Goal: Task Accomplishment & Management: Manage account settings

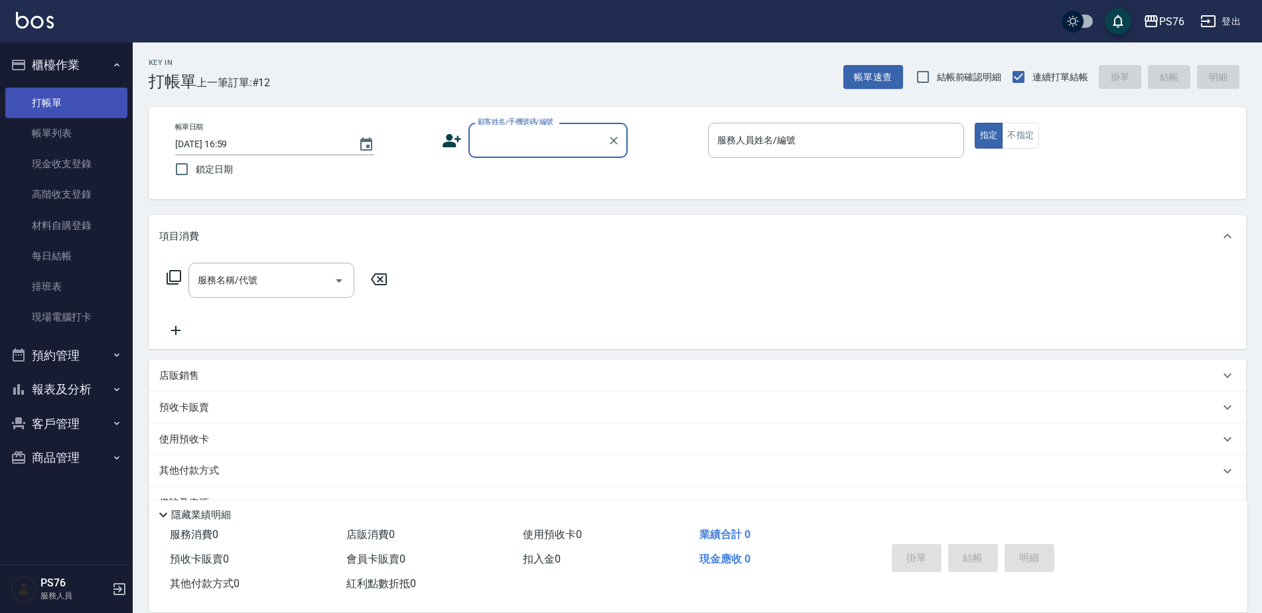
click at [104, 96] on link "打帳單" at bounding box center [66, 103] width 122 height 31
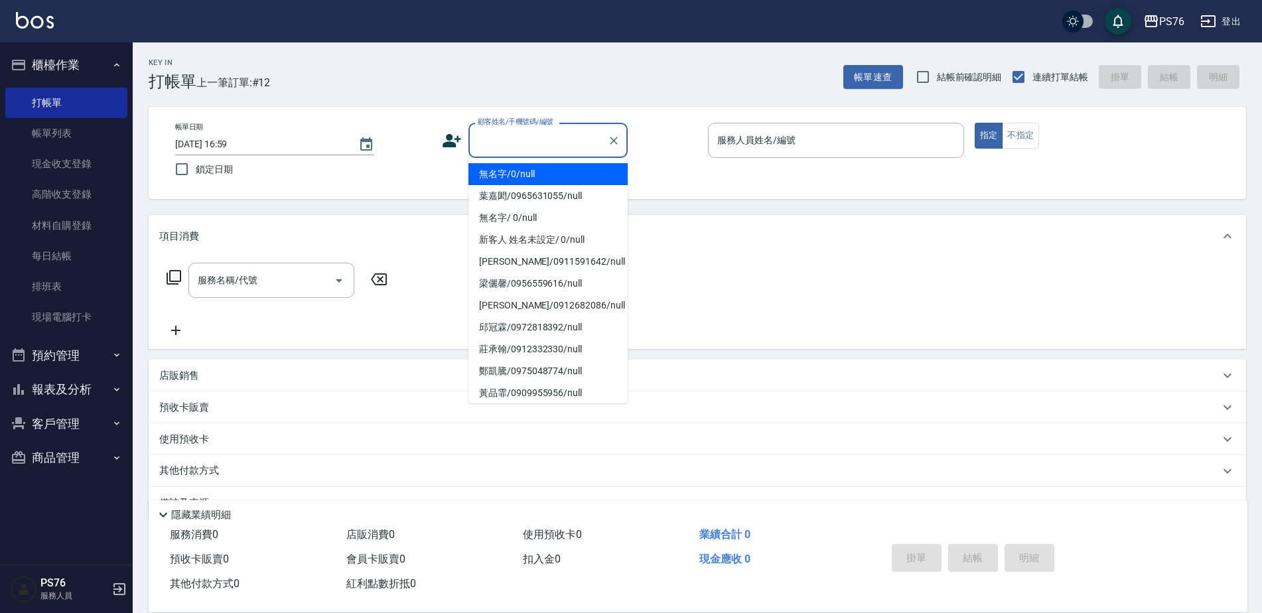
click at [540, 145] on input "顧客姓名/手機號碼/編號" at bounding box center [537, 140] width 127 height 23
type input "無名字/0/null"
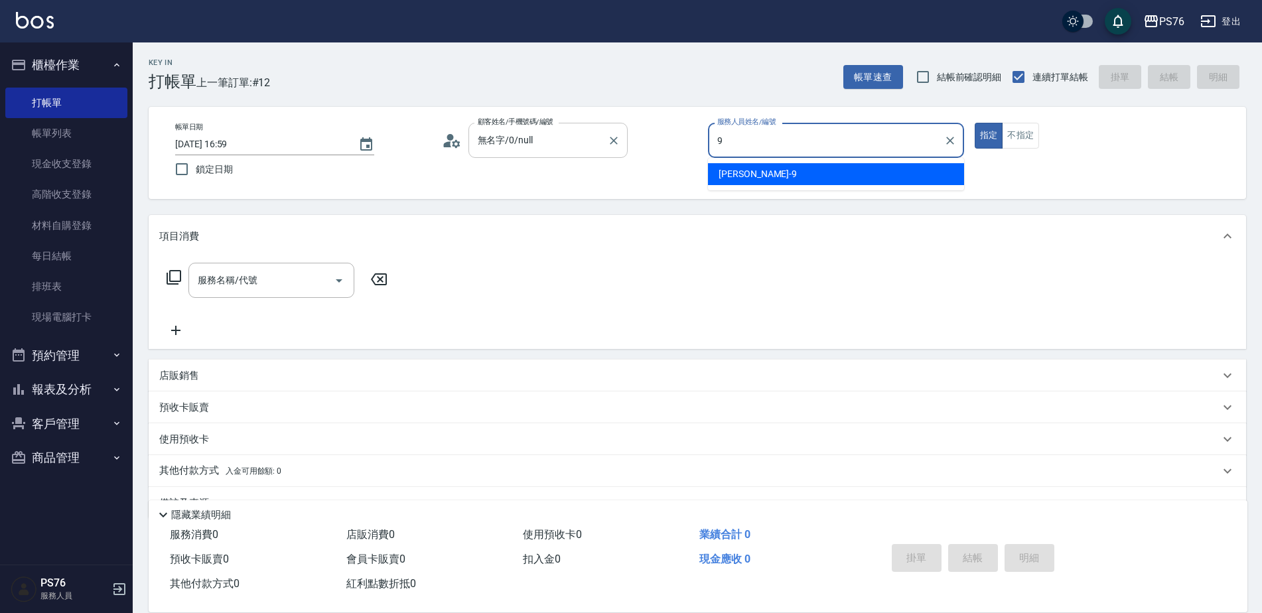
type input "劉憶彤-9"
type button "true"
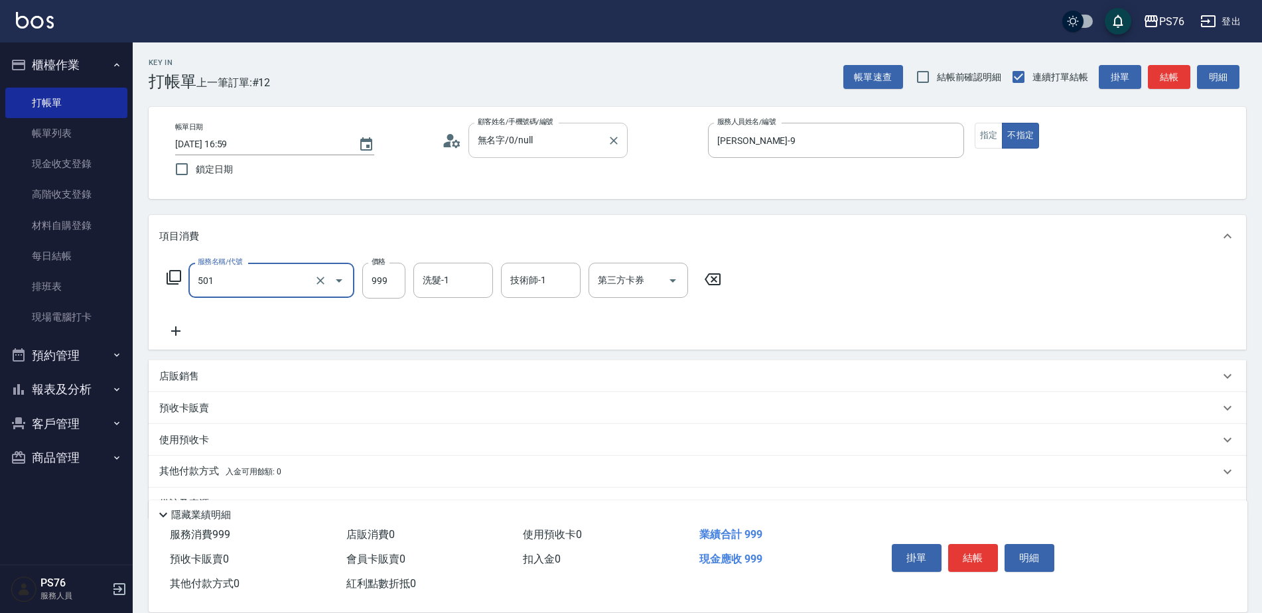
type input "染髮(501)"
type input "1600"
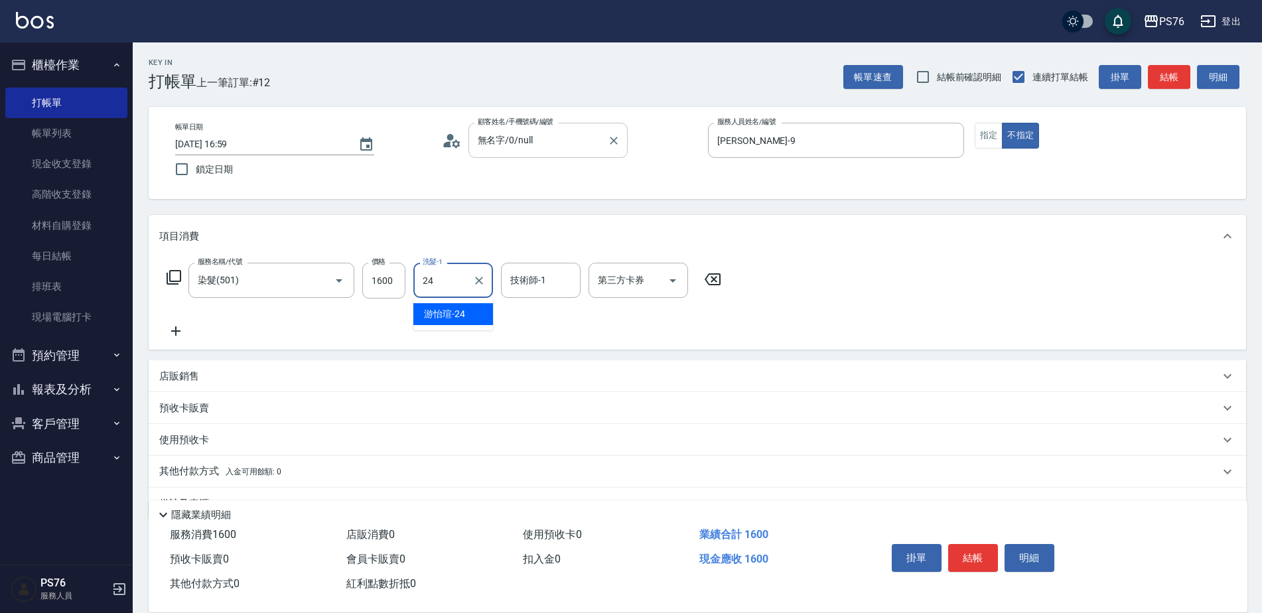
type input "游怡瑄-24"
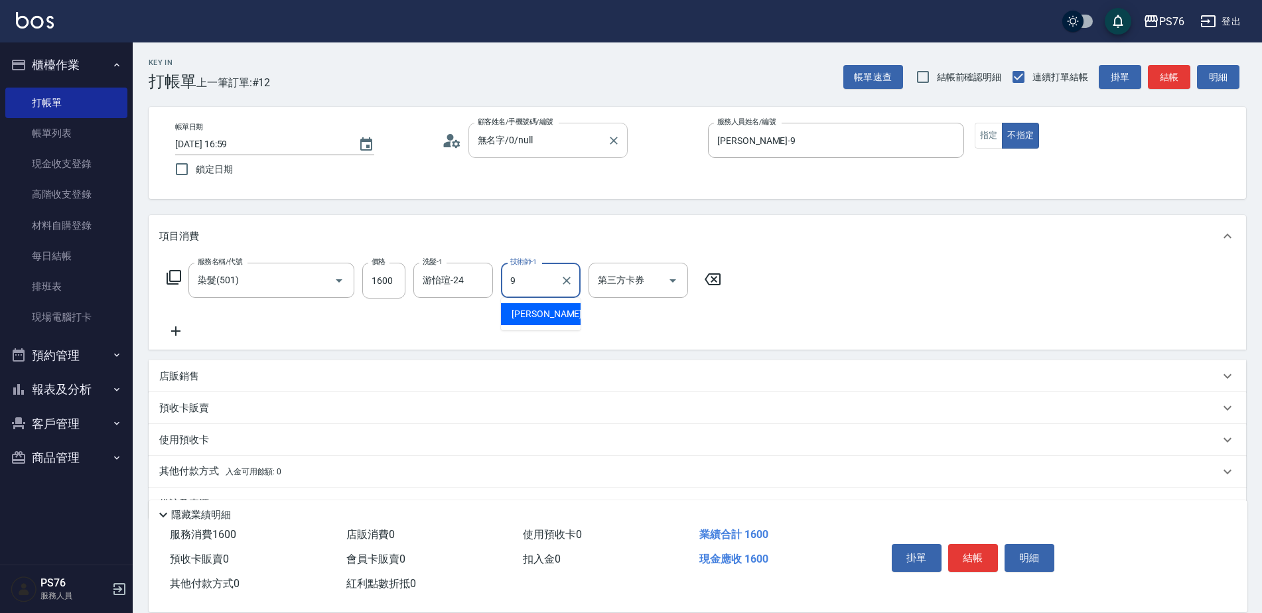
type input "劉憶彤-9"
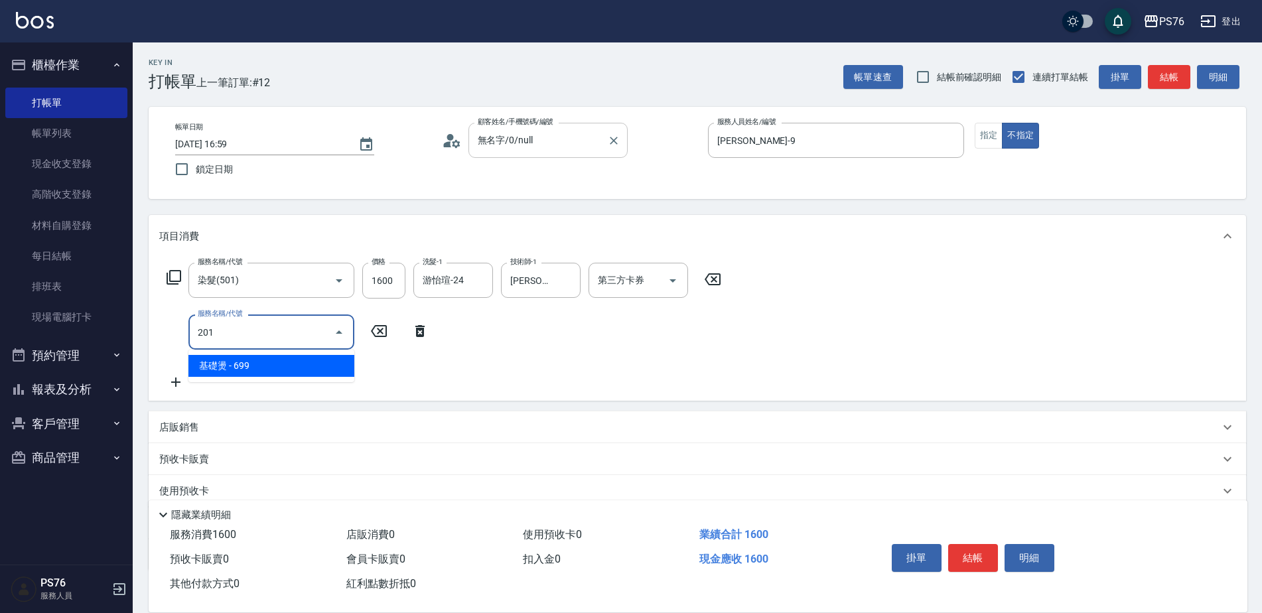
type input "基礎燙(201)"
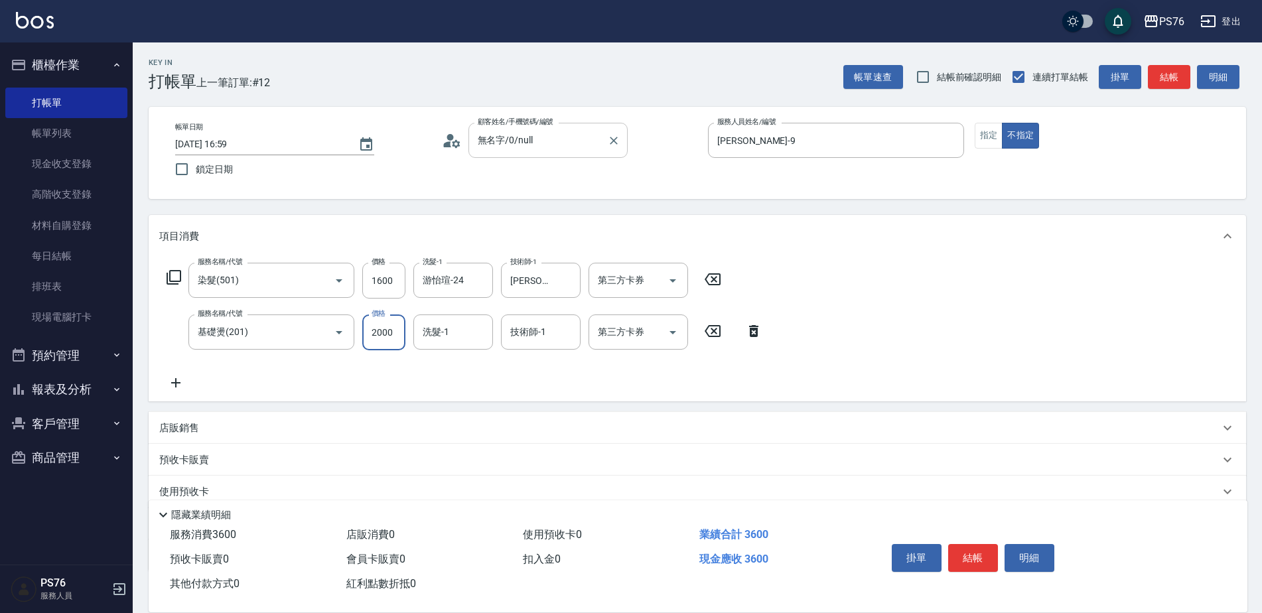
type input "2000"
type input "游怡瑄-24"
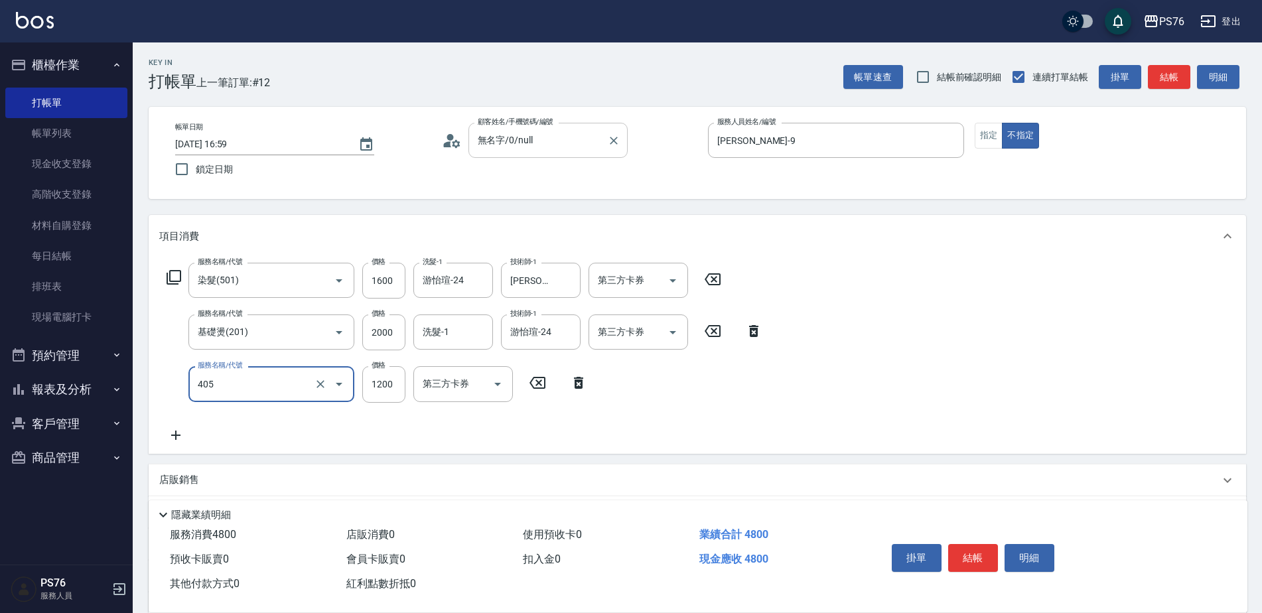
type input "1200護(405)"
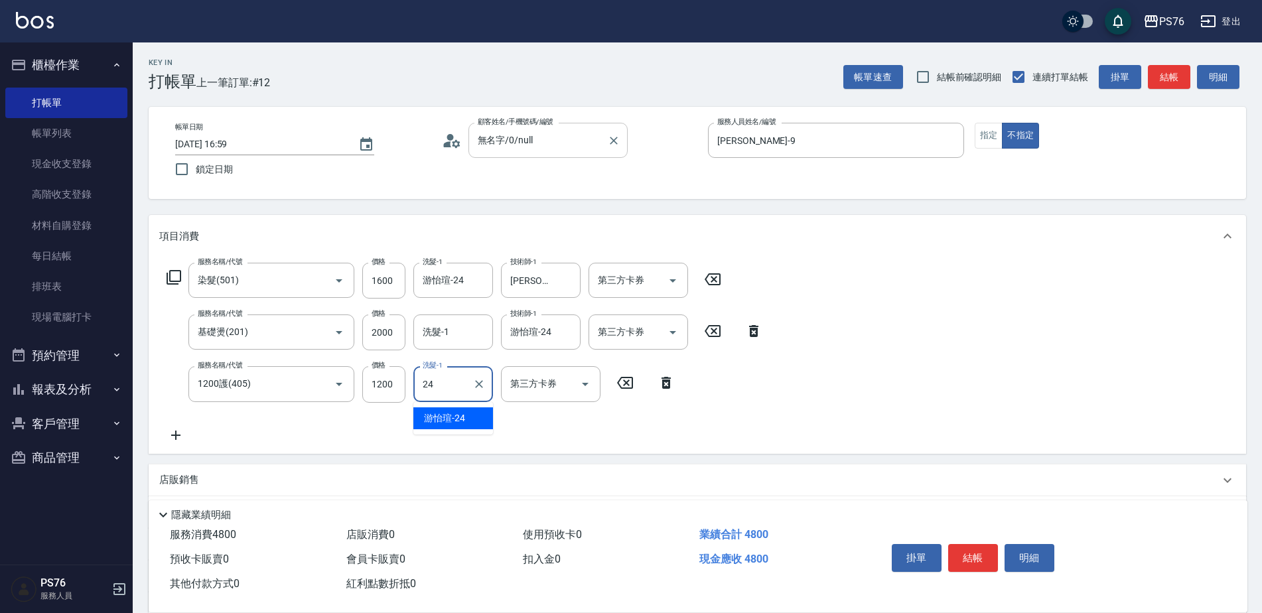
type input "游怡瑄-24"
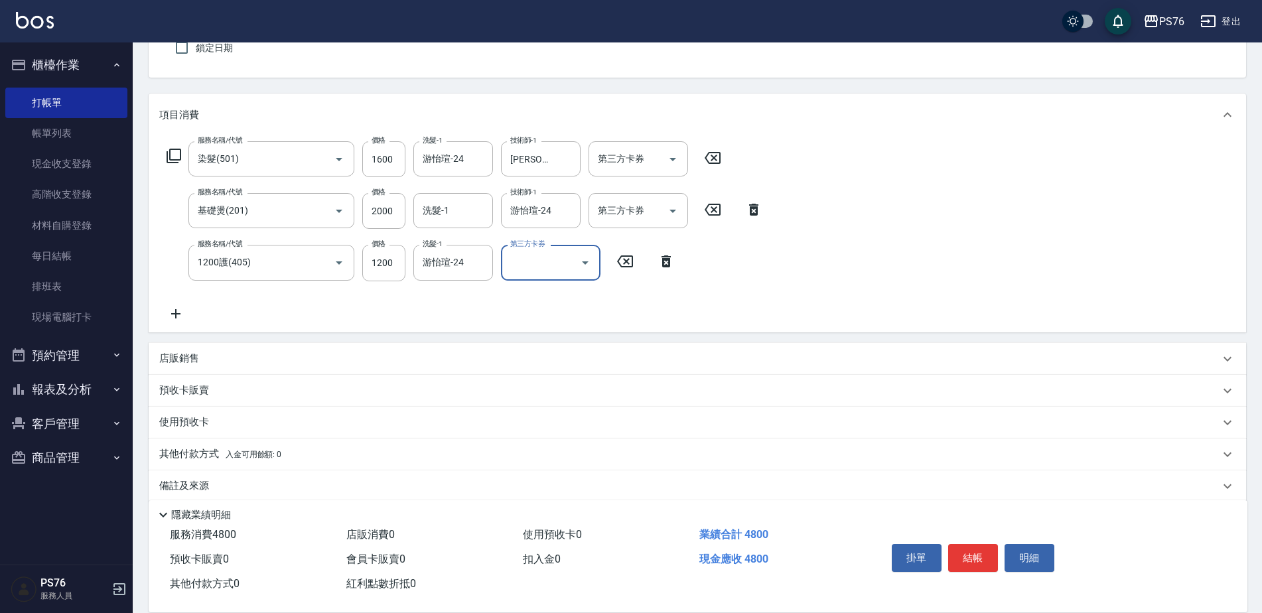
scroll to position [133, 0]
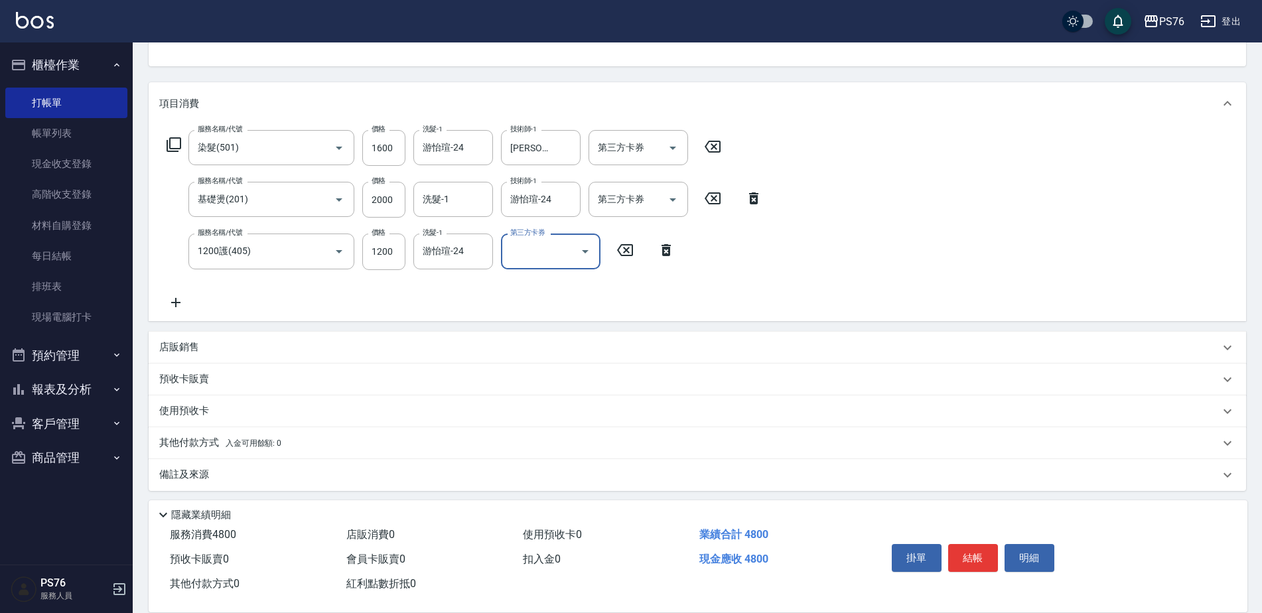
click at [261, 340] on div "店販銷售" at bounding box center [689, 347] width 1060 height 14
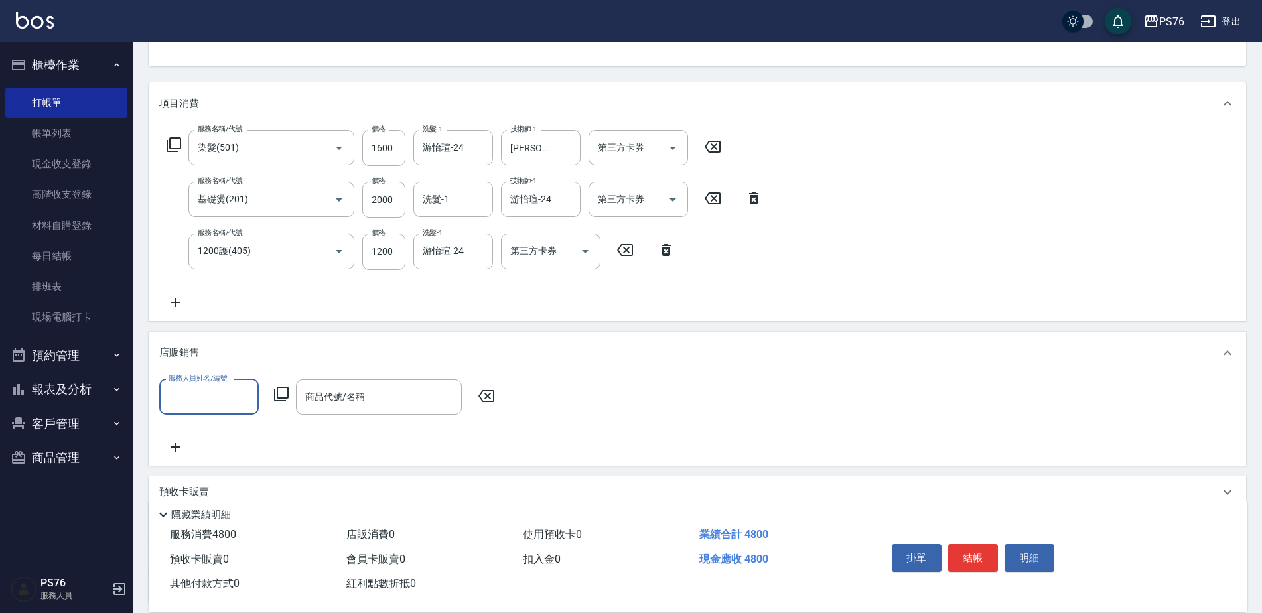
scroll to position [0, 0]
type input "游怡瑄-24"
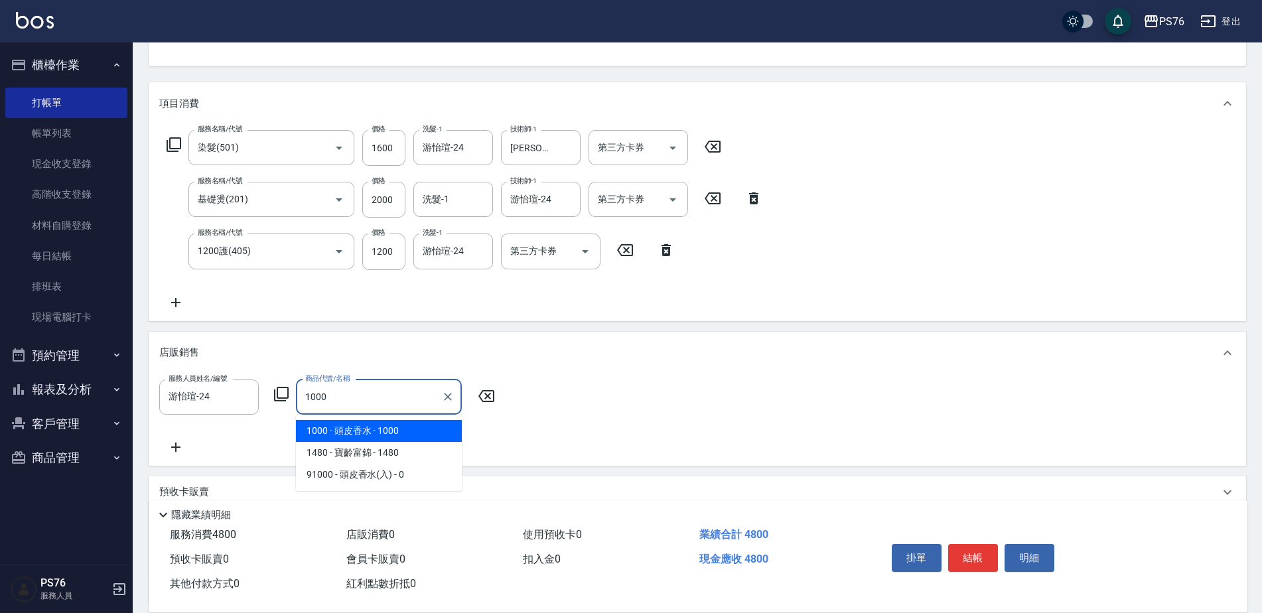
type input "頭皮香水"
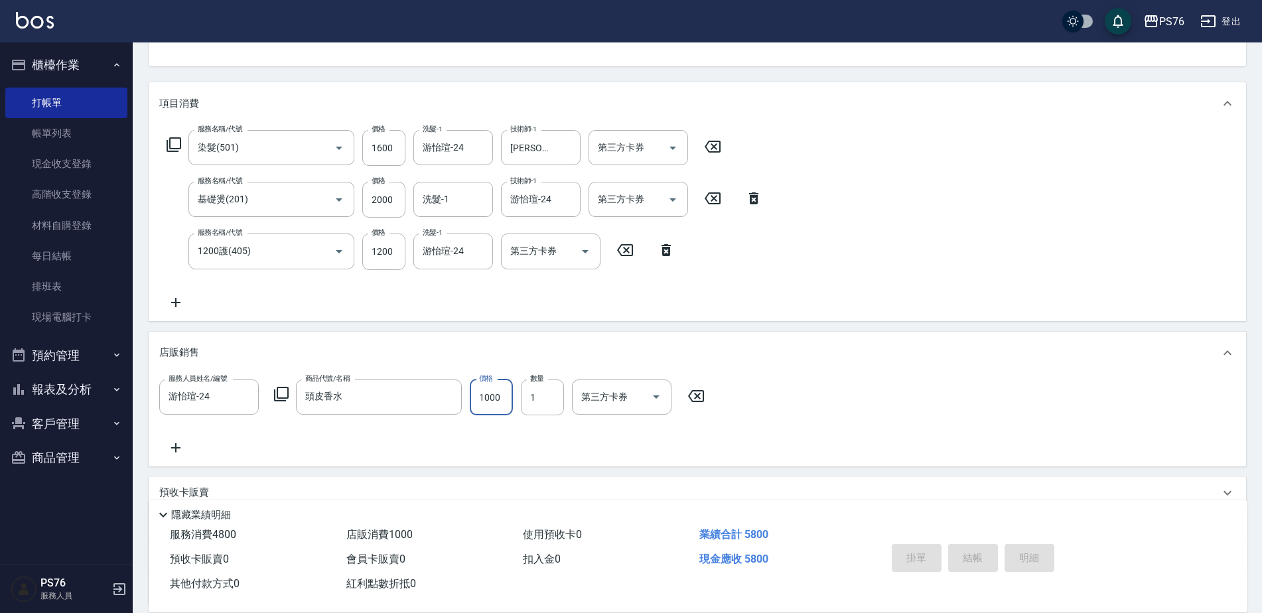
type input "2025/08/21 21:08"
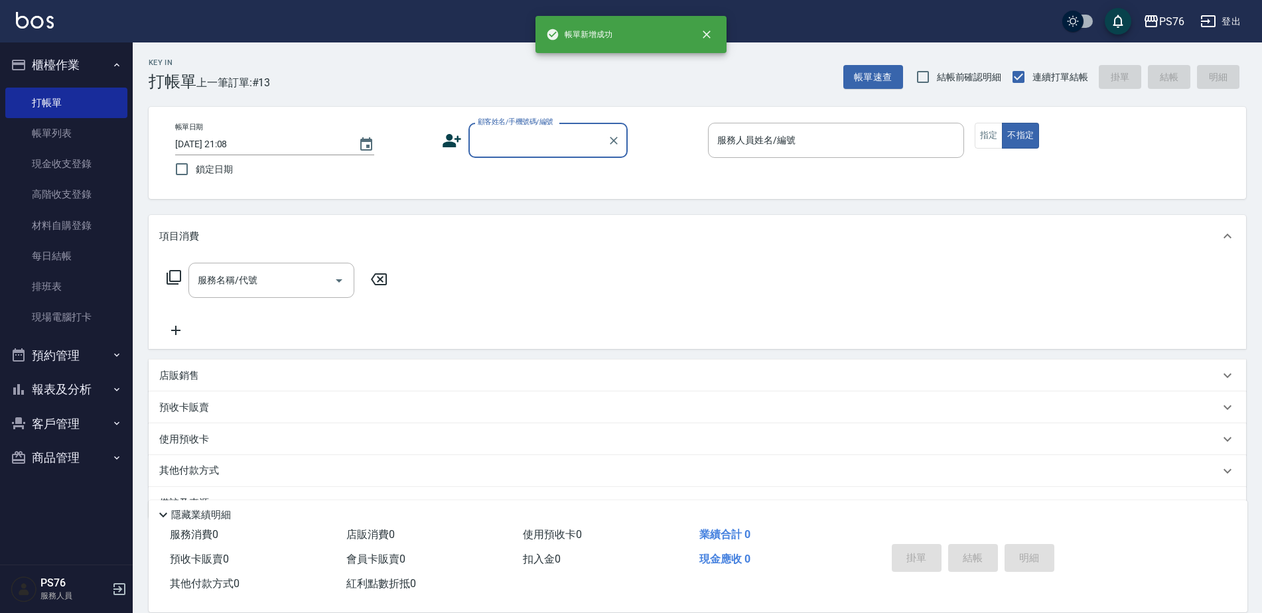
click at [523, 141] on input "顧客姓名/手機號碼/編號" at bounding box center [537, 140] width 127 height 23
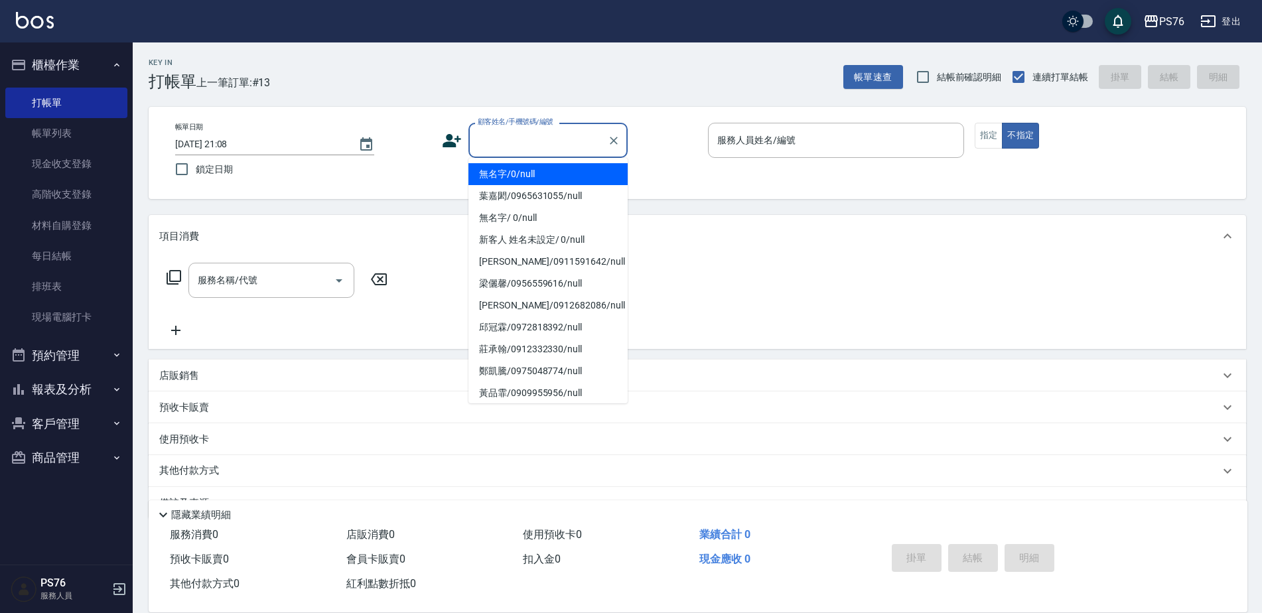
type input "無名字/0/null"
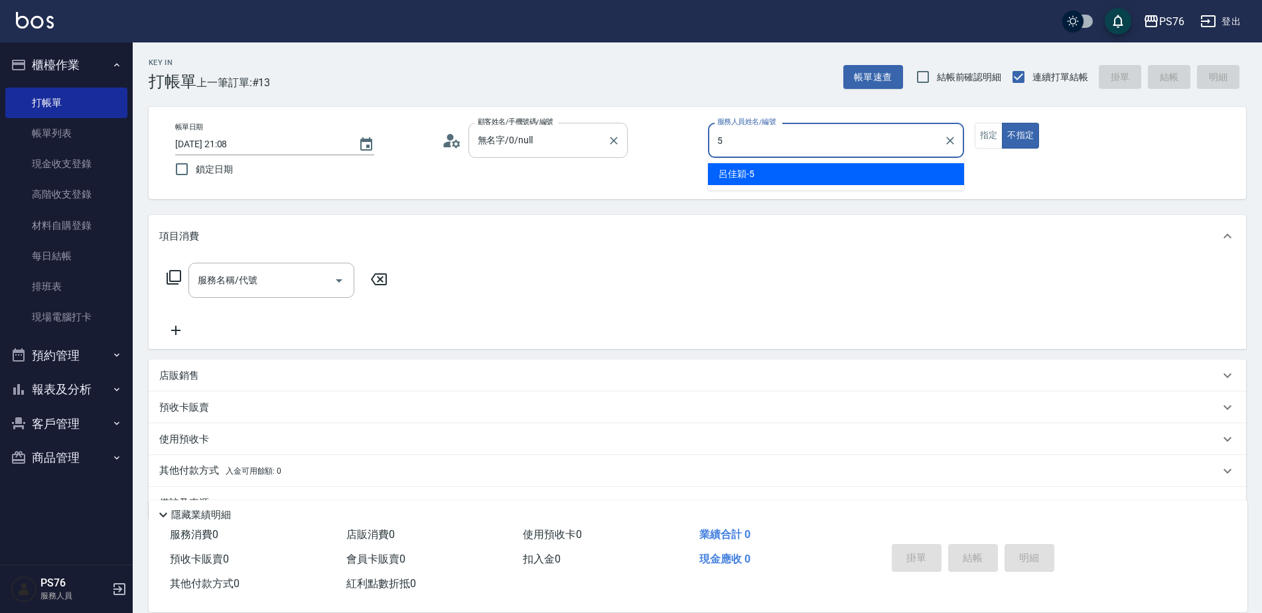
type input "呂佳穎-5"
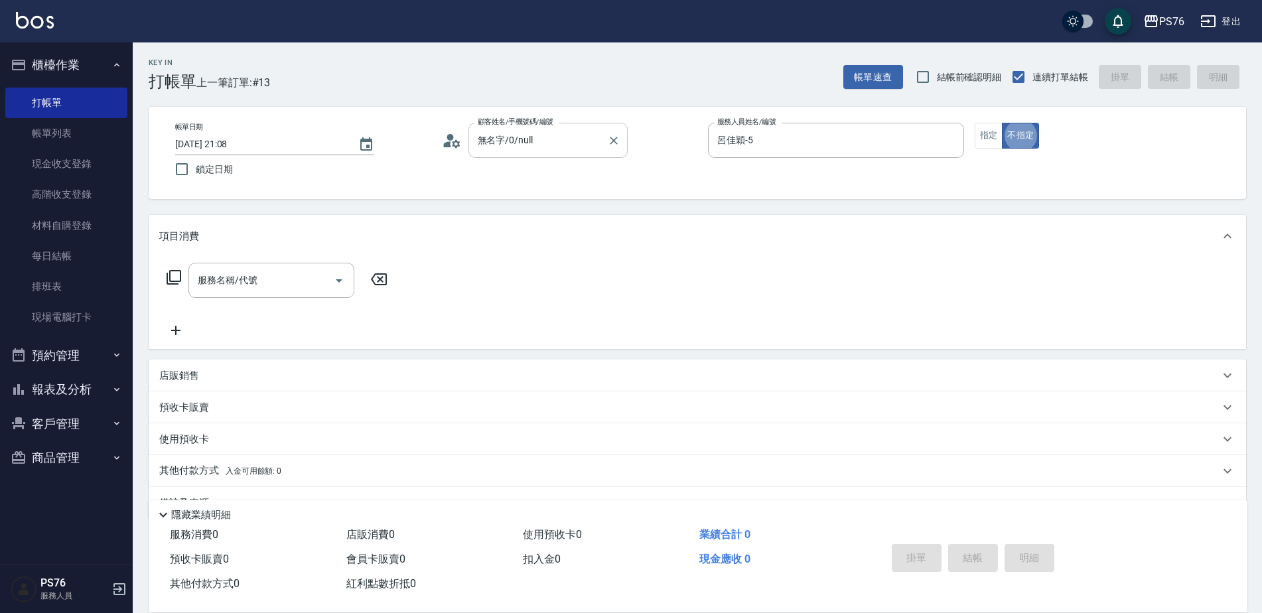
type button "false"
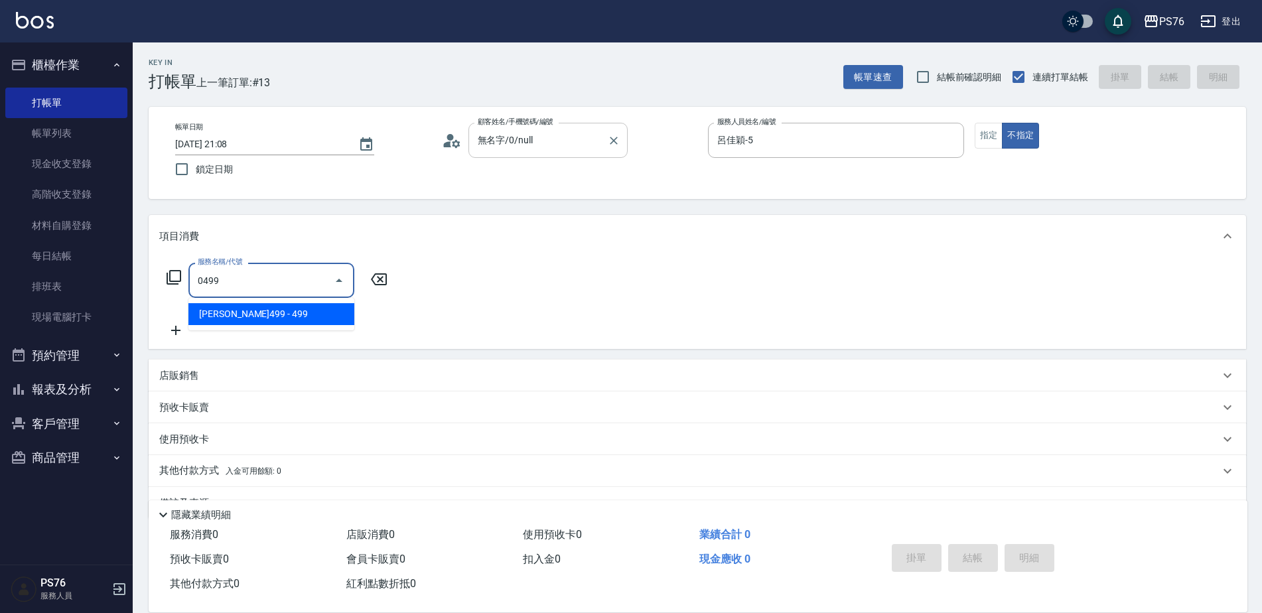
type input "伊黛莉499(0499)"
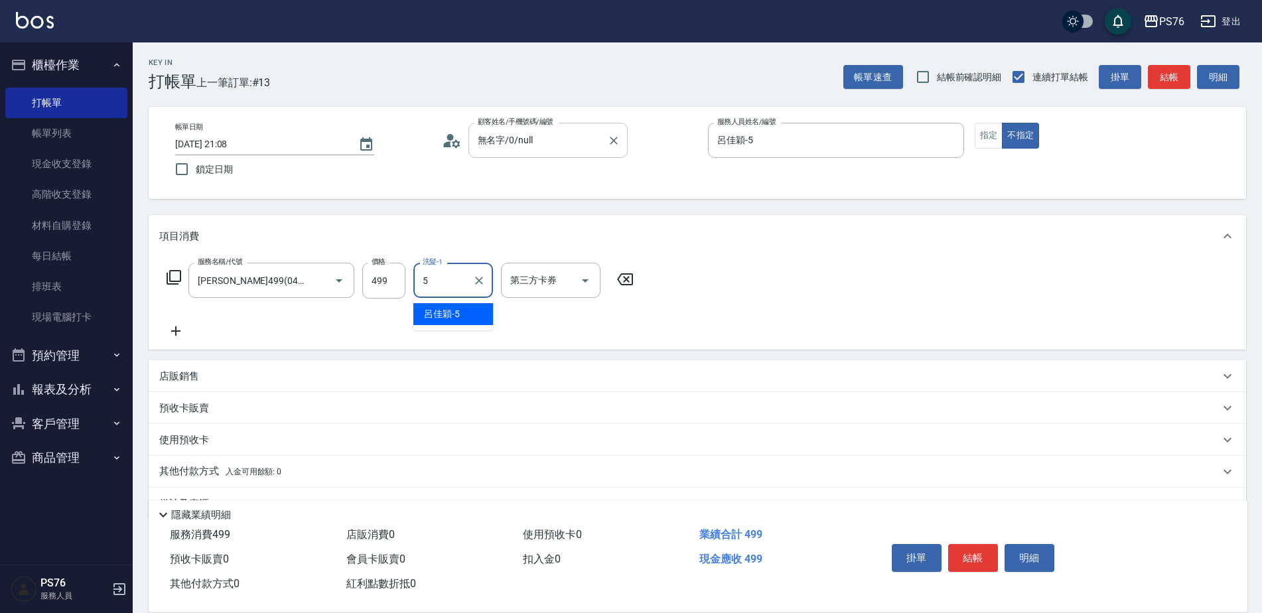
type input "呂佳穎-5"
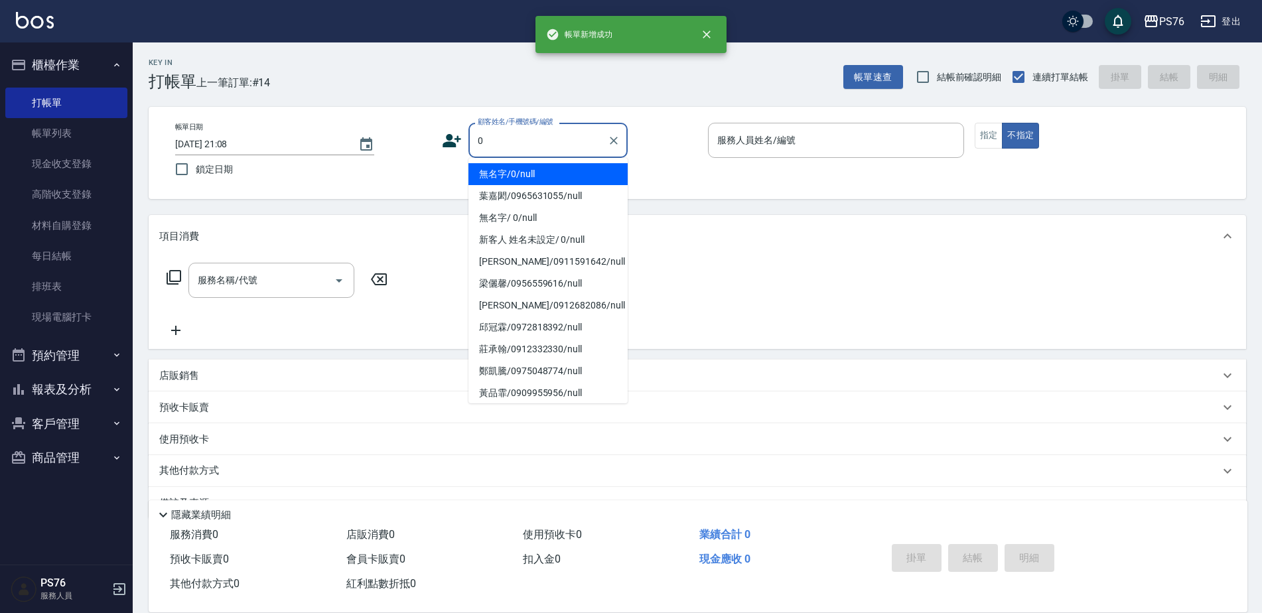
type input "無名字/0/null"
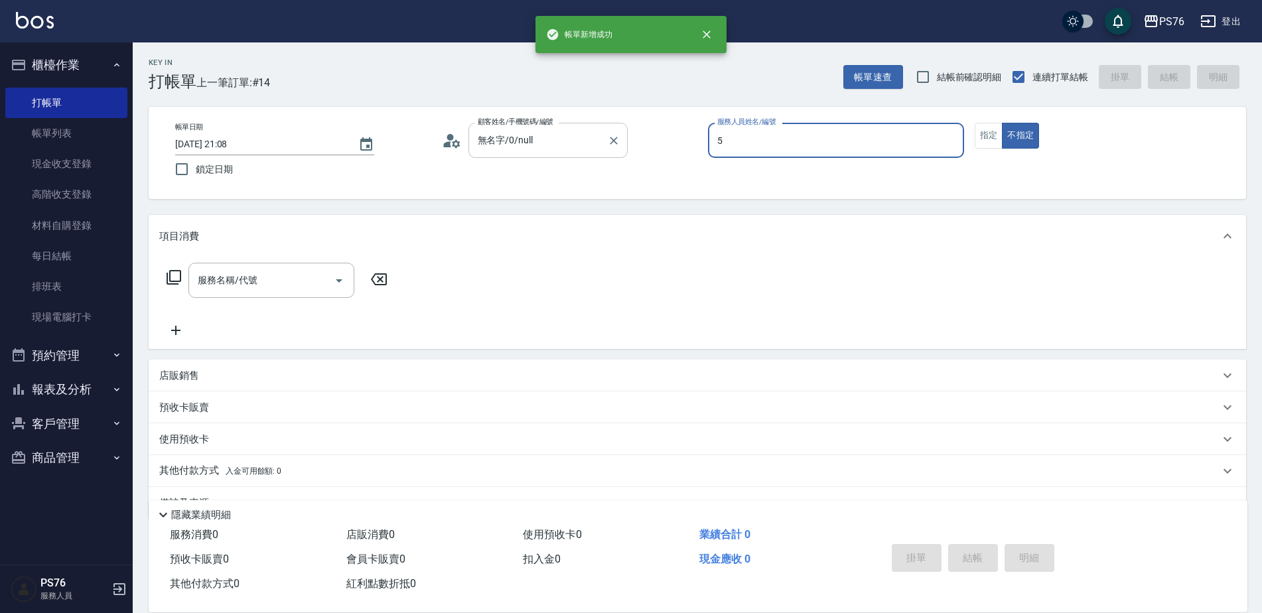
type input "呂佳穎-5"
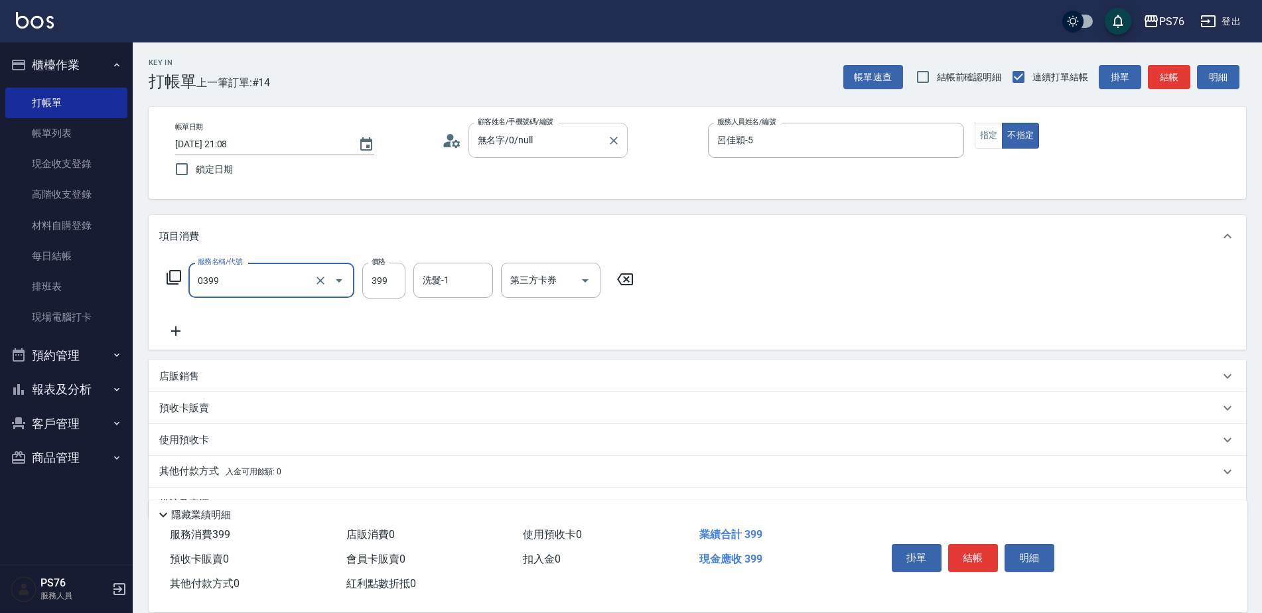
type input "海鹽399(0399)"
type input "游怡瑄-24"
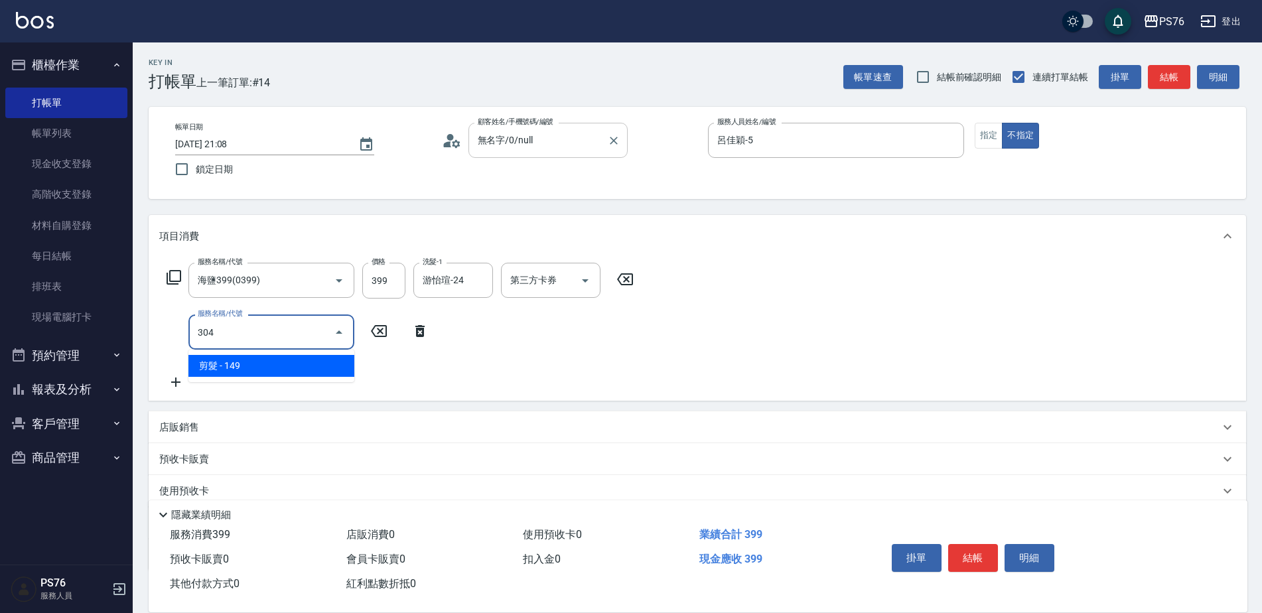
type input "剪髮(304)"
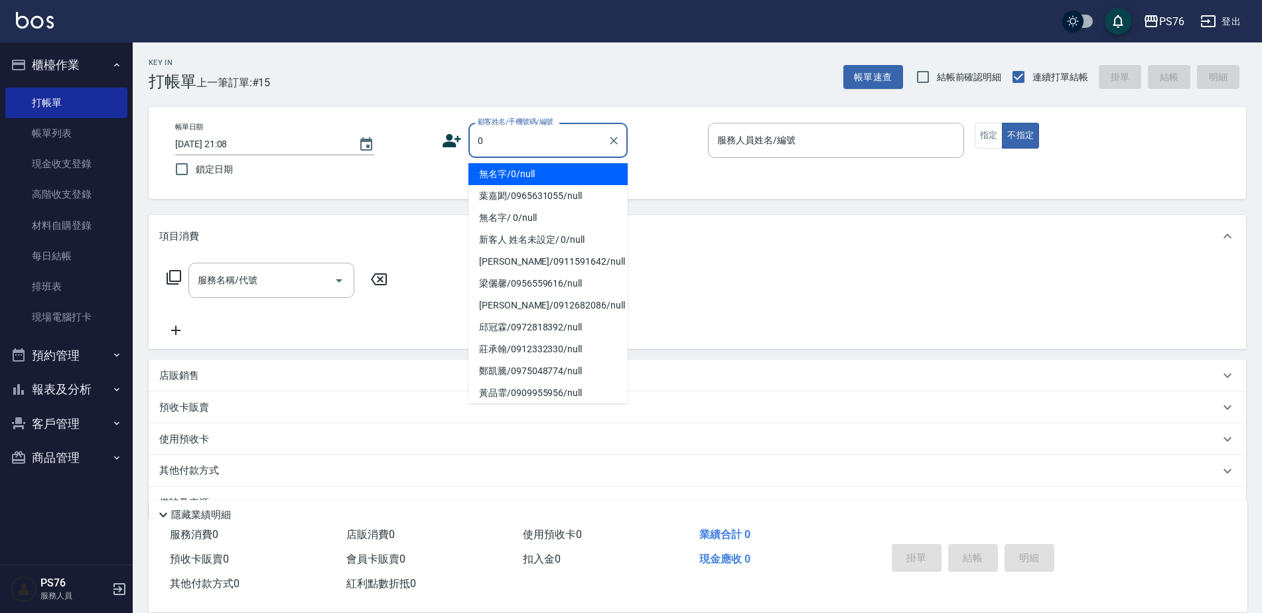
type input "無名字/0/null"
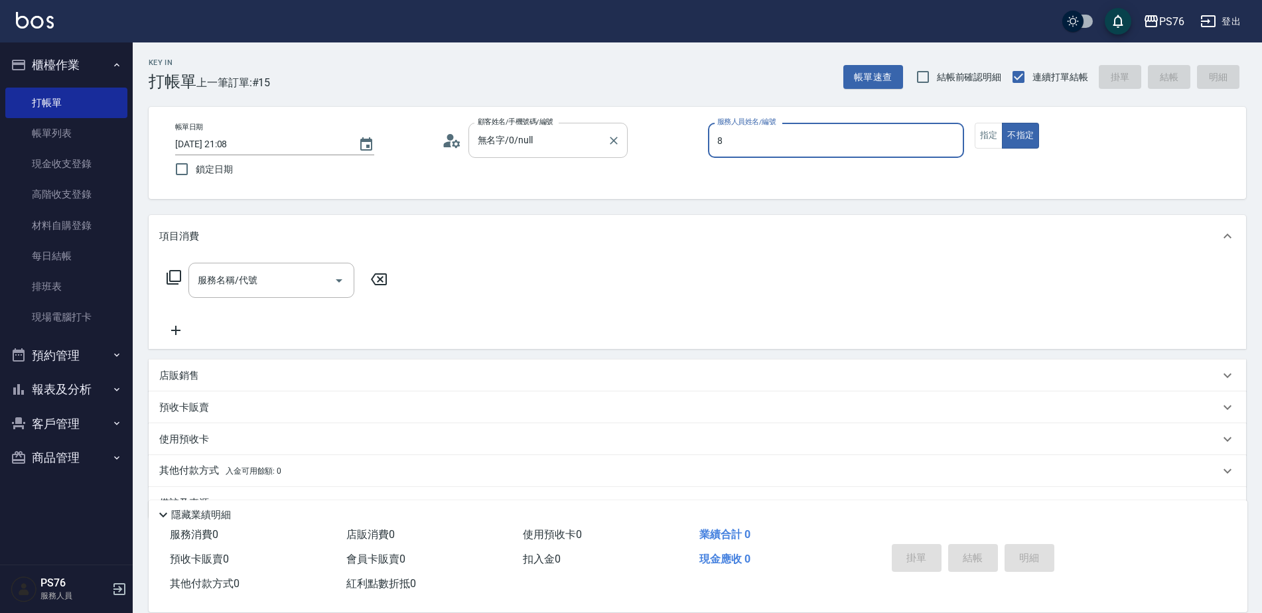
type input "韓韓森-8"
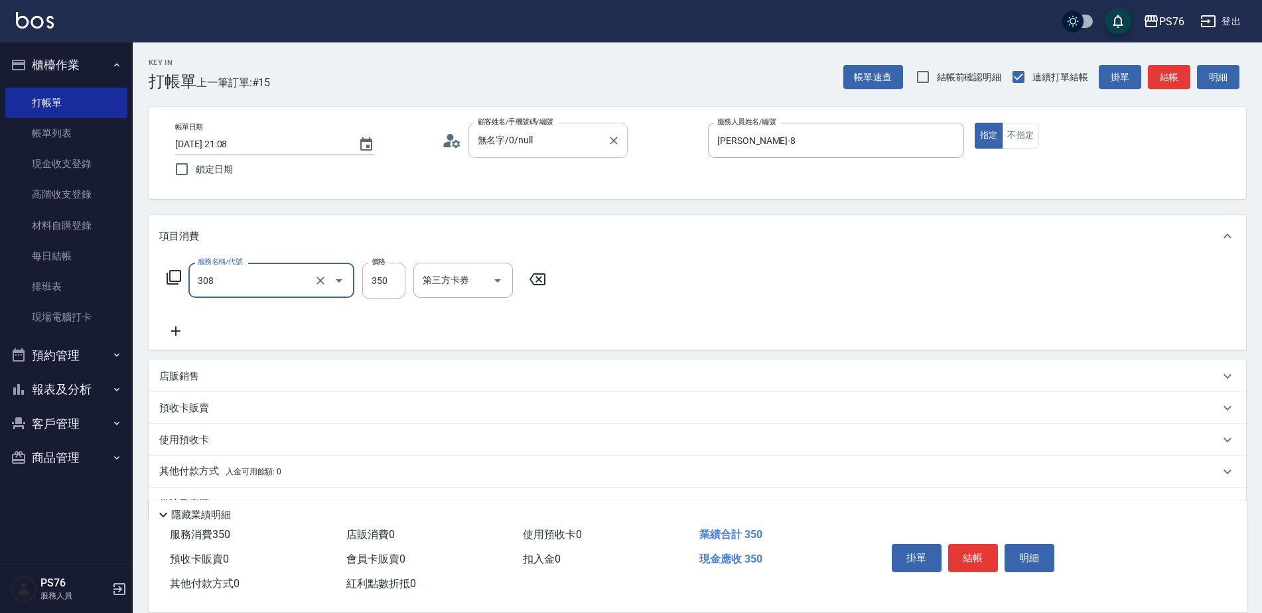
type input "洗+剪(308)"
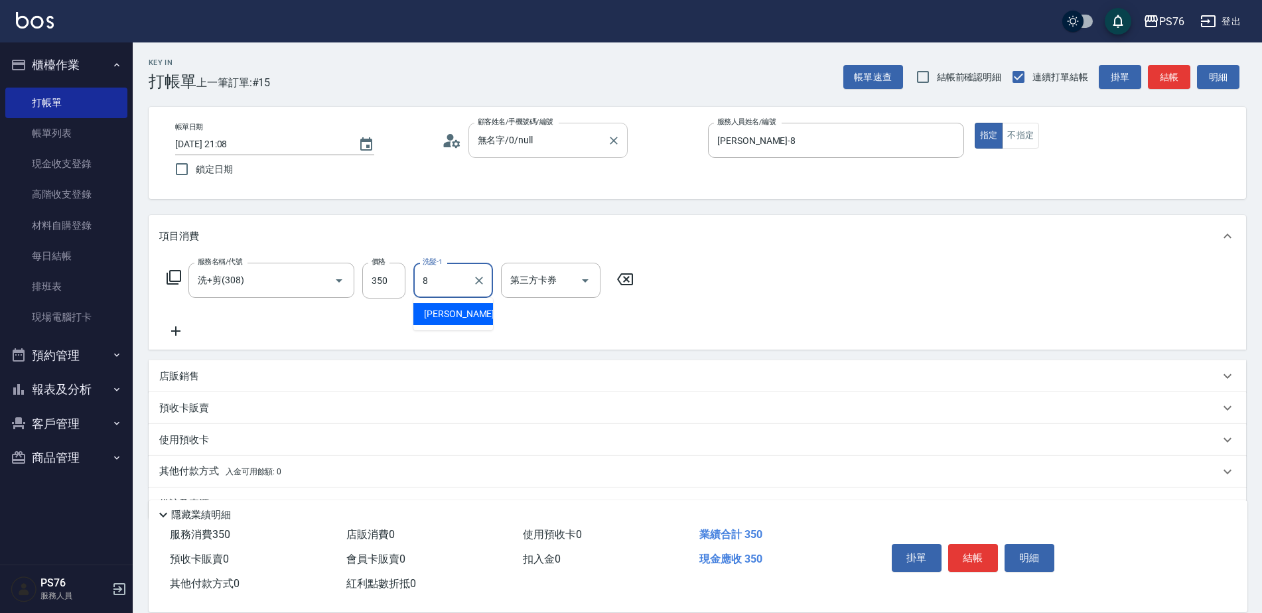
type input "韓韓森-8"
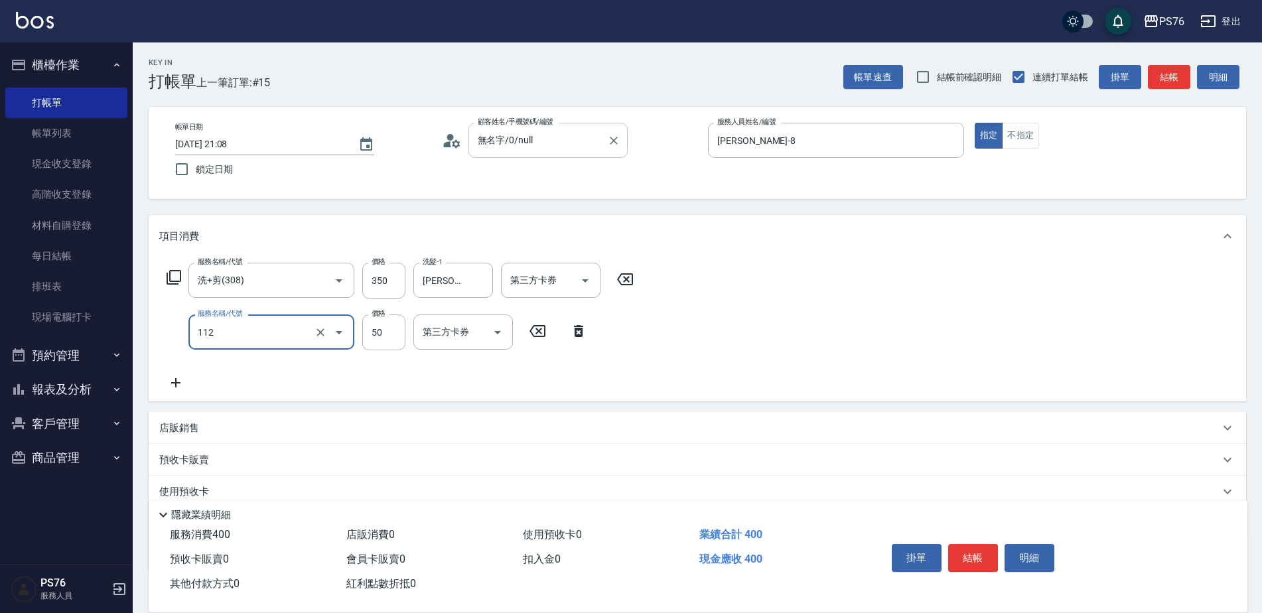
type input "精油50(112)"
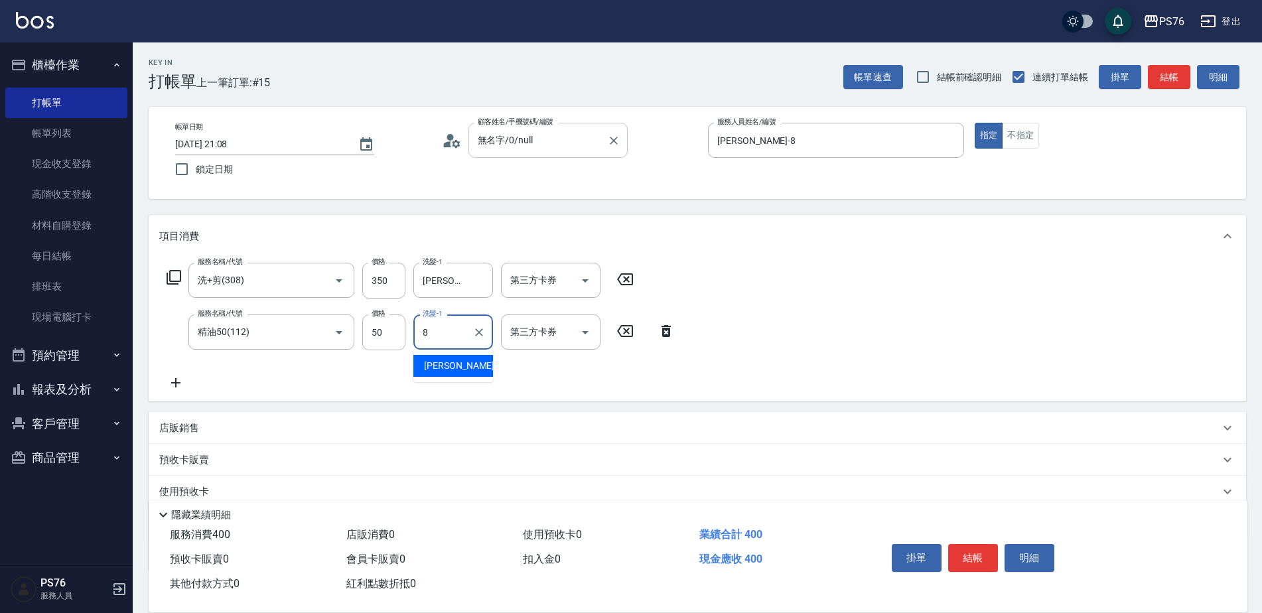
type input "韓韓森-8"
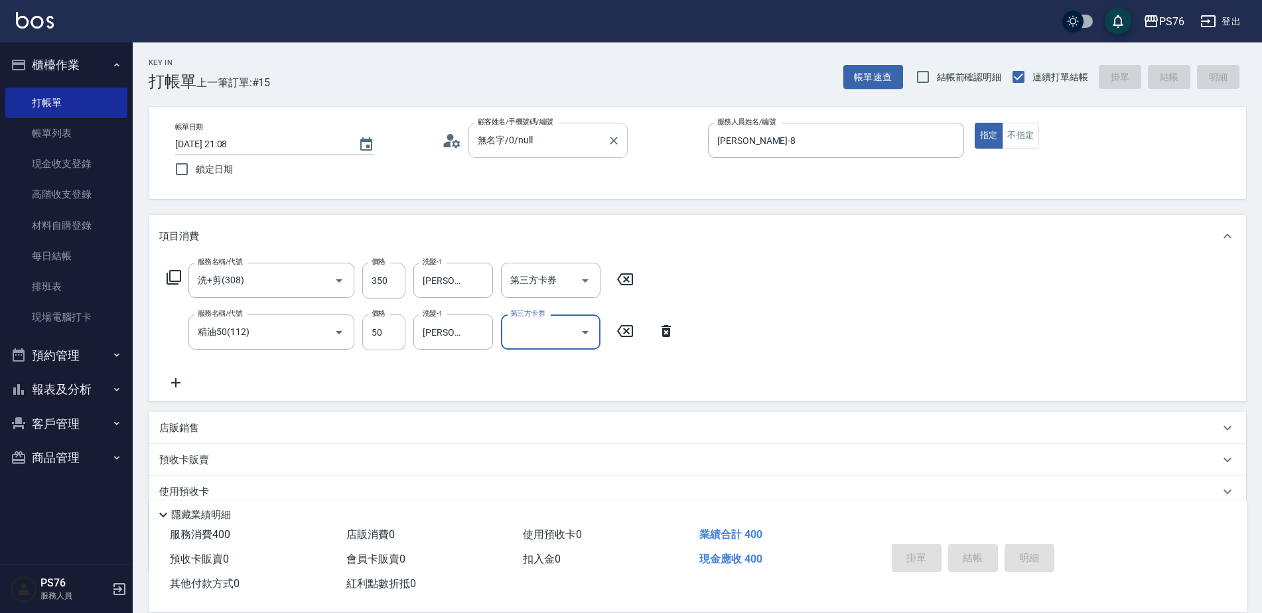
type input "2025/08/21 21:09"
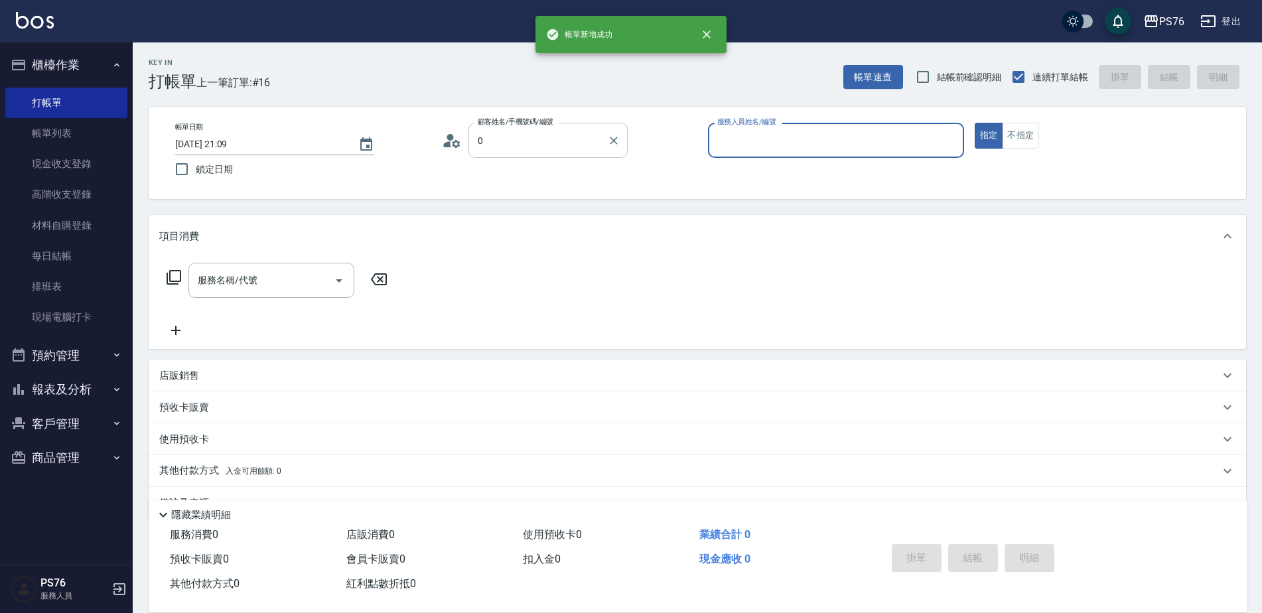
type input "無名字/0/null"
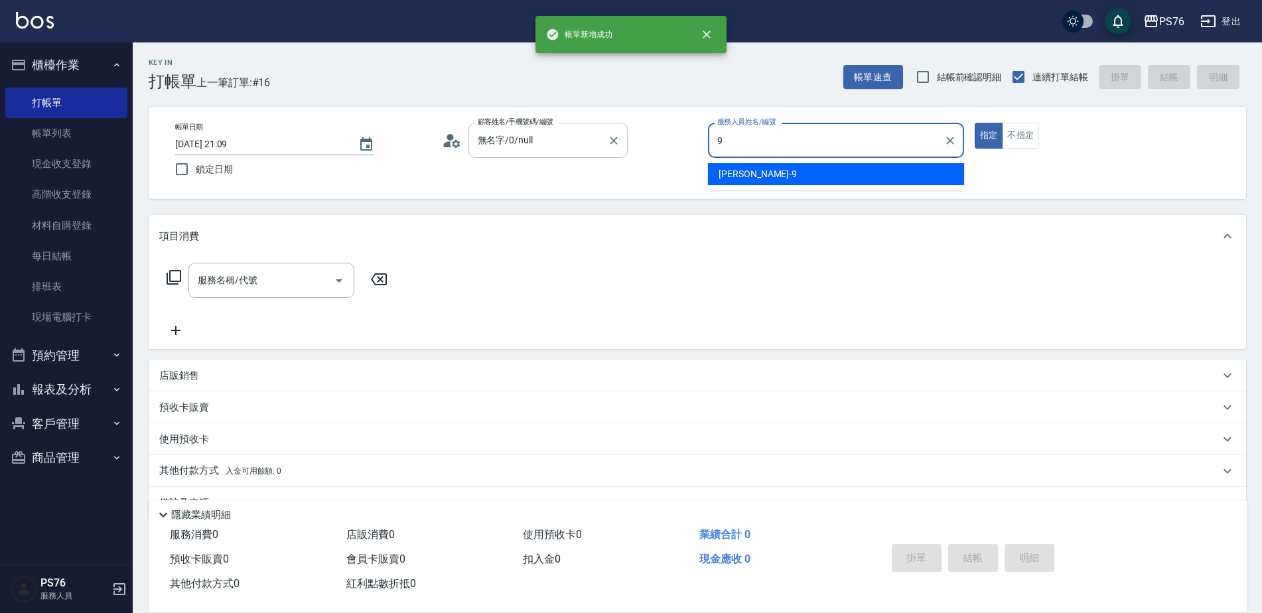
type input "劉憶彤-9"
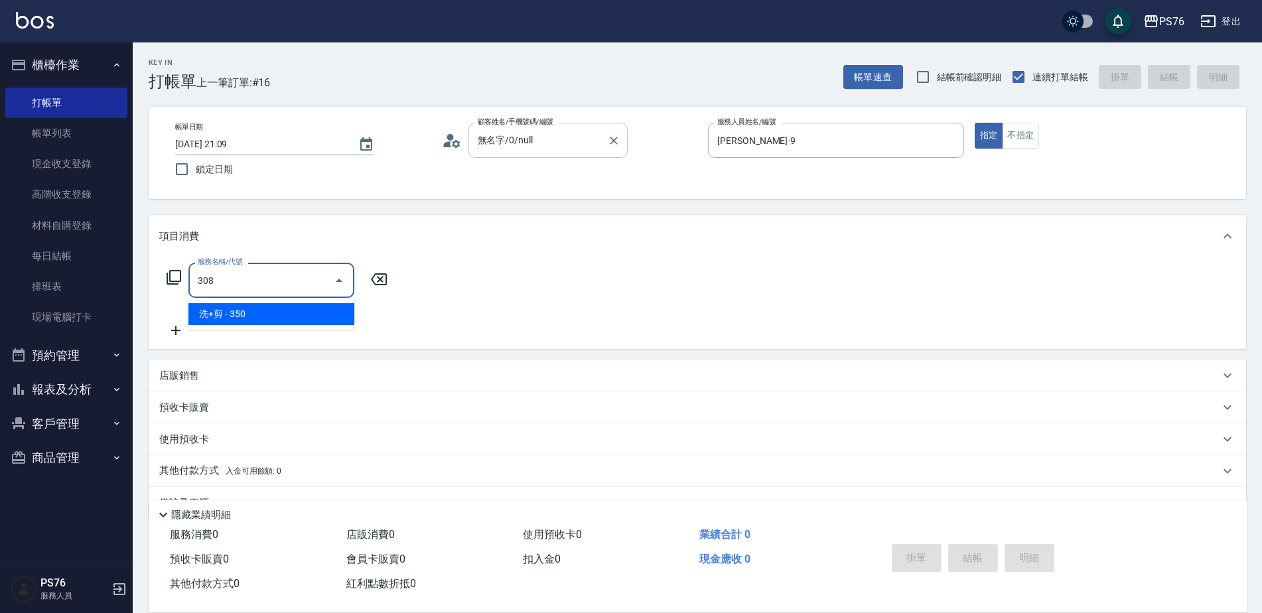
type input "洗+剪(308)"
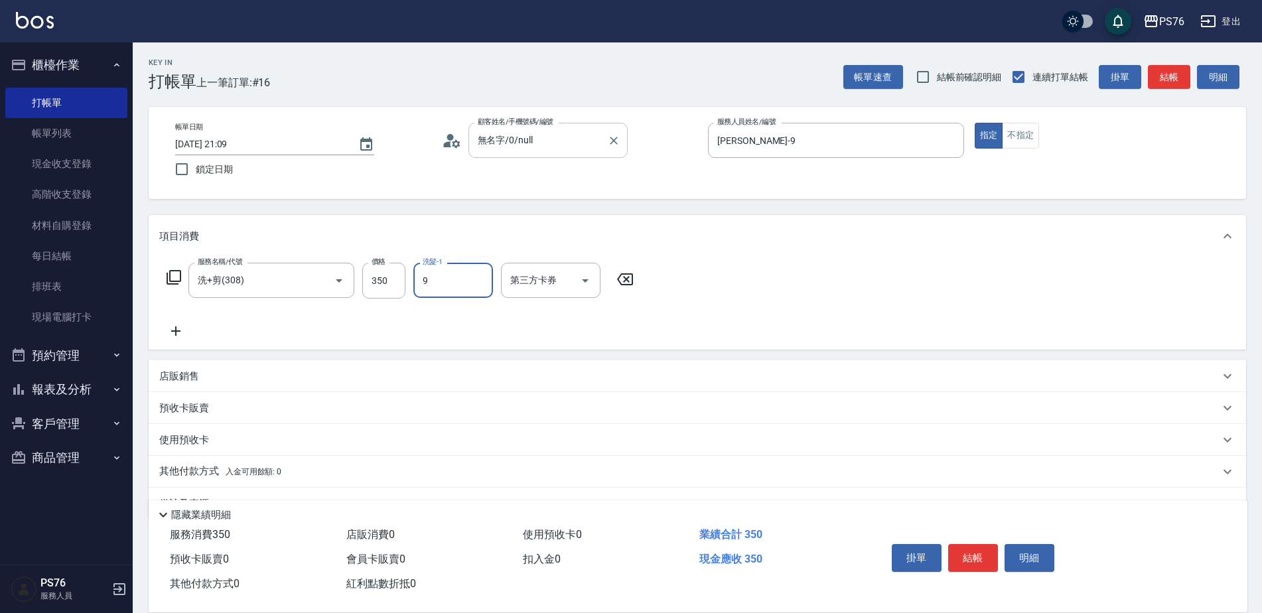
type input "劉憶彤-9"
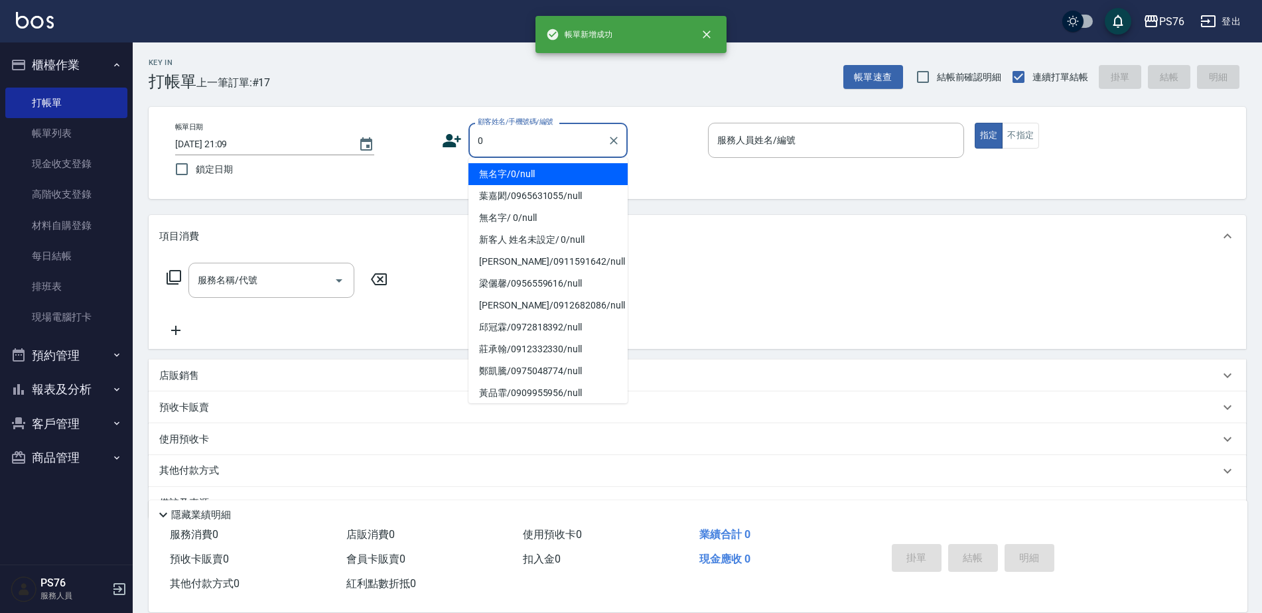
type input "無名字/0/null"
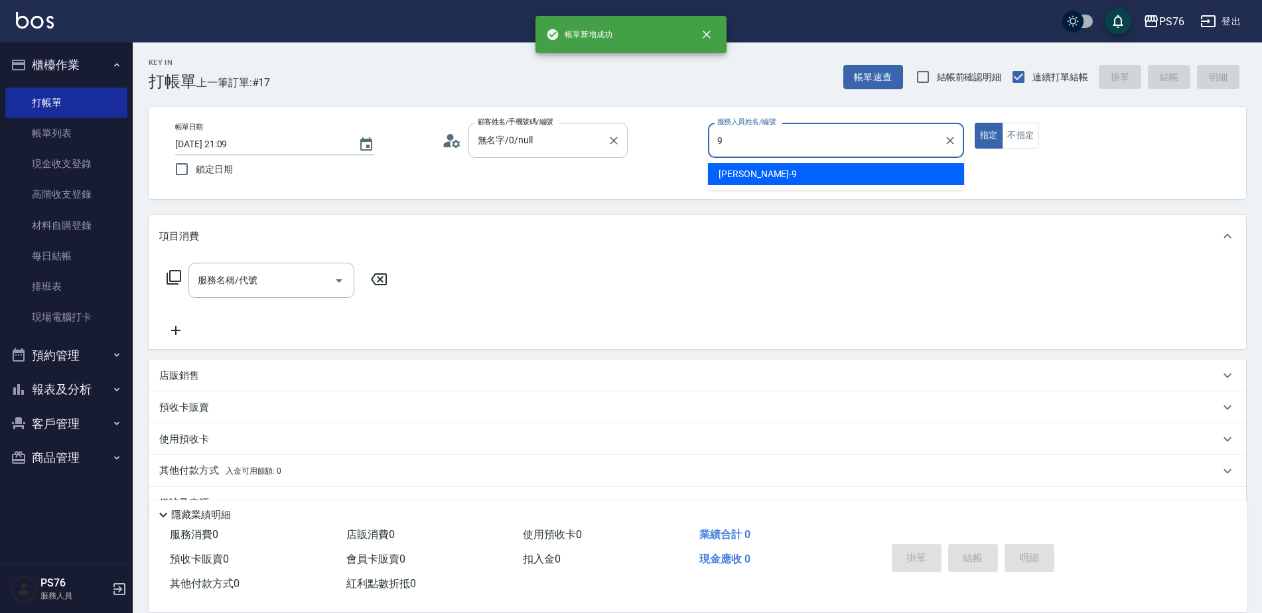
type input "劉憶彤-9"
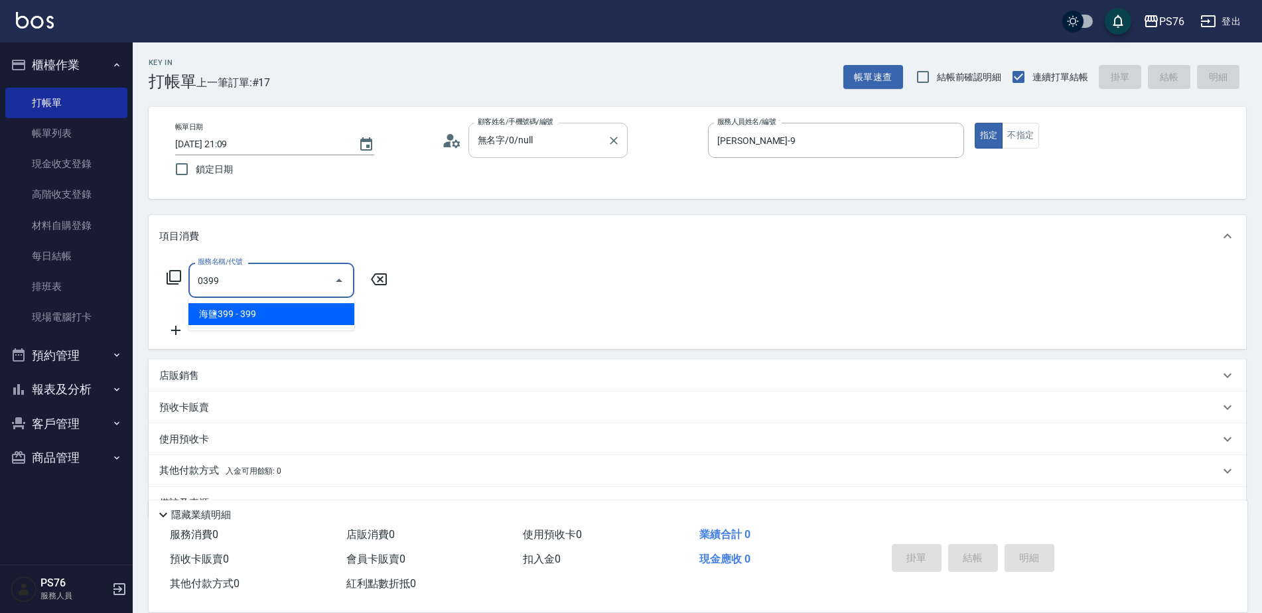
type input "海鹽399(0399)"
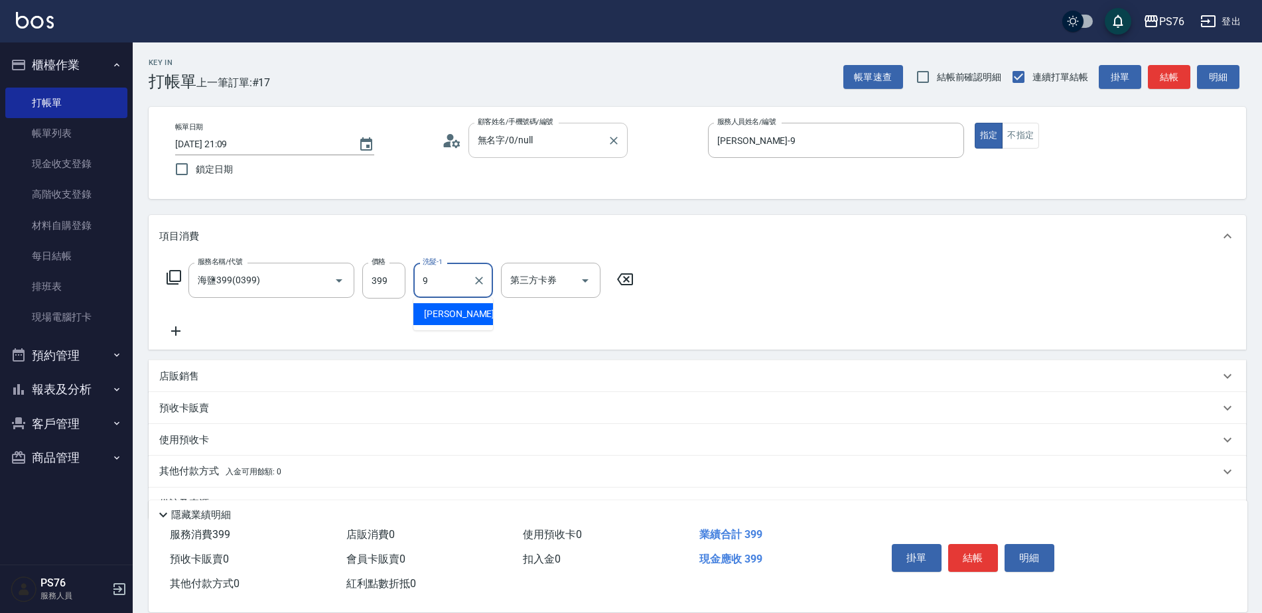
type input "劉憶彤-9"
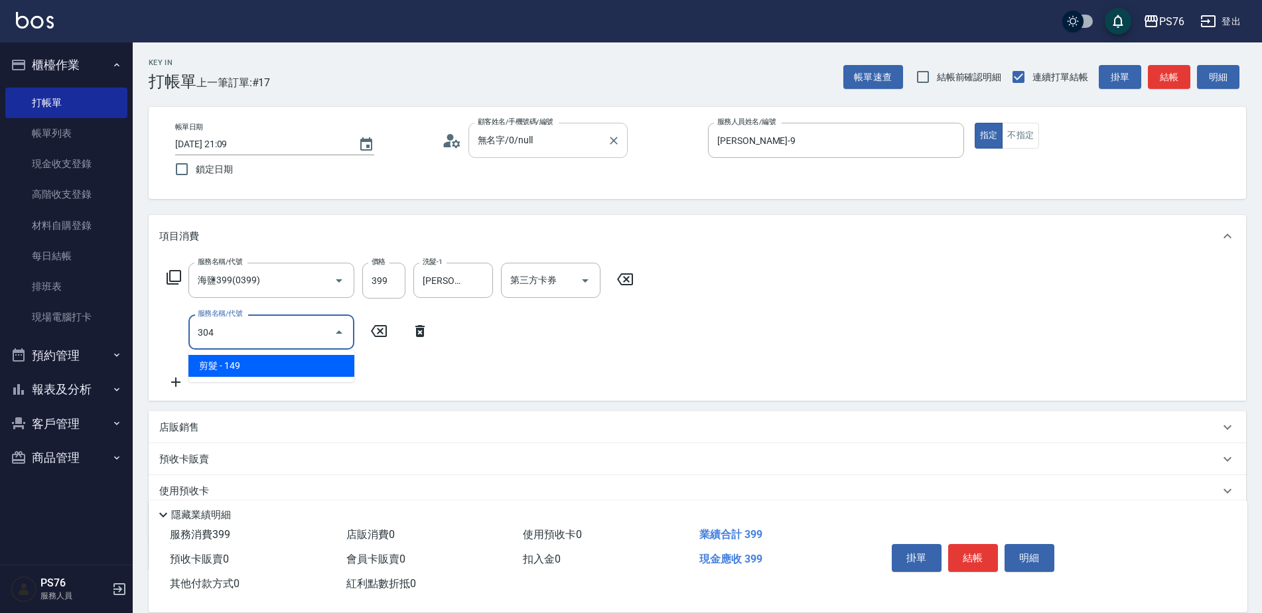
type input "剪髮(304)"
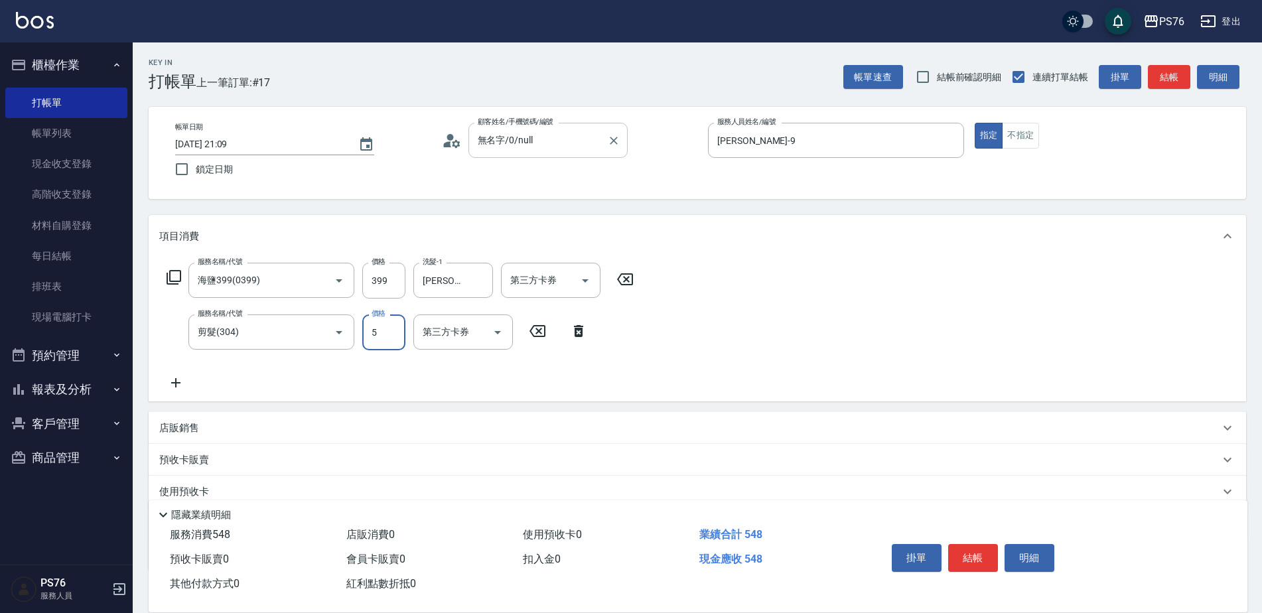
type input "50"
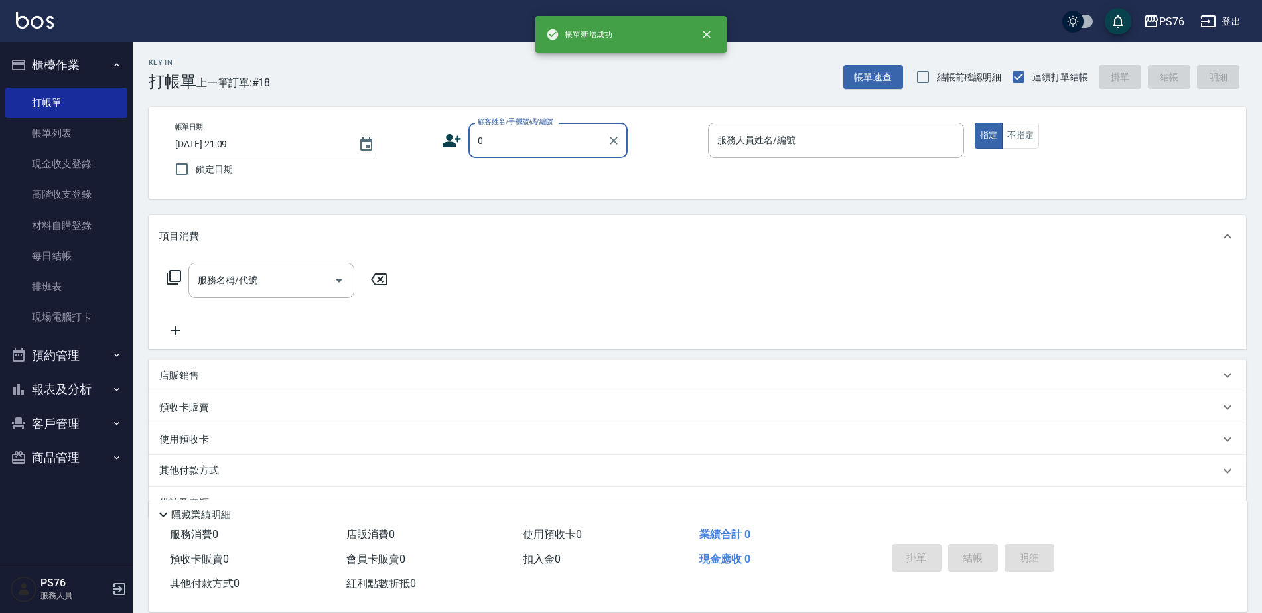
type input "無名字/0/null"
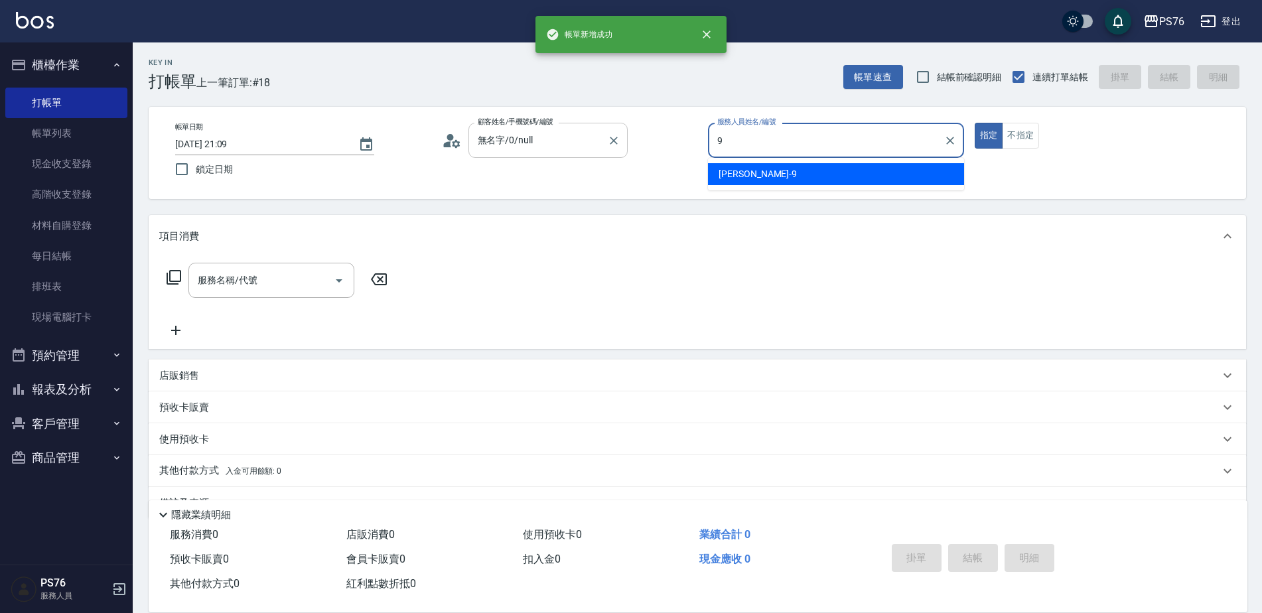
type input "劉憶彤-9"
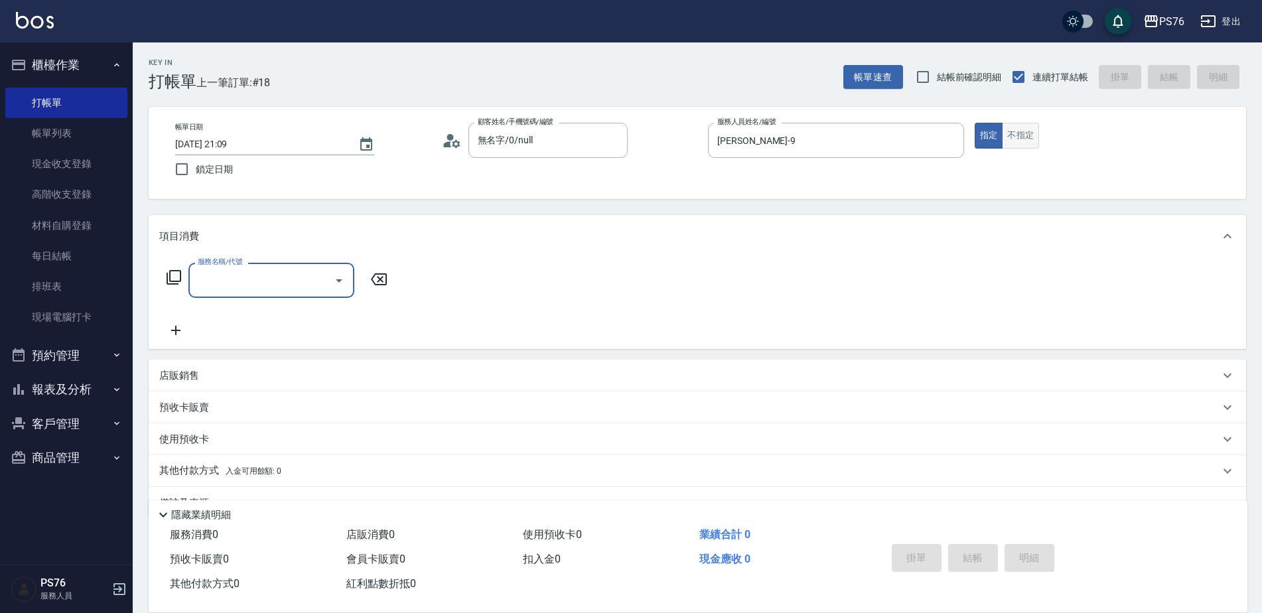
click at [1016, 143] on button "不指定" at bounding box center [1020, 136] width 37 height 26
click at [230, 288] on input "服務名稱/代號" at bounding box center [261, 280] width 134 height 23
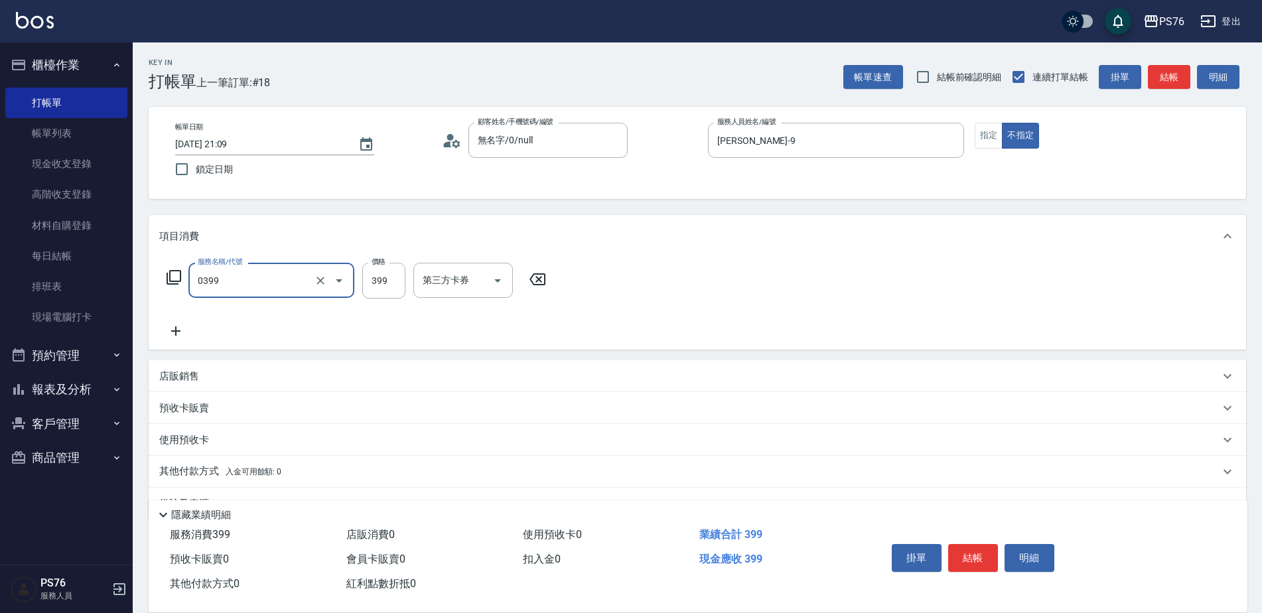
type input "海鹽399(0399)"
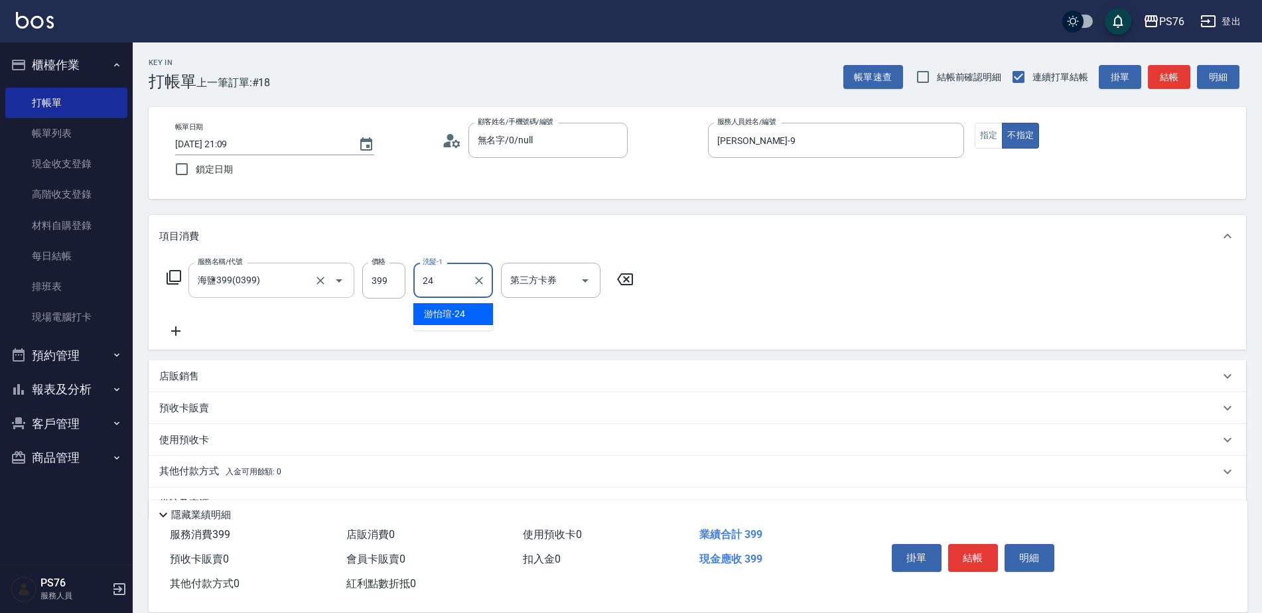
type input "游怡瑄-24"
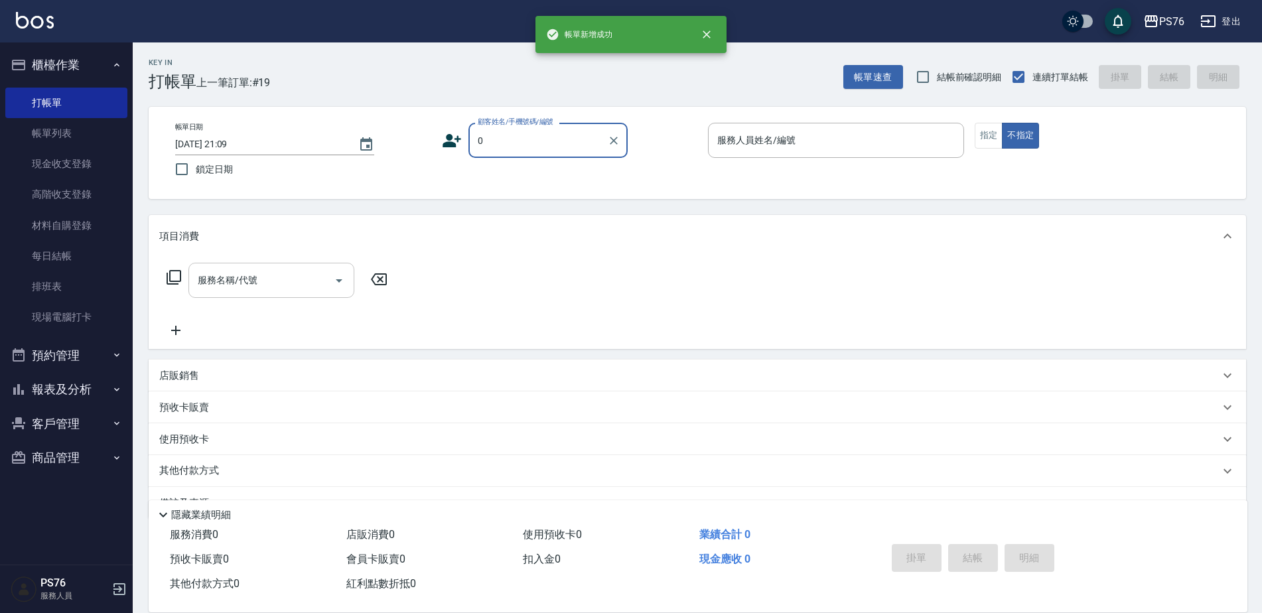
type input "無名字/0/null"
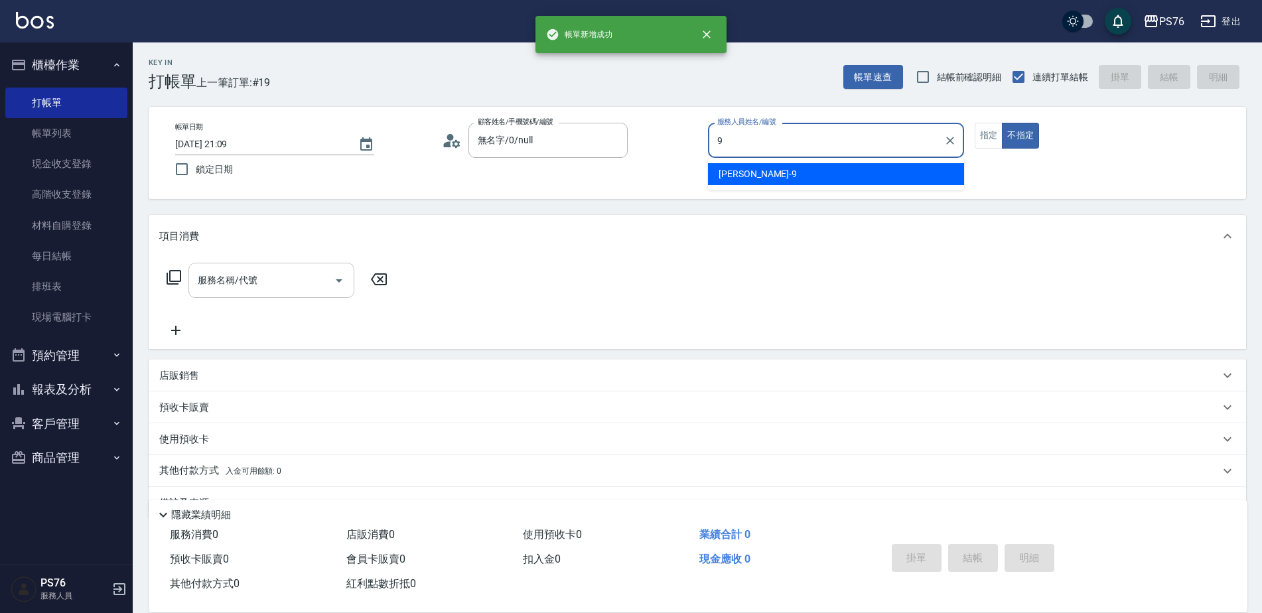
type input "劉憶彤-9"
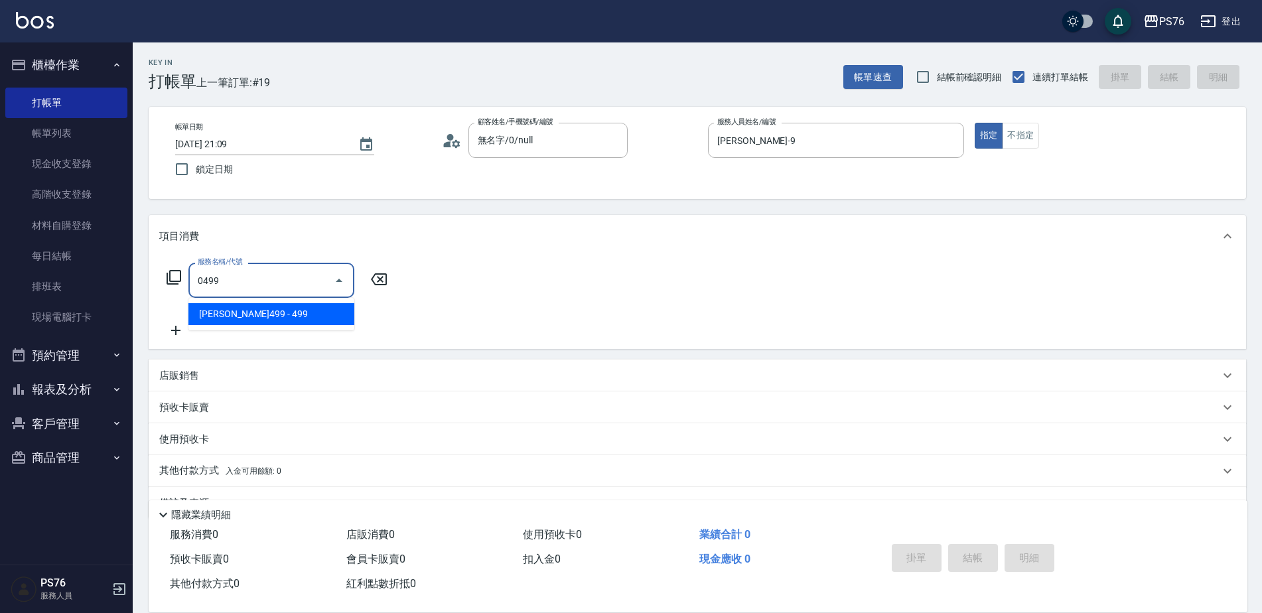
type input "伊黛莉499(0499)"
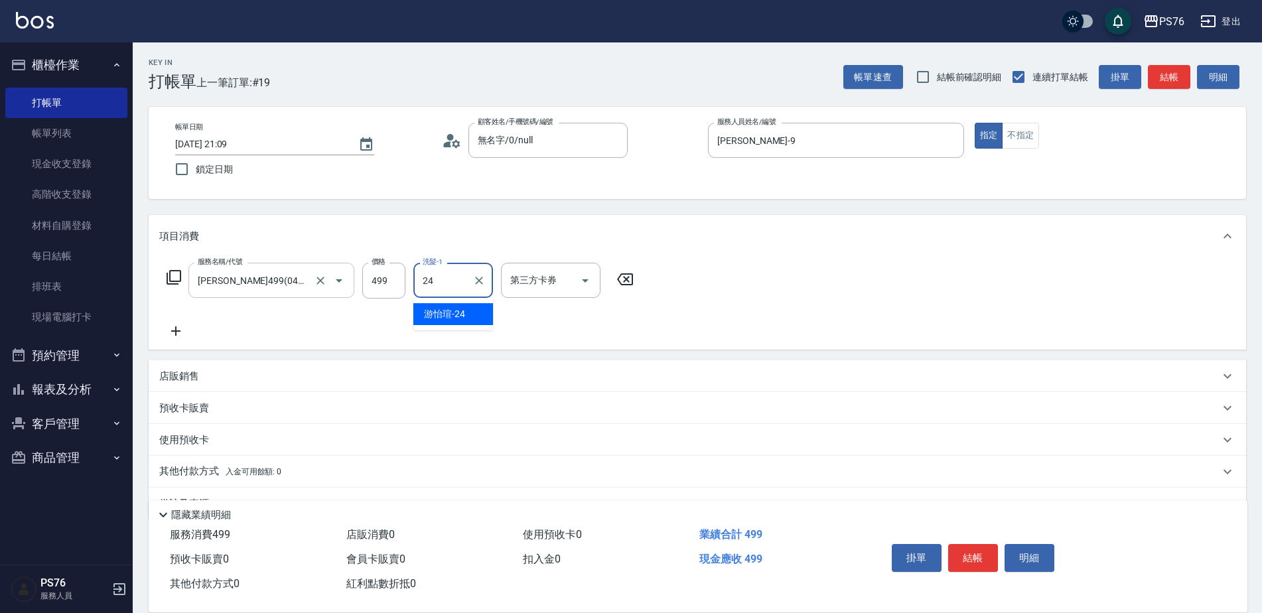
type input "游怡瑄-24"
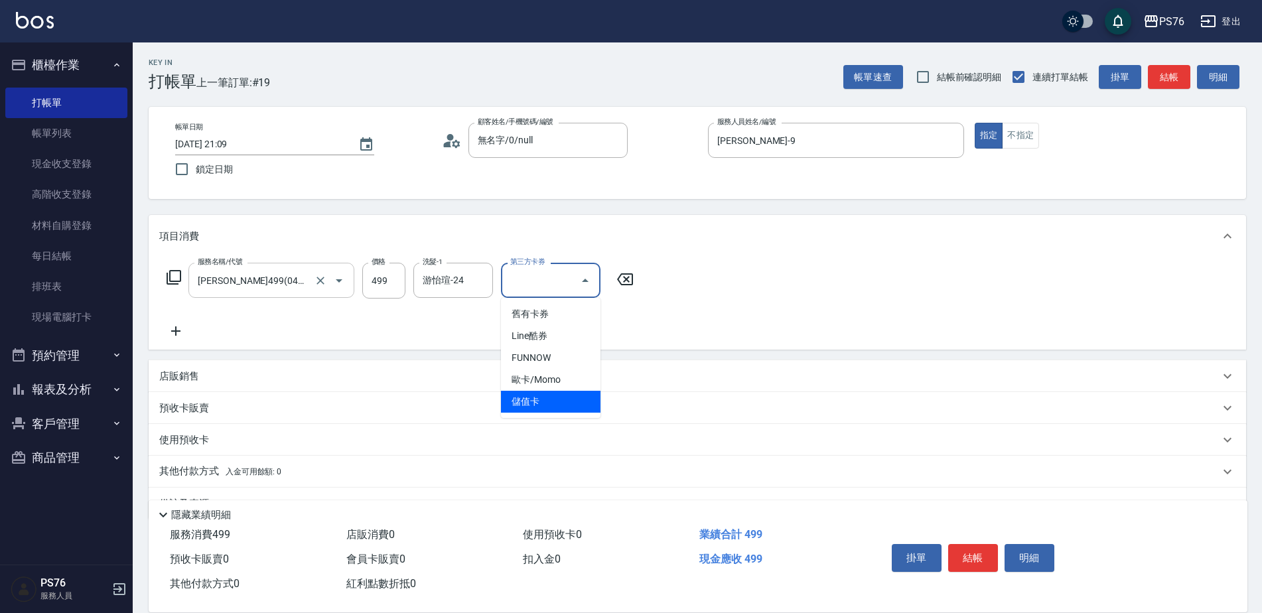
type input "儲值卡"
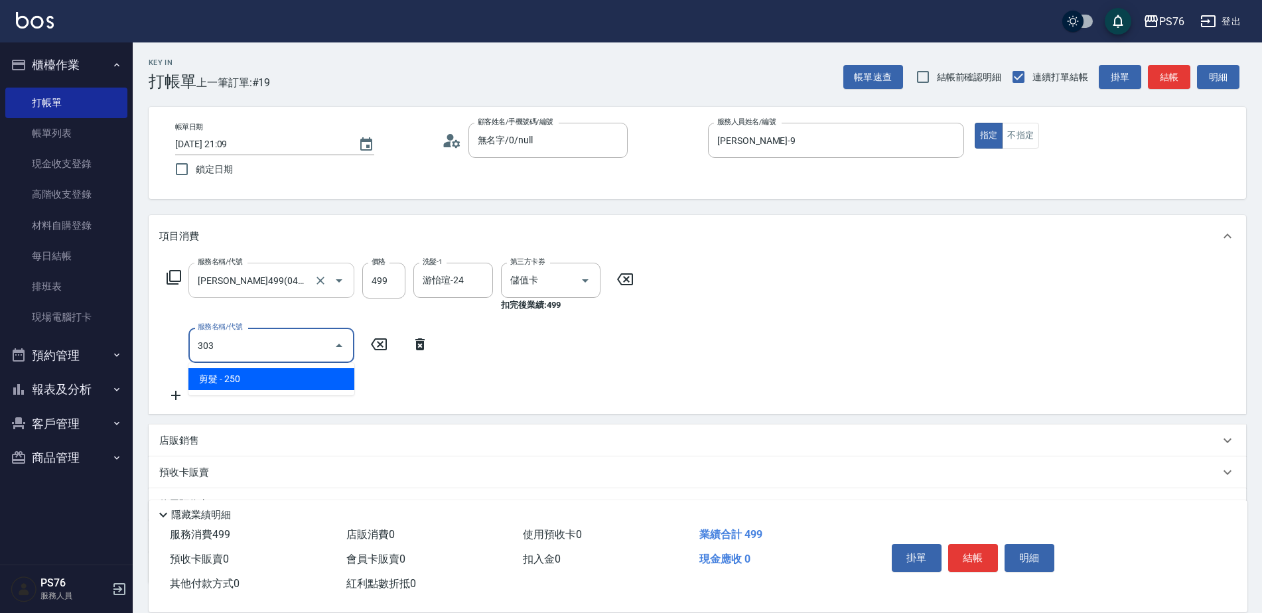
type input "剪髮(303)"
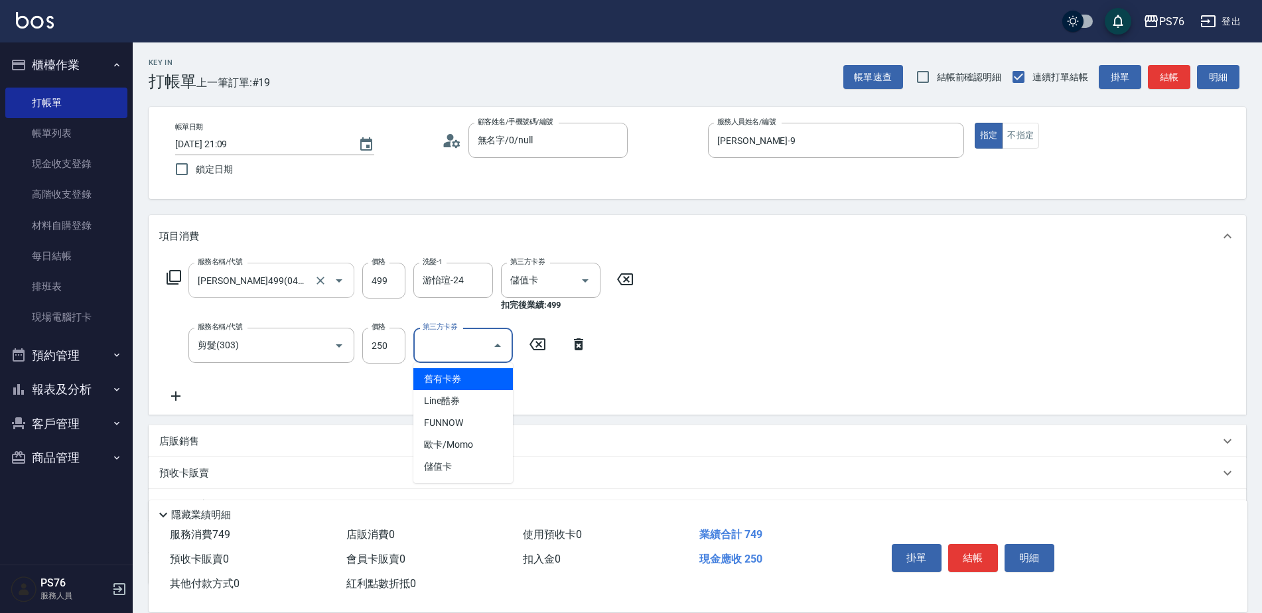
type input "儲值卡"
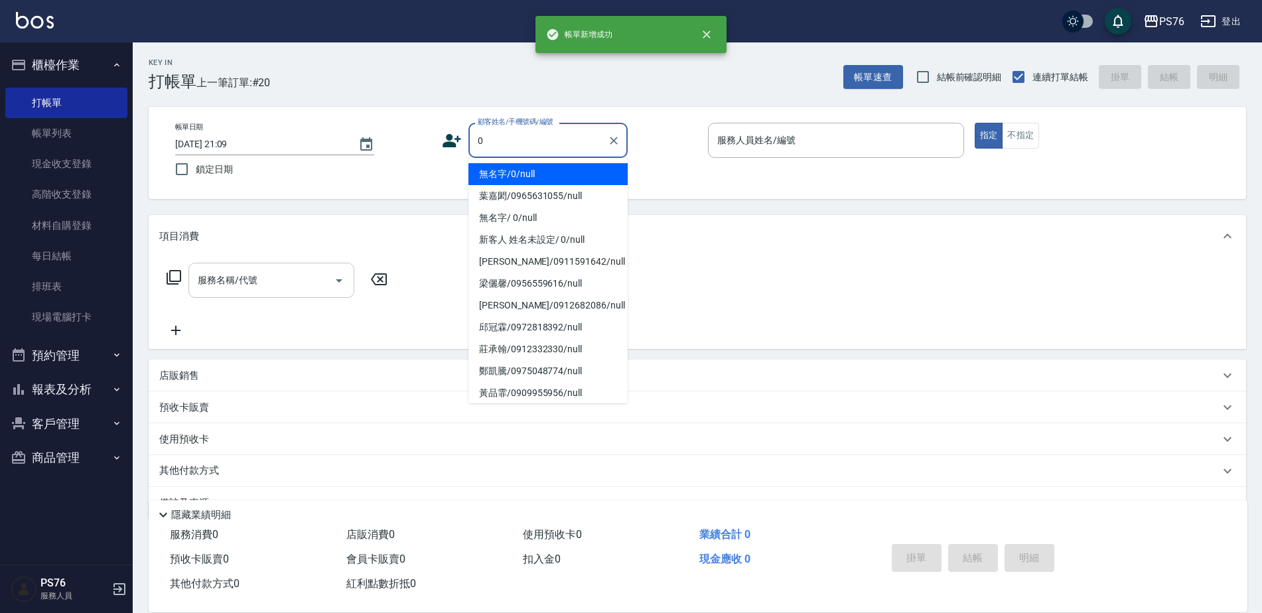
type input "無名字/0/null"
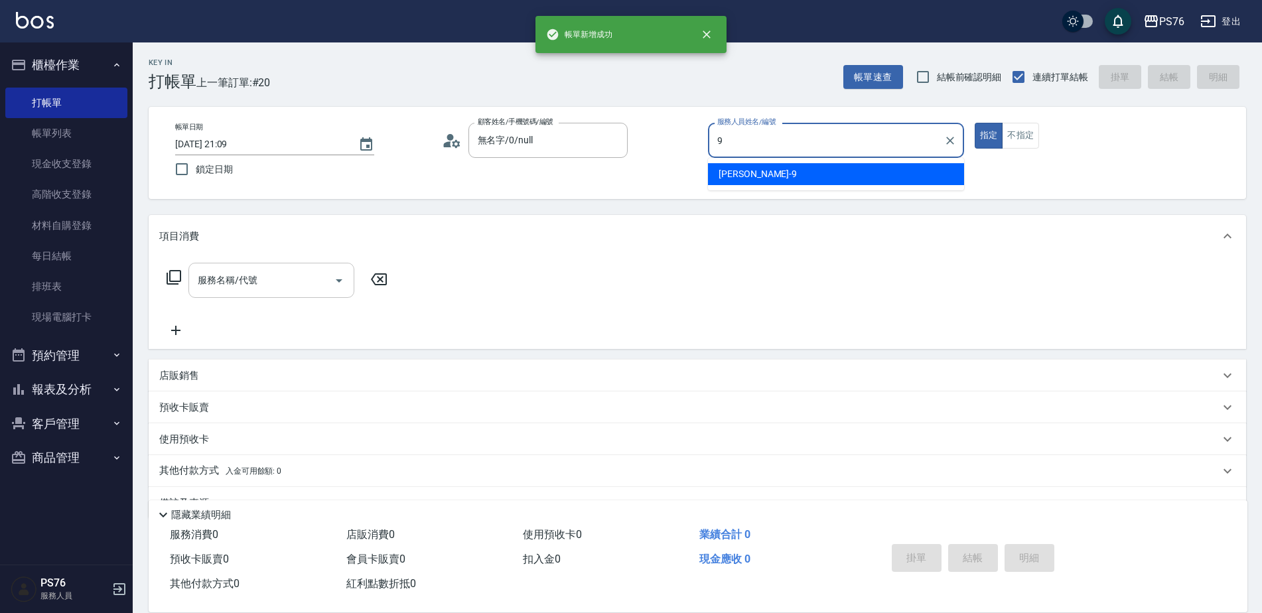
type input "劉憶彤-9"
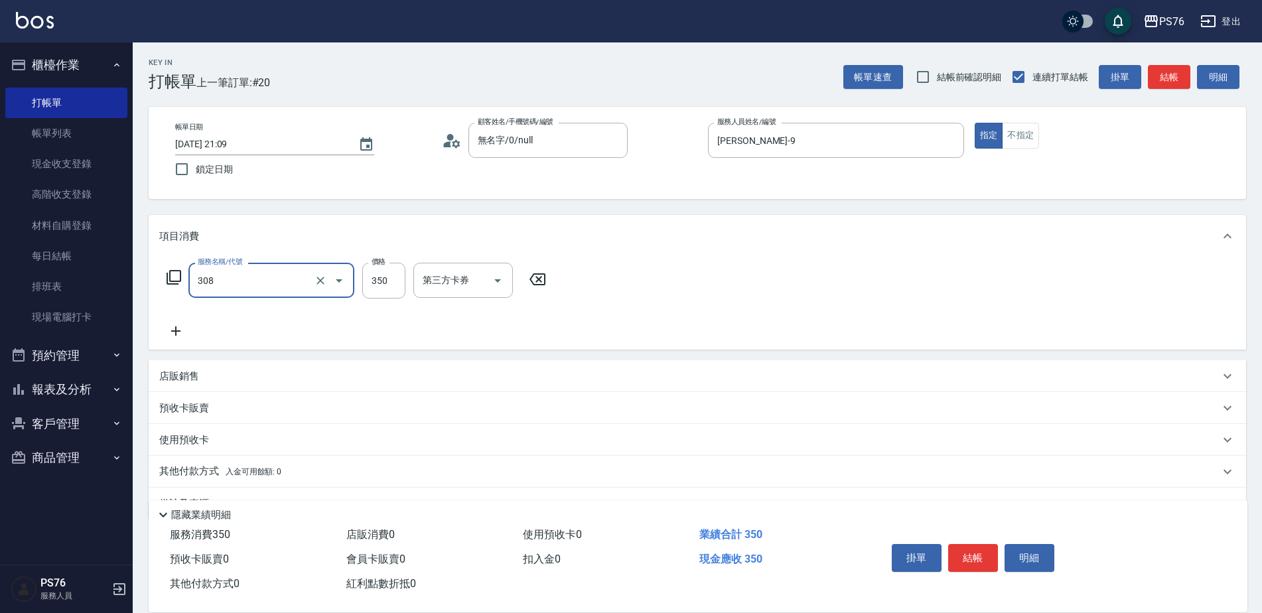
type input "洗+剪(308)"
type input "游怡瑄-24"
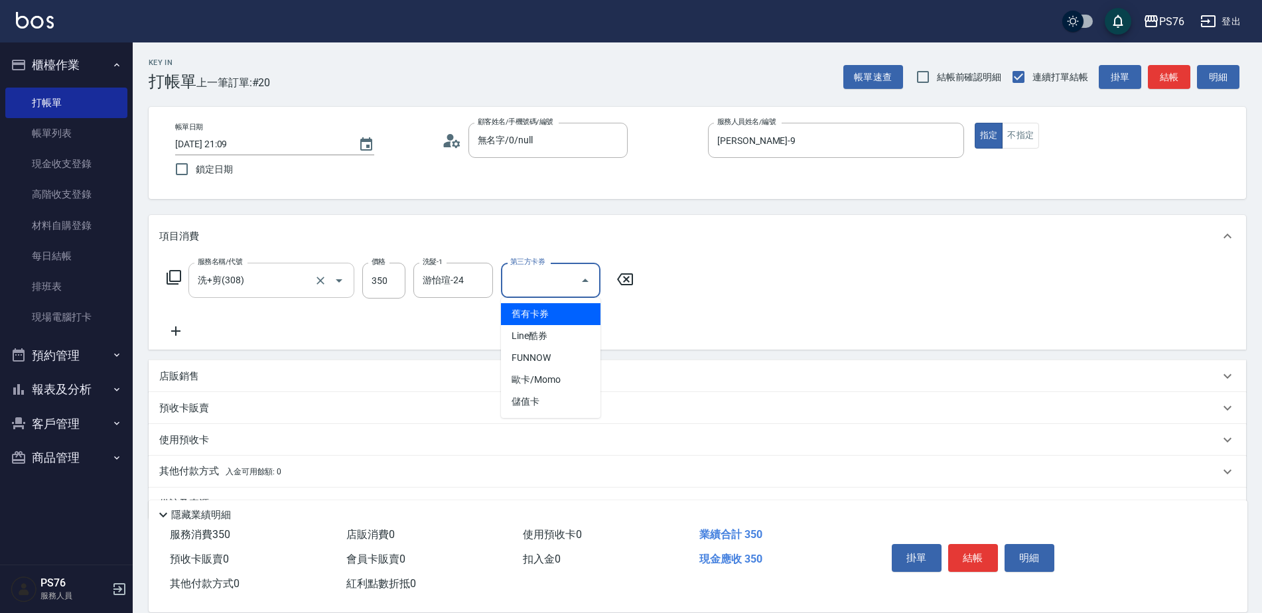
type input "儲值卡"
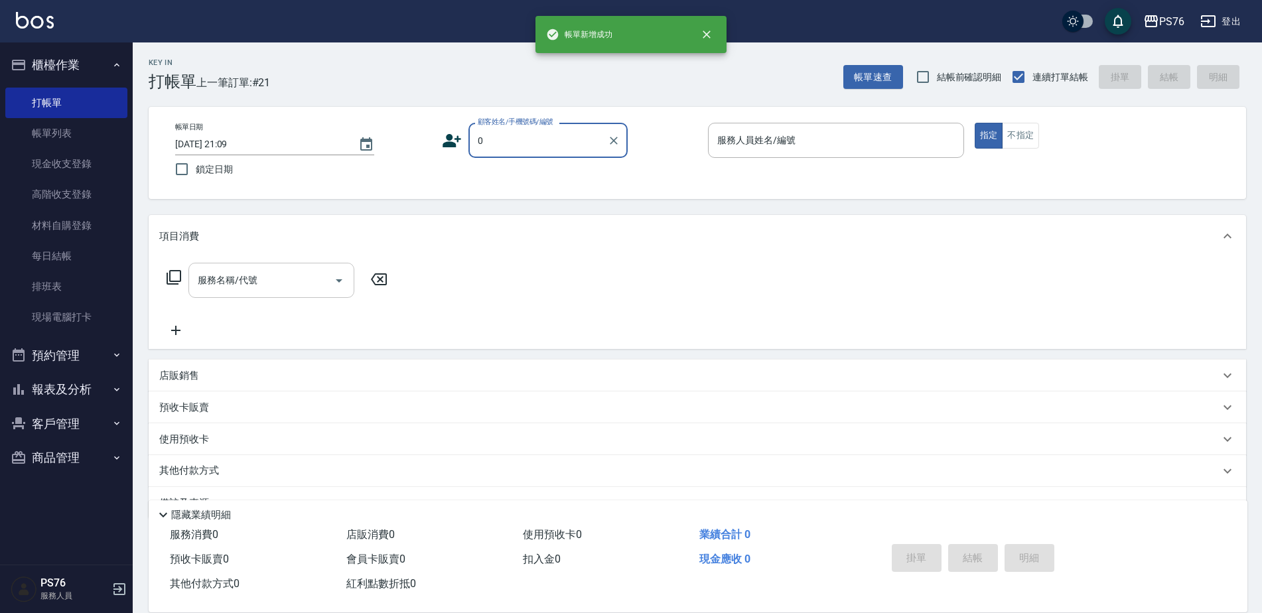
type input "無名字/0/null"
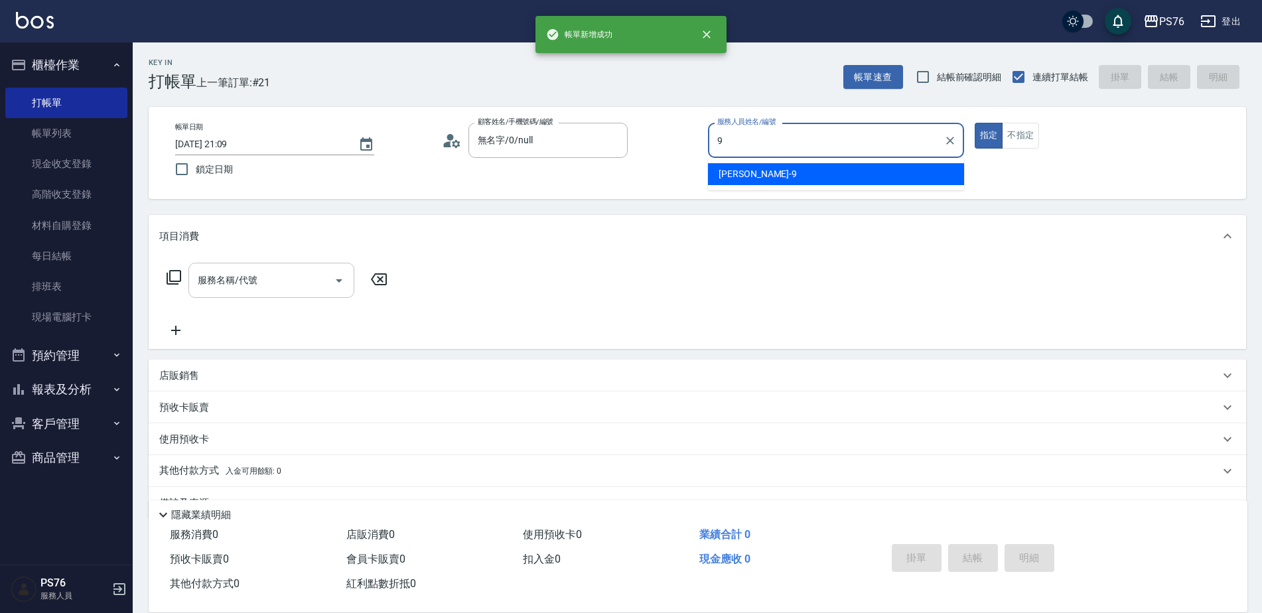
type input "劉憶彤-9"
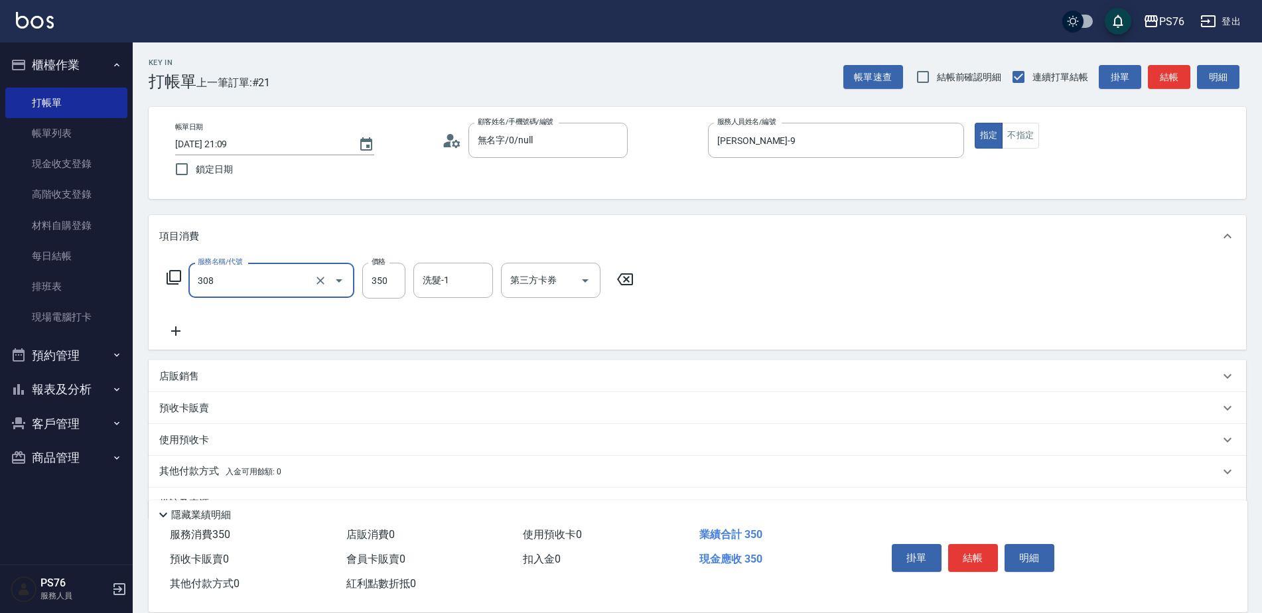
type input "洗+剪(308)"
type input "游怡瑄-24"
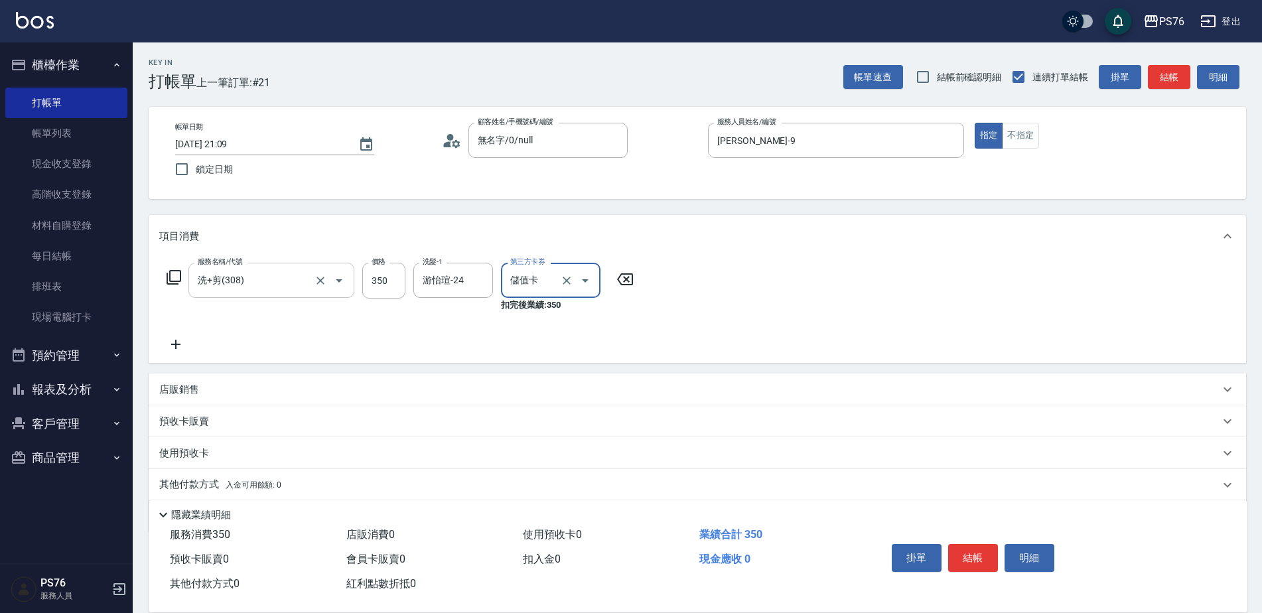
type input "儲值卡"
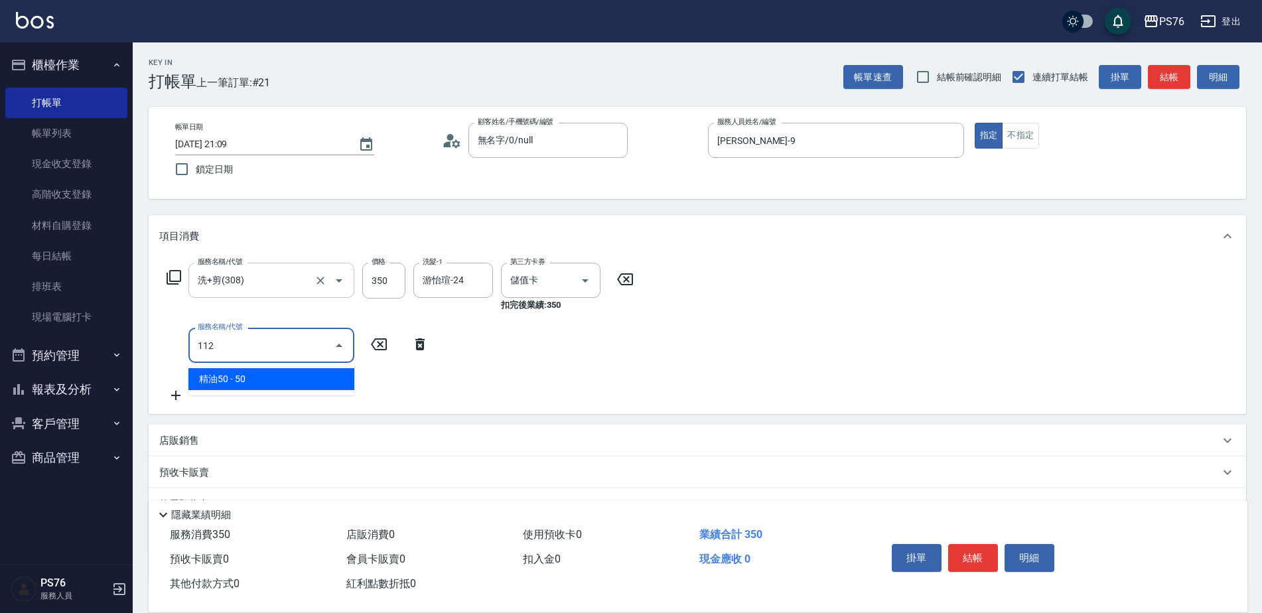
type input "精油50(112)"
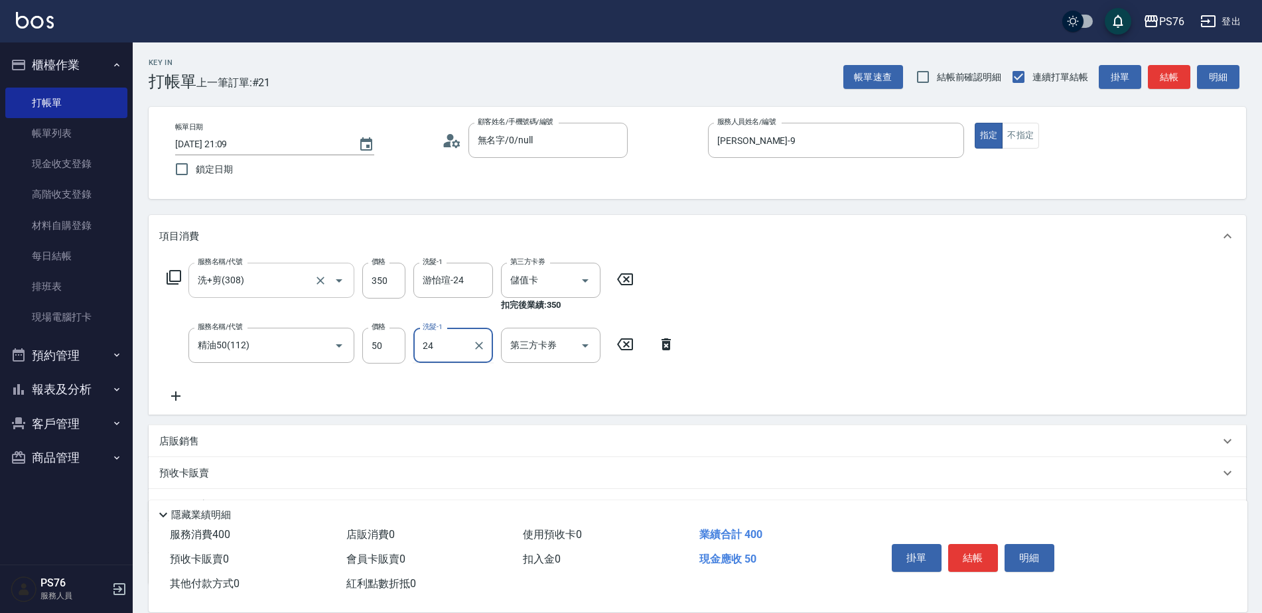
type input "游怡瑄-24"
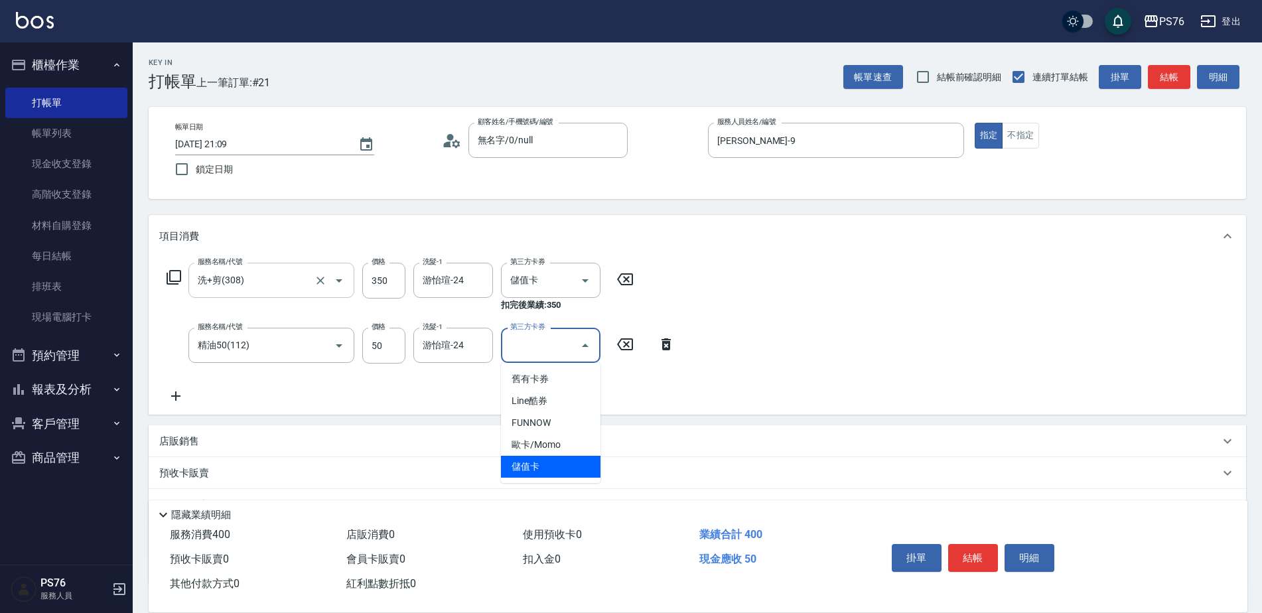
type input "儲值卡"
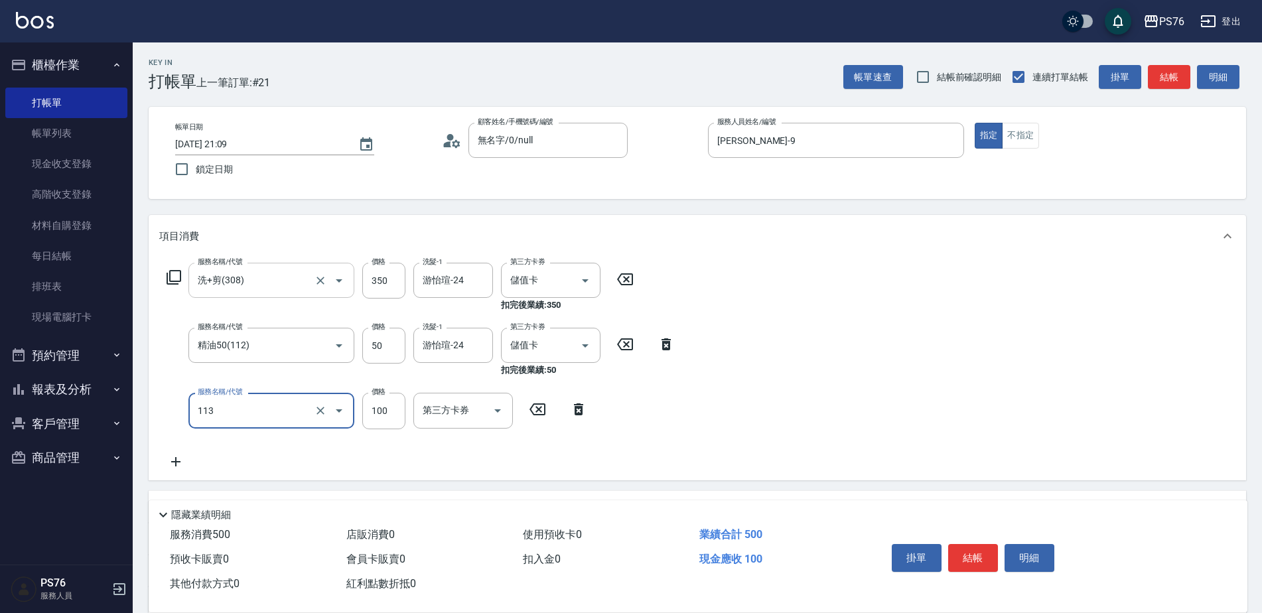
type input "瞬護100(113)"
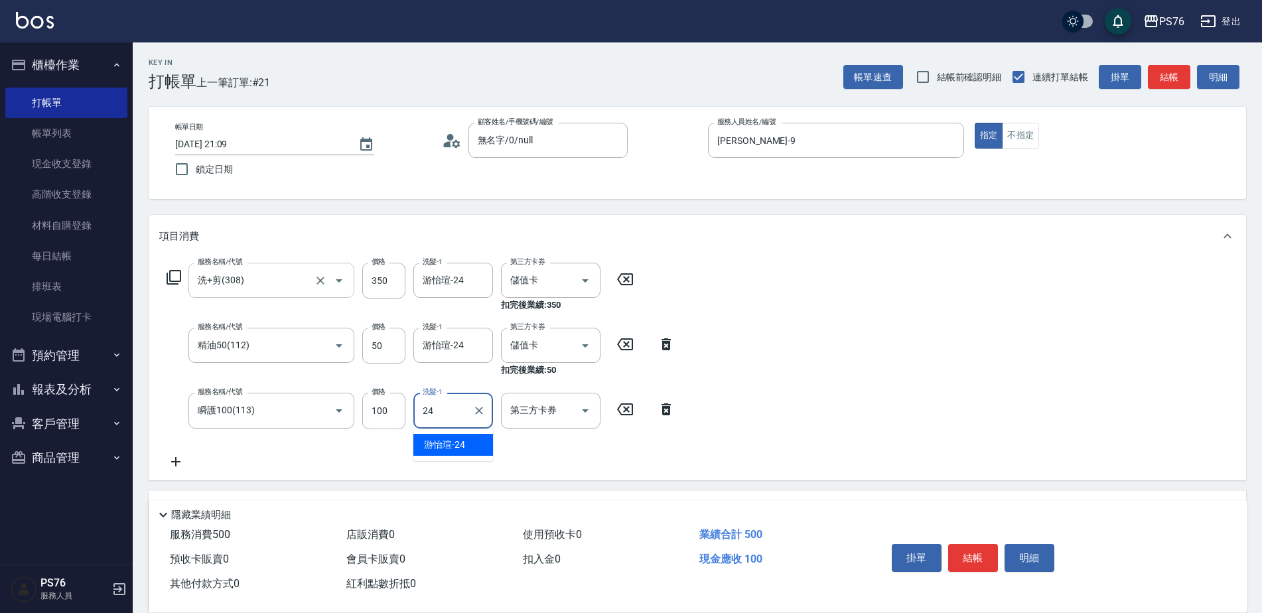
type input "游怡瑄-24"
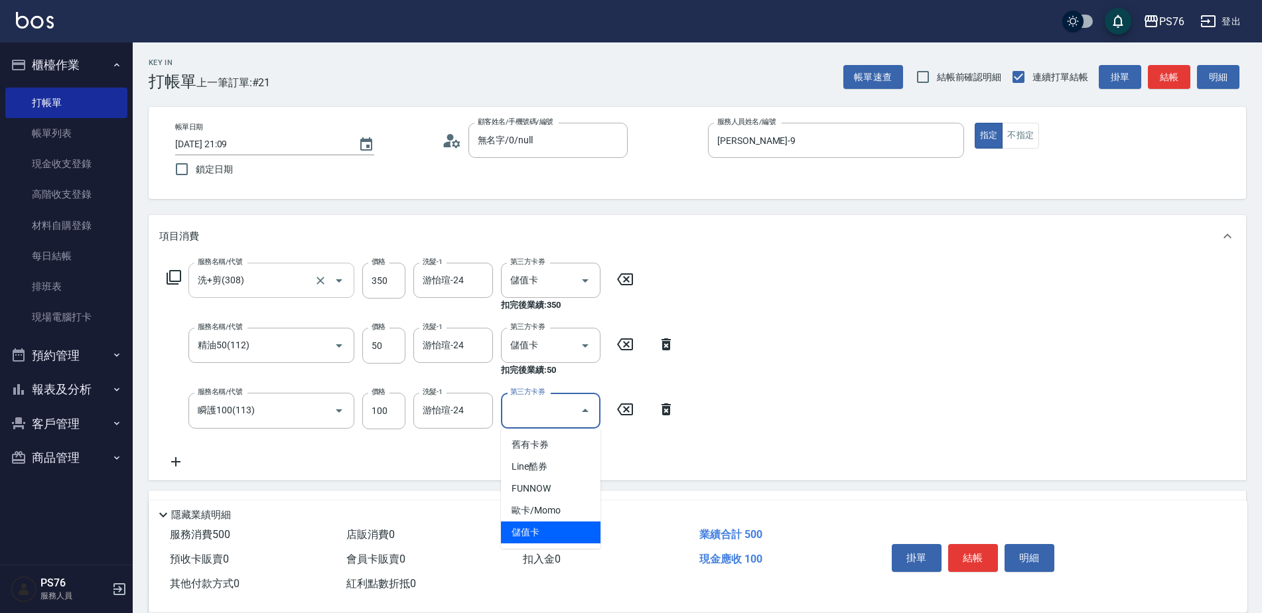
type input "儲值卡"
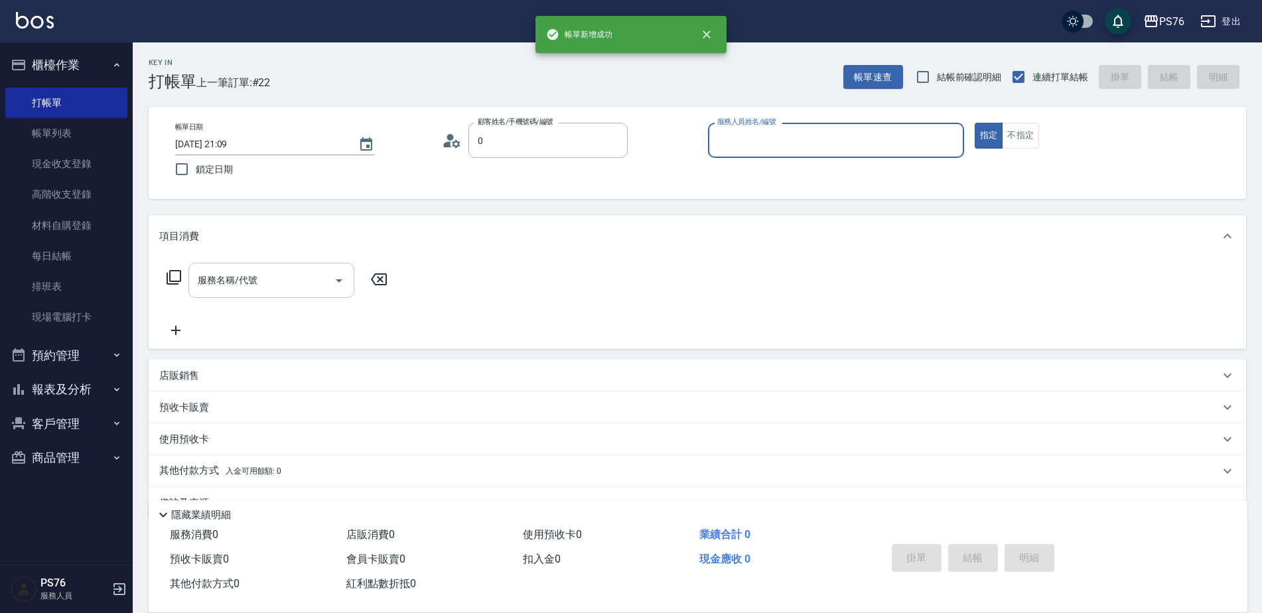
type input "無名字/0/null"
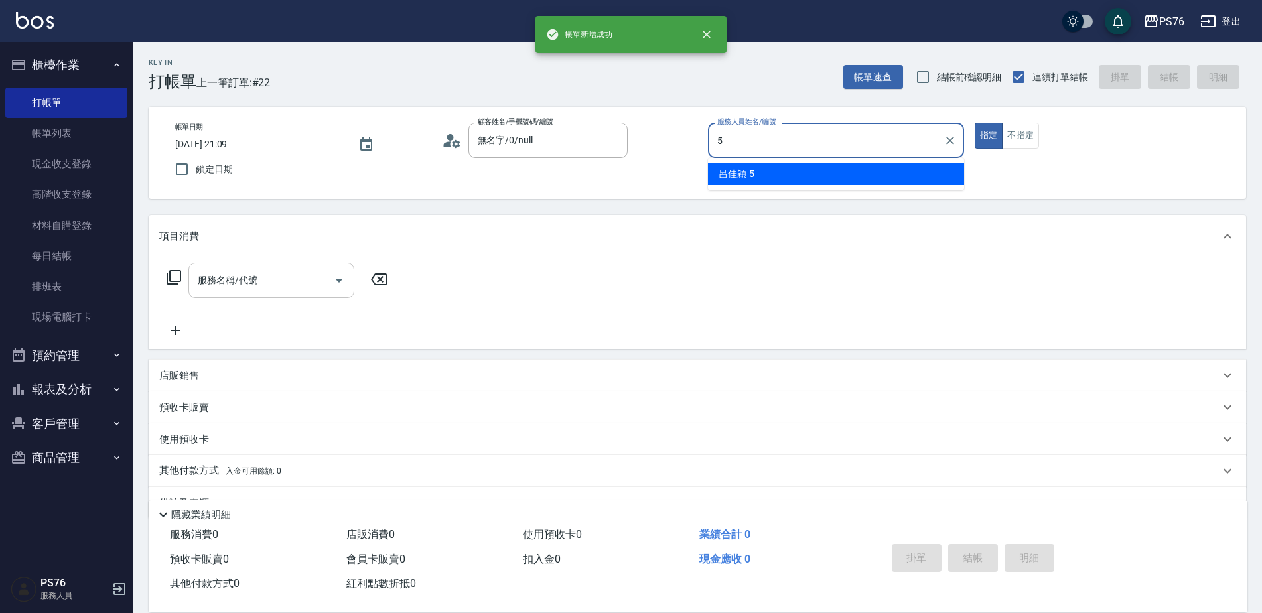
type input "呂佳穎-5"
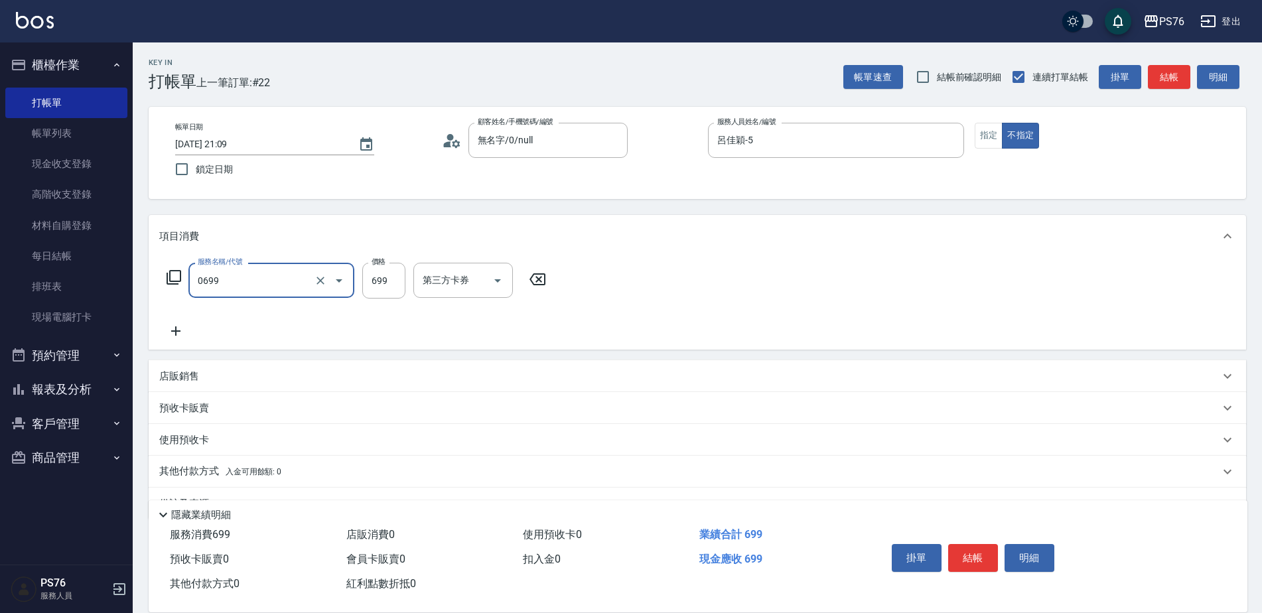
type input "精油SPA(0699)"
type input "游怡瑄-24"
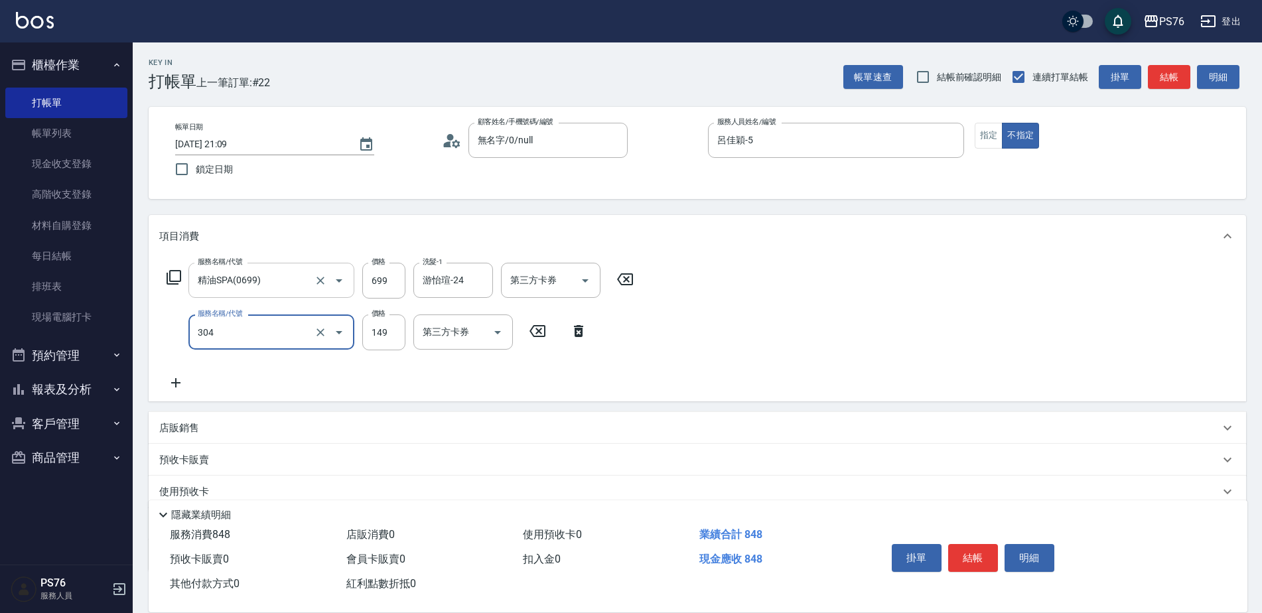
type input "剪髮(304)"
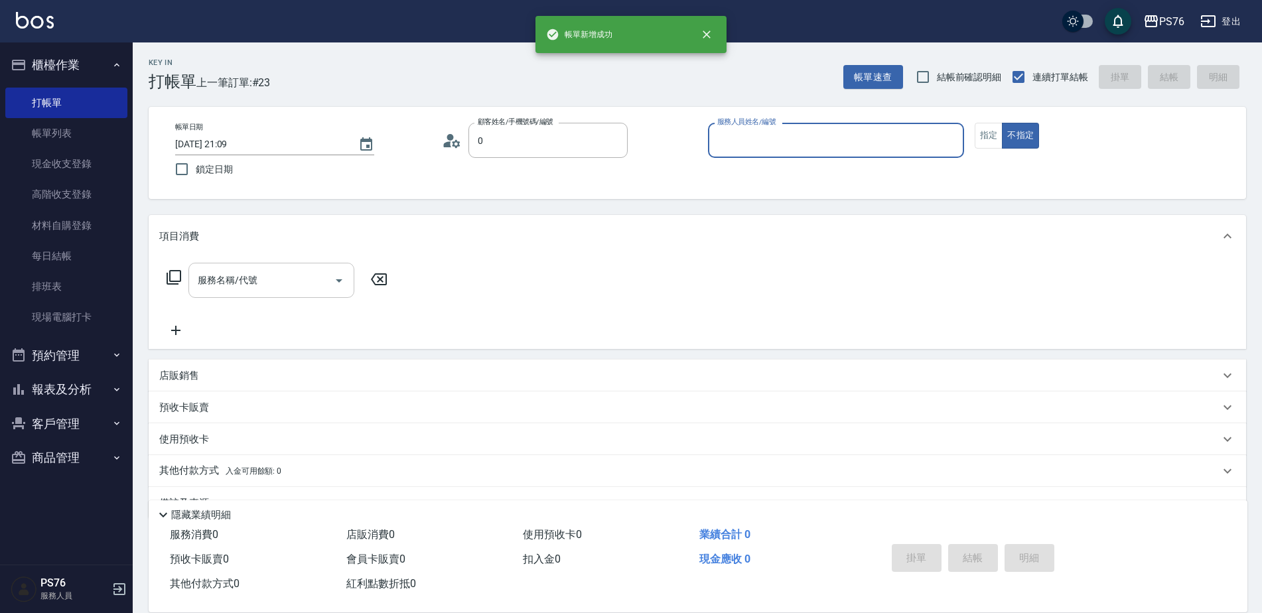
type input "無名字/0/null"
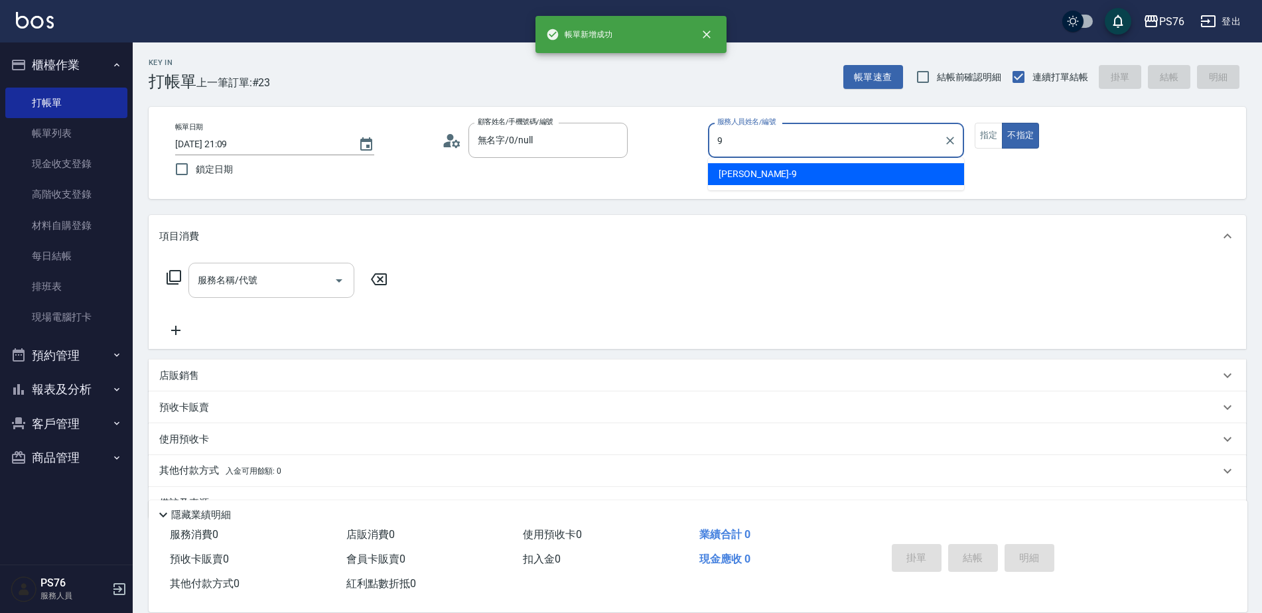
type input "劉憶彤-9"
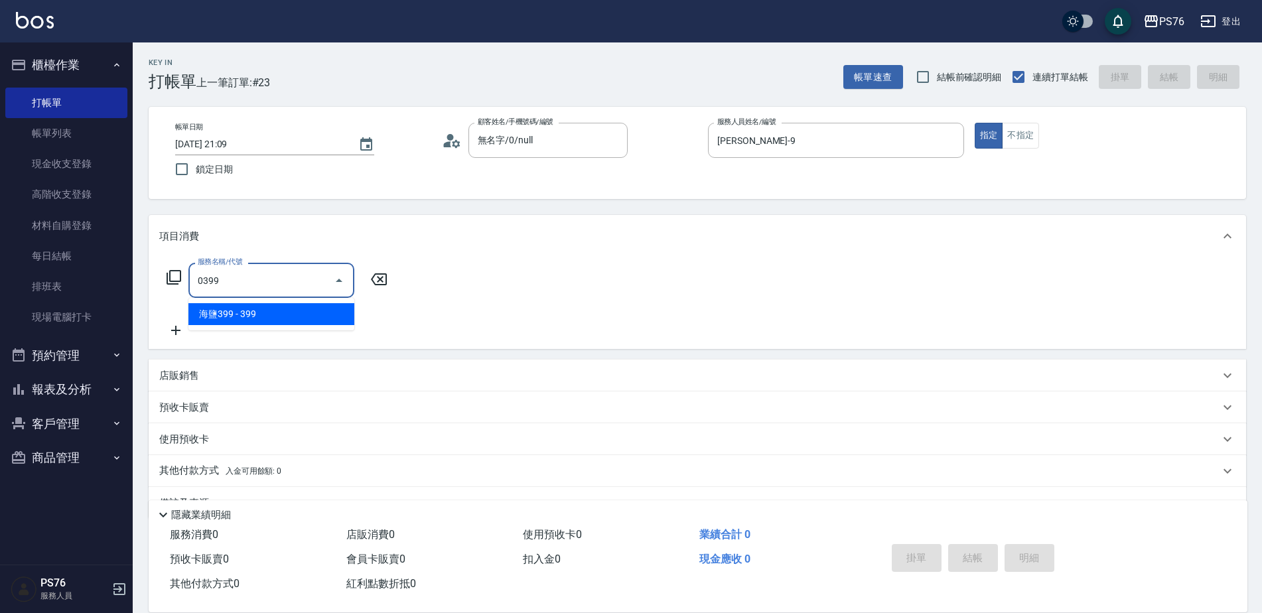
type input "海鹽399(0399)"
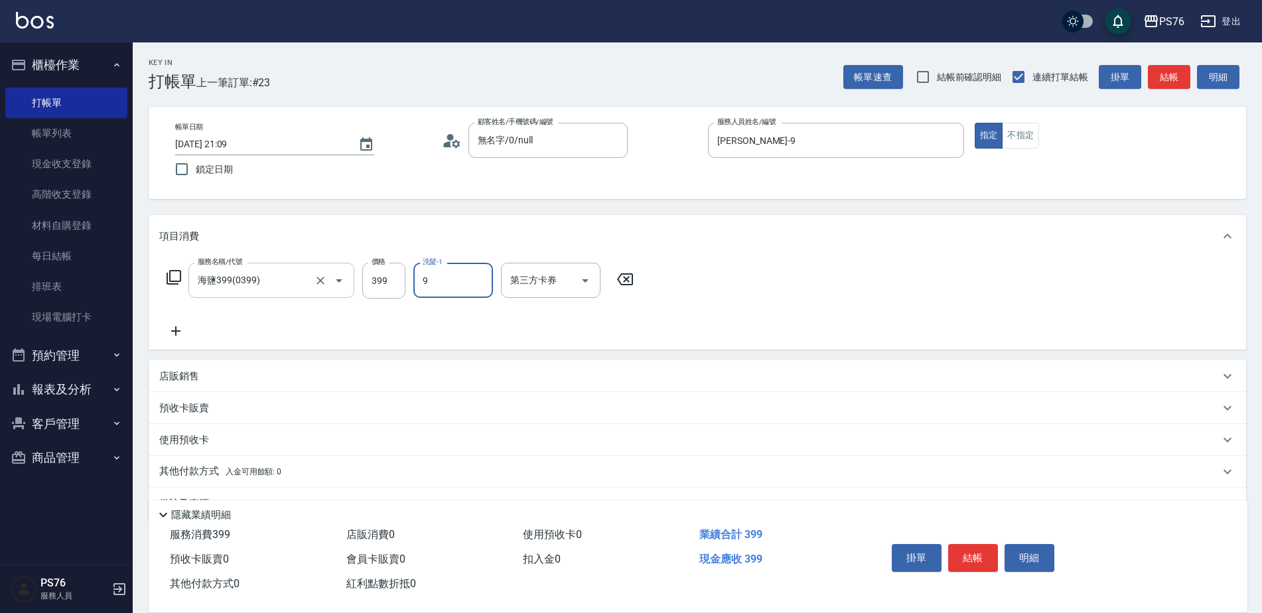
type input "劉憶彤-9"
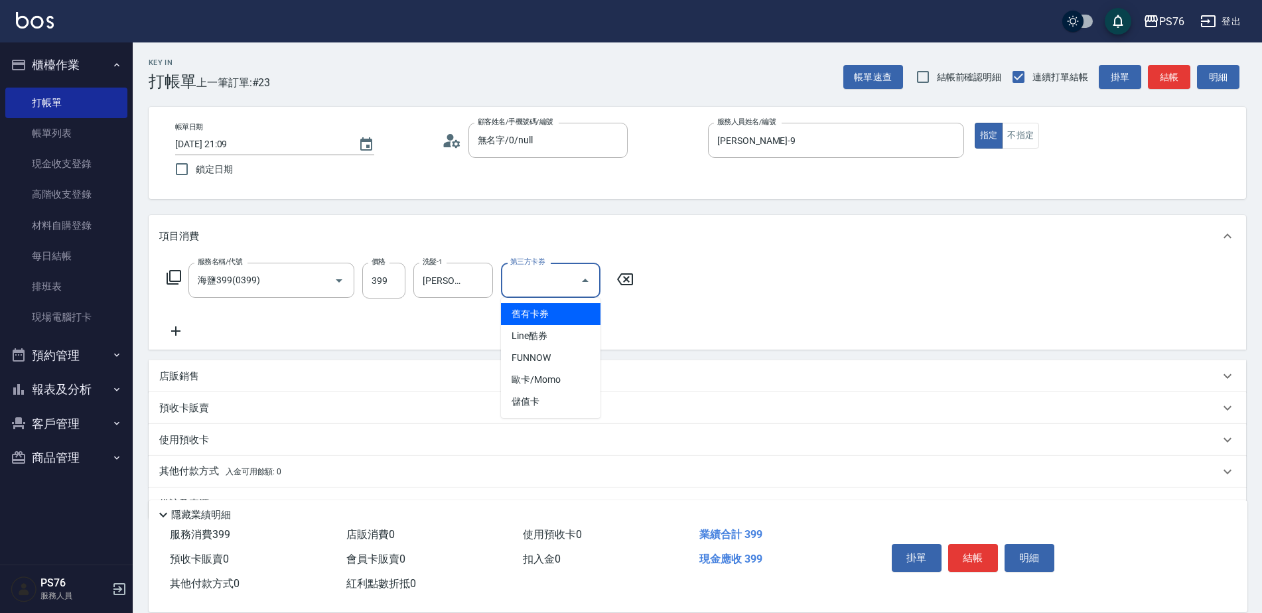
click at [175, 343] on div "服務名稱/代號 海鹽399(0399) 服務名稱/代號 價格 399 價格 洗髮-1 劉憶彤-9 洗髮-1 第三方卡券 第三方卡券" at bounding box center [697, 303] width 1097 height 92
click at [174, 338] on icon at bounding box center [175, 331] width 33 height 16
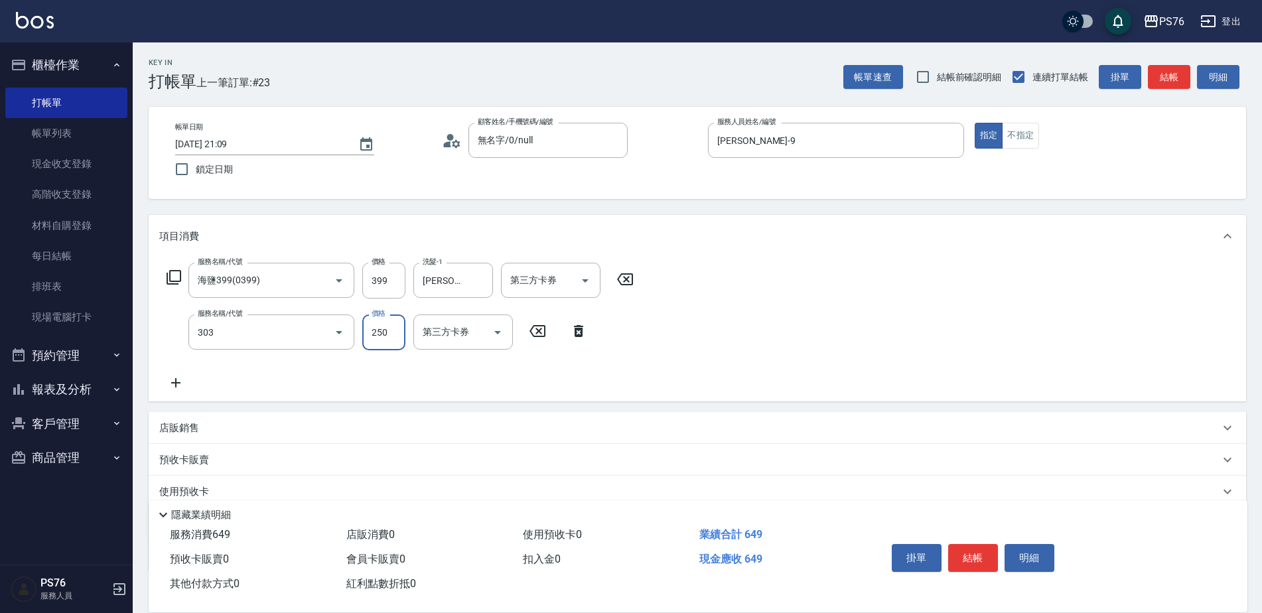
type input "剪髮(303)"
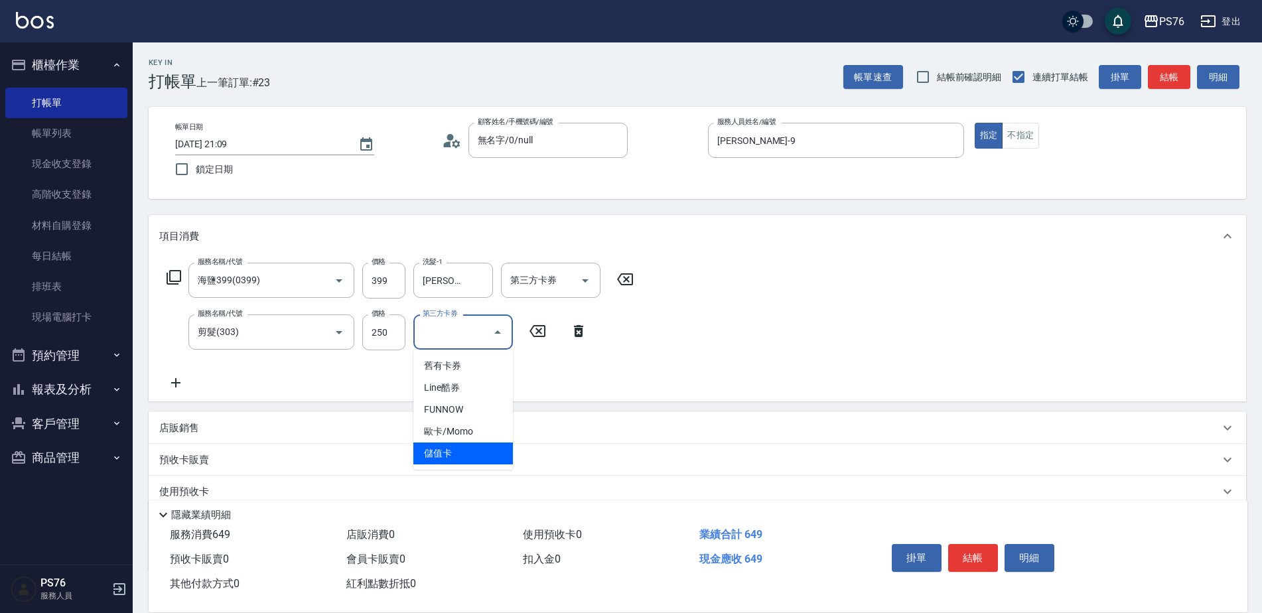
type input "儲值卡"
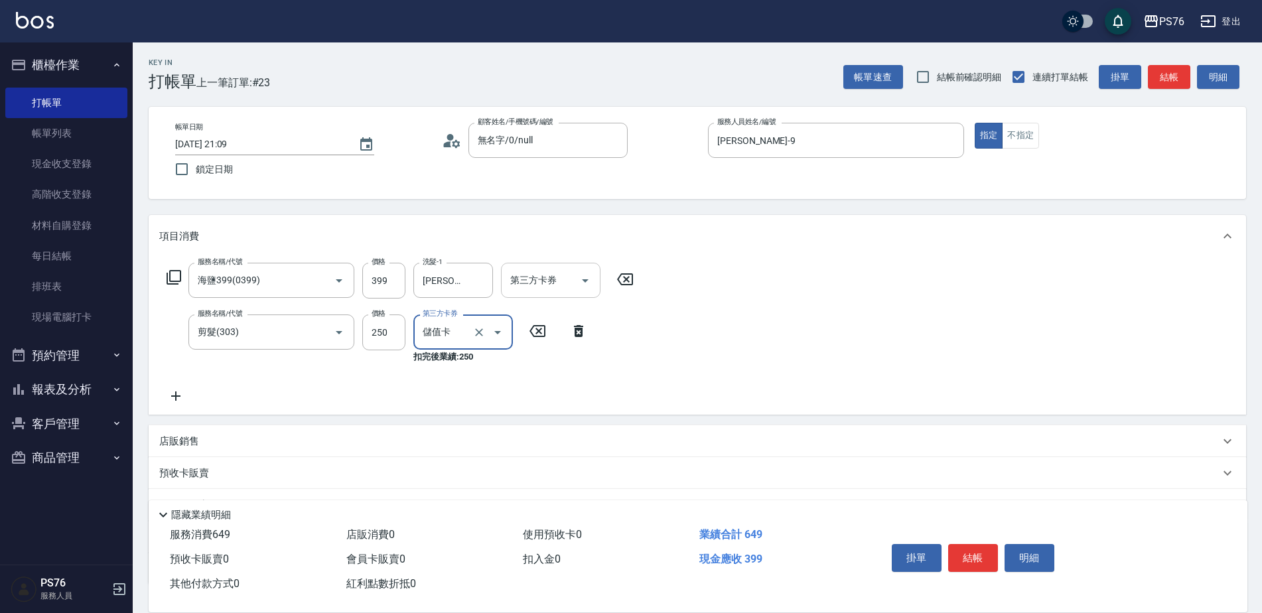
click at [529, 265] on div "第三方卡券" at bounding box center [551, 280] width 100 height 35
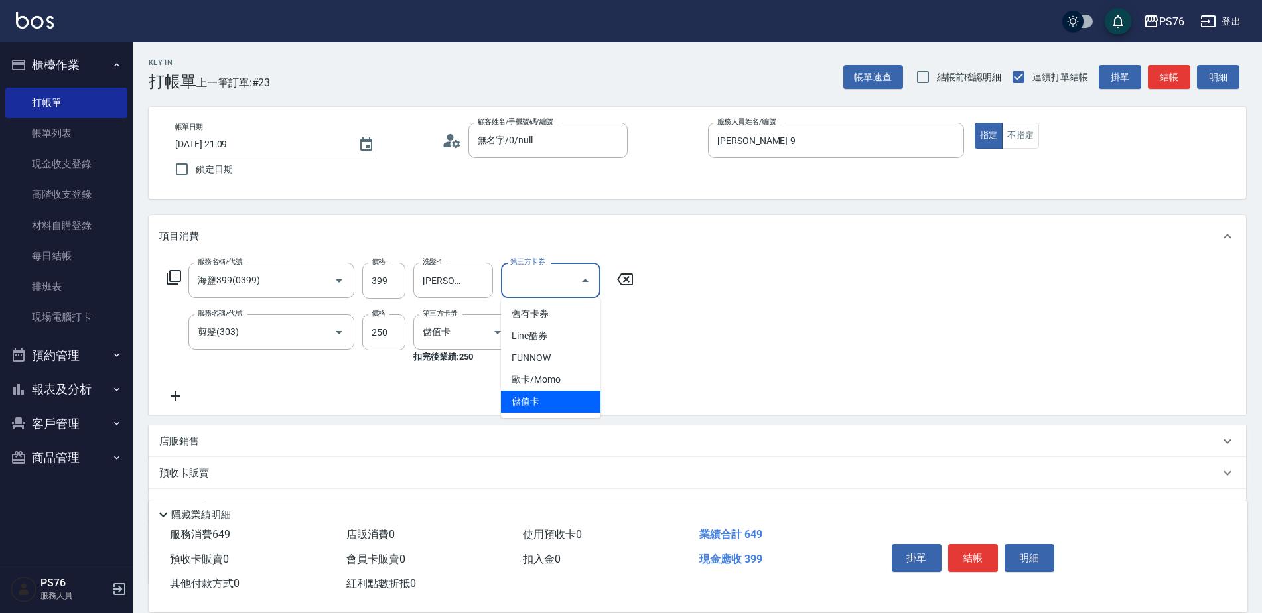
click at [516, 397] on span "儲值卡" at bounding box center [551, 402] width 100 height 22
type input "儲值卡"
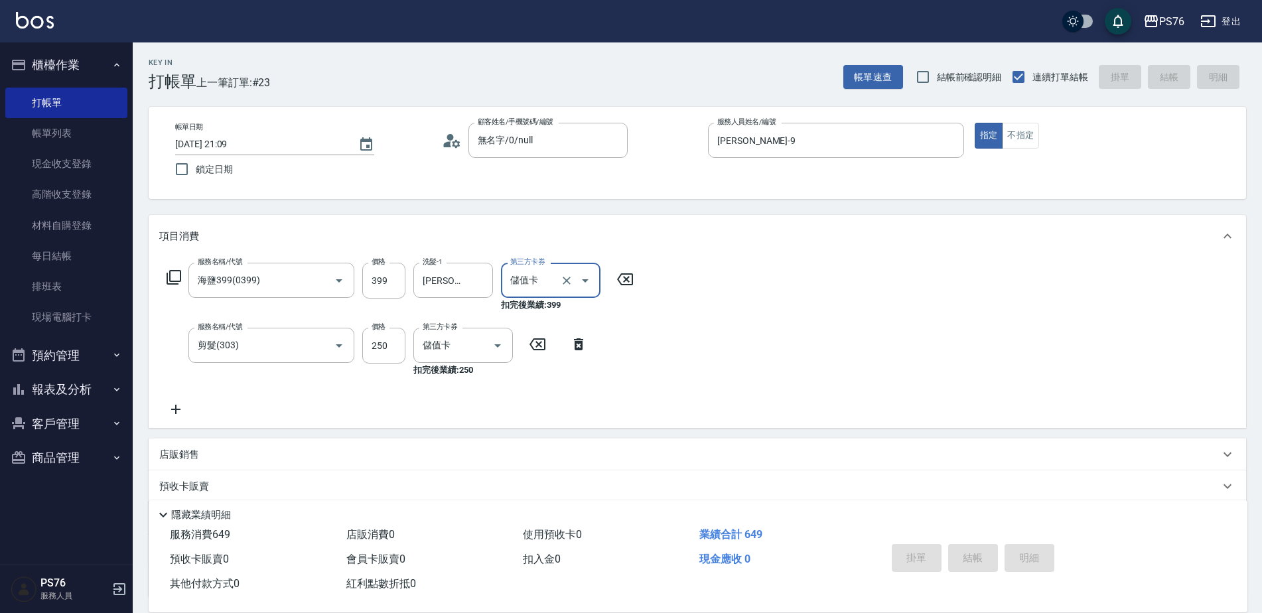
type input "2025/08/21 21:10"
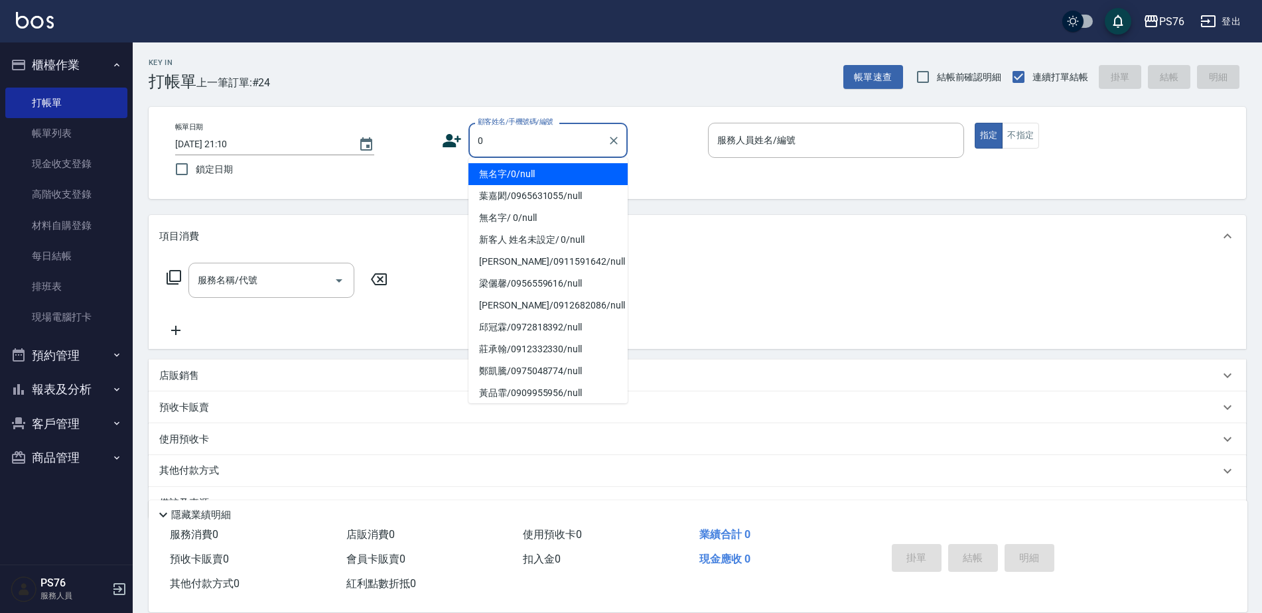
type input "無名字/0/null"
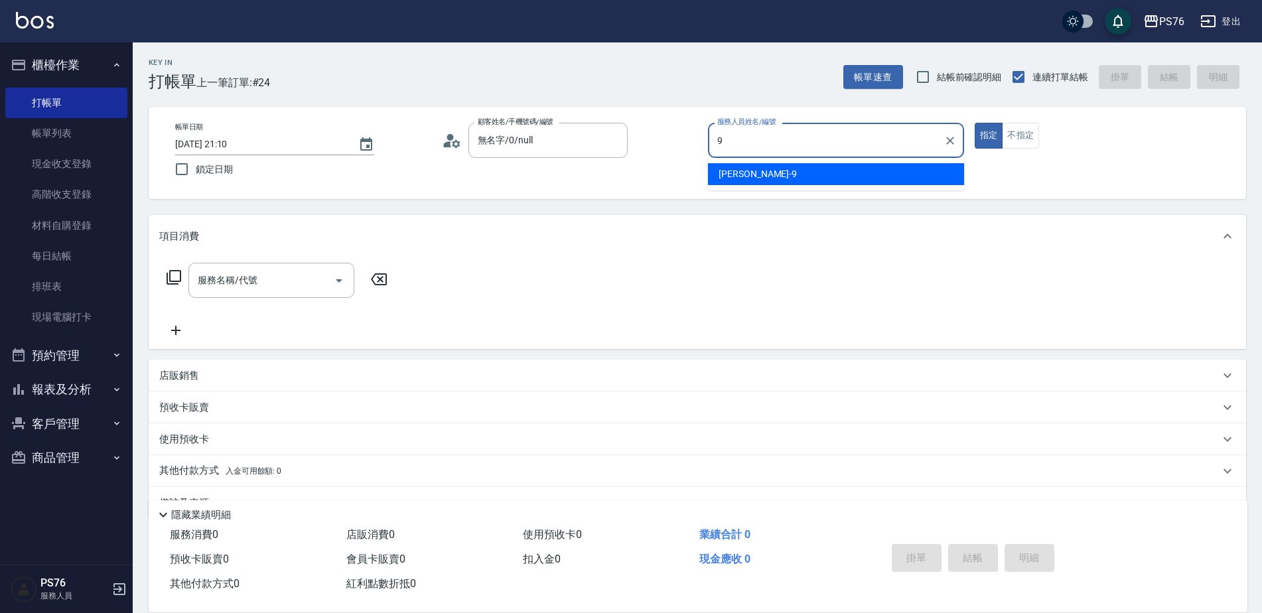
type input "劉憶彤-9"
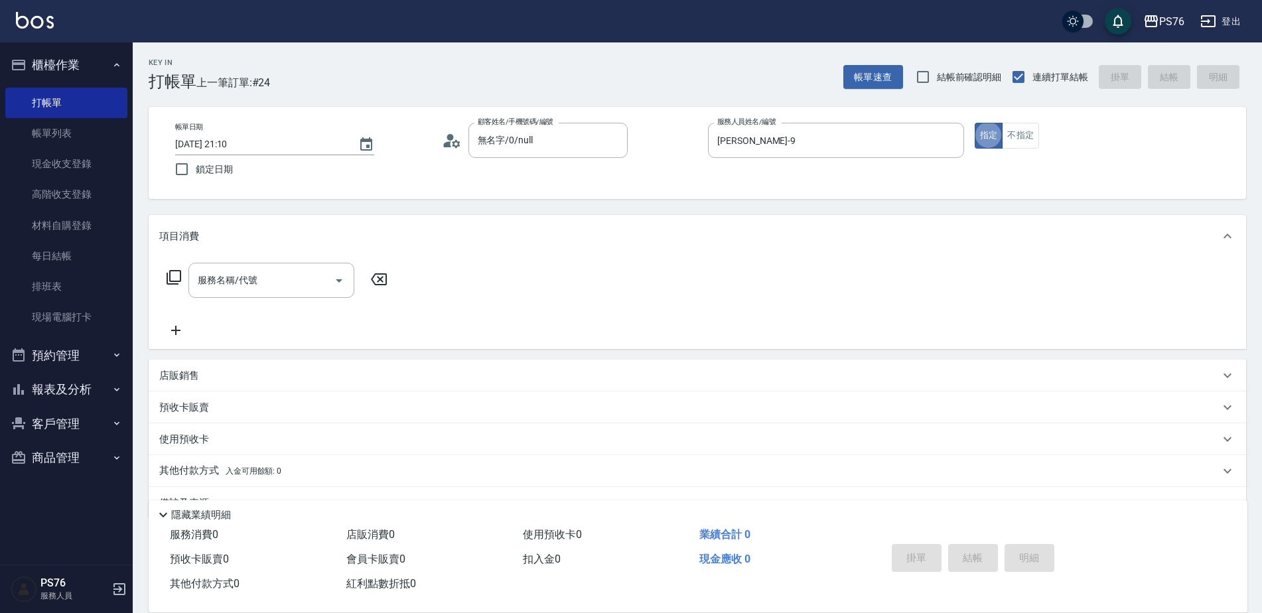
scroll to position [27, 0]
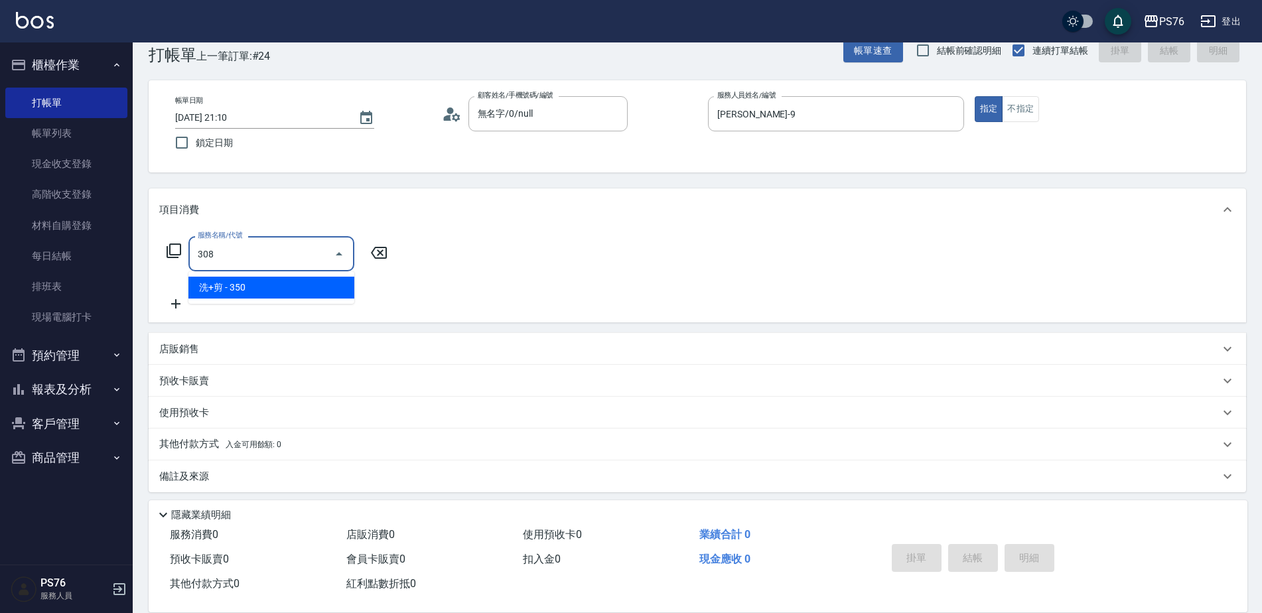
type input "洗+剪(308)"
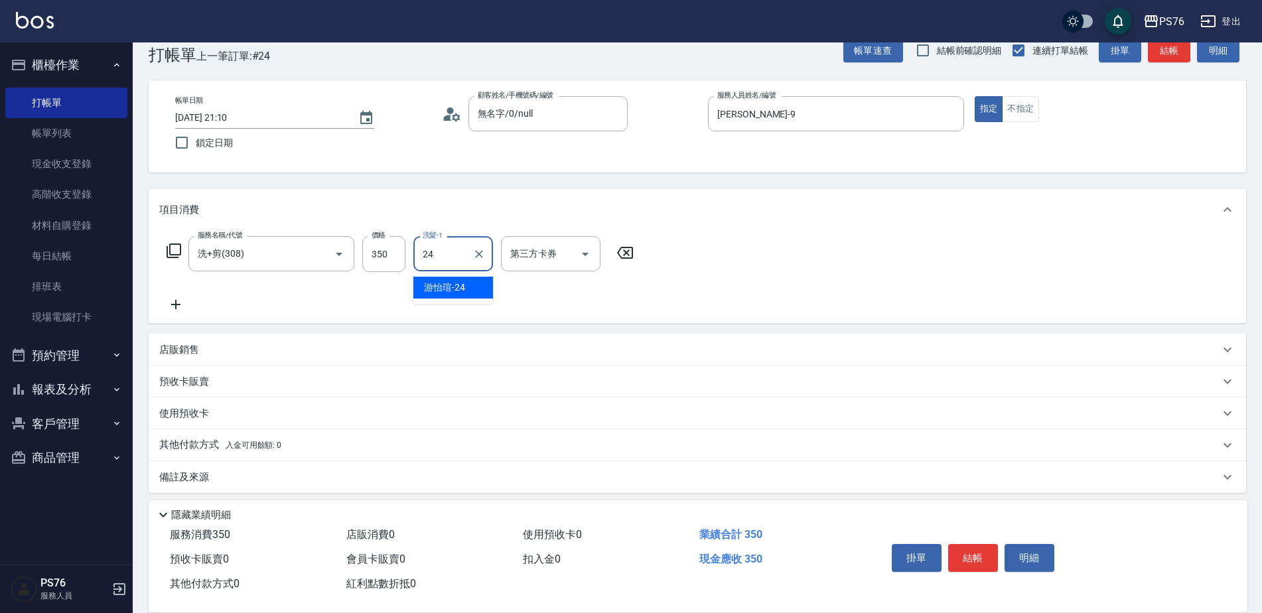
type input "游怡瑄-24"
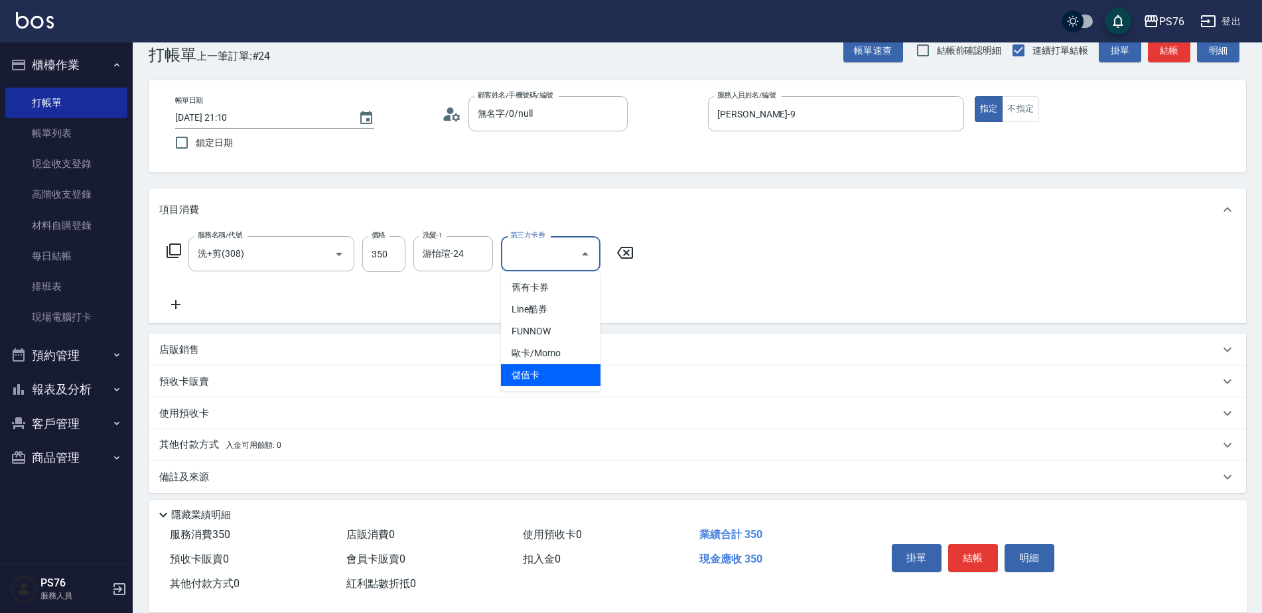
type input "儲值卡"
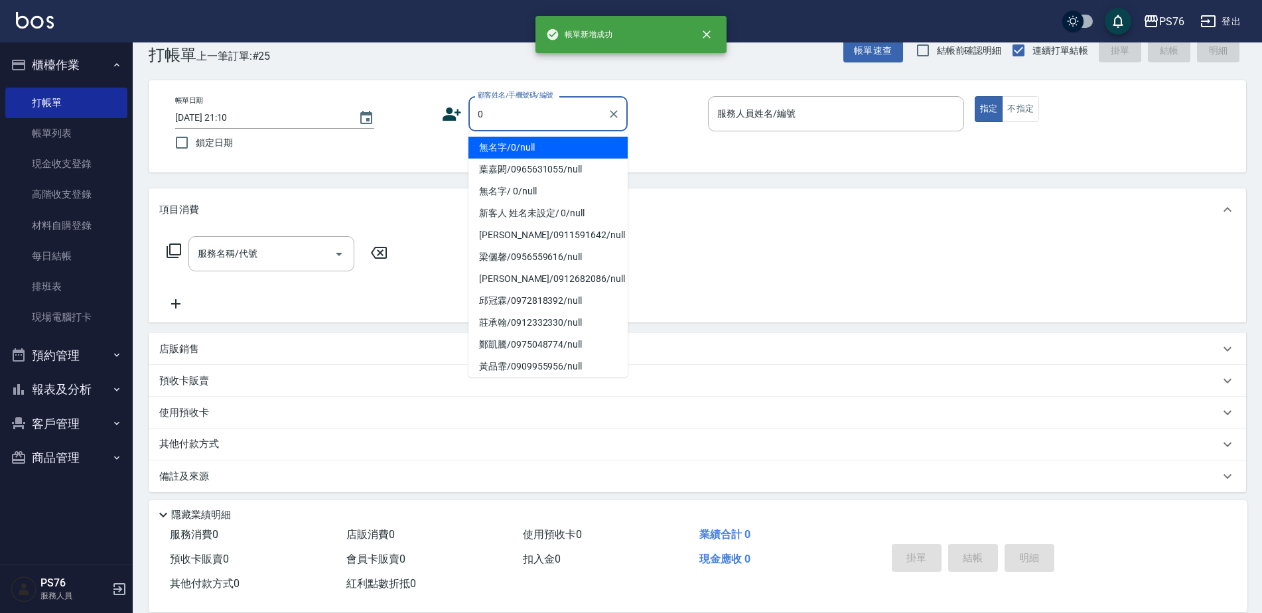
type input "無名字/0/null"
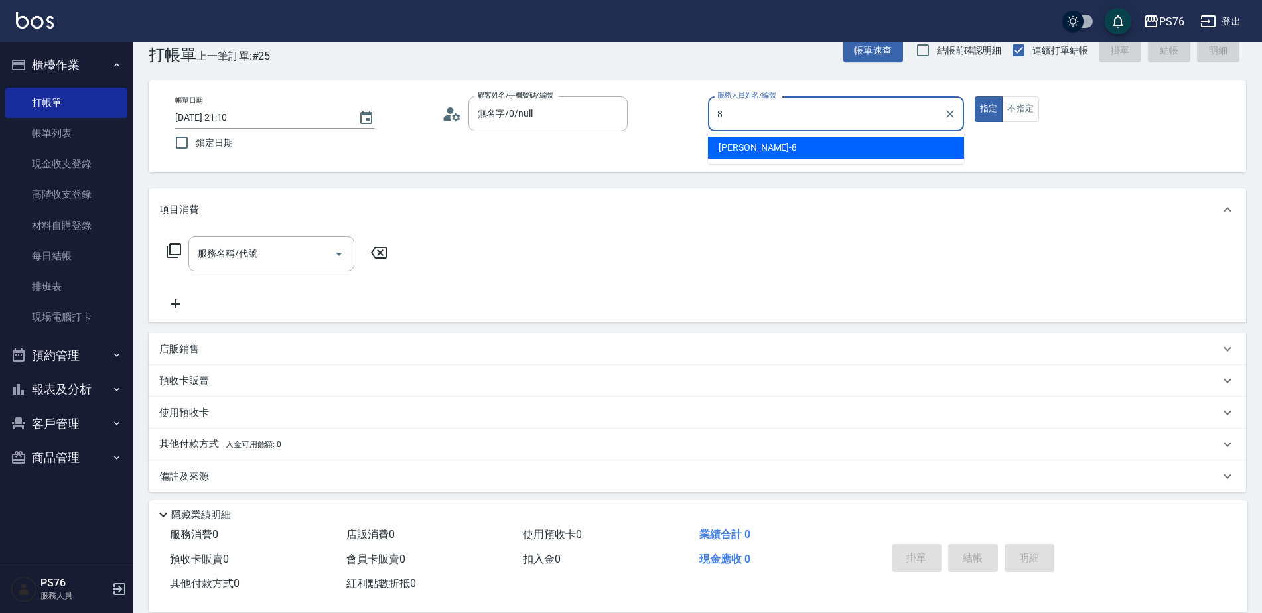
type input "韓韓森-8"
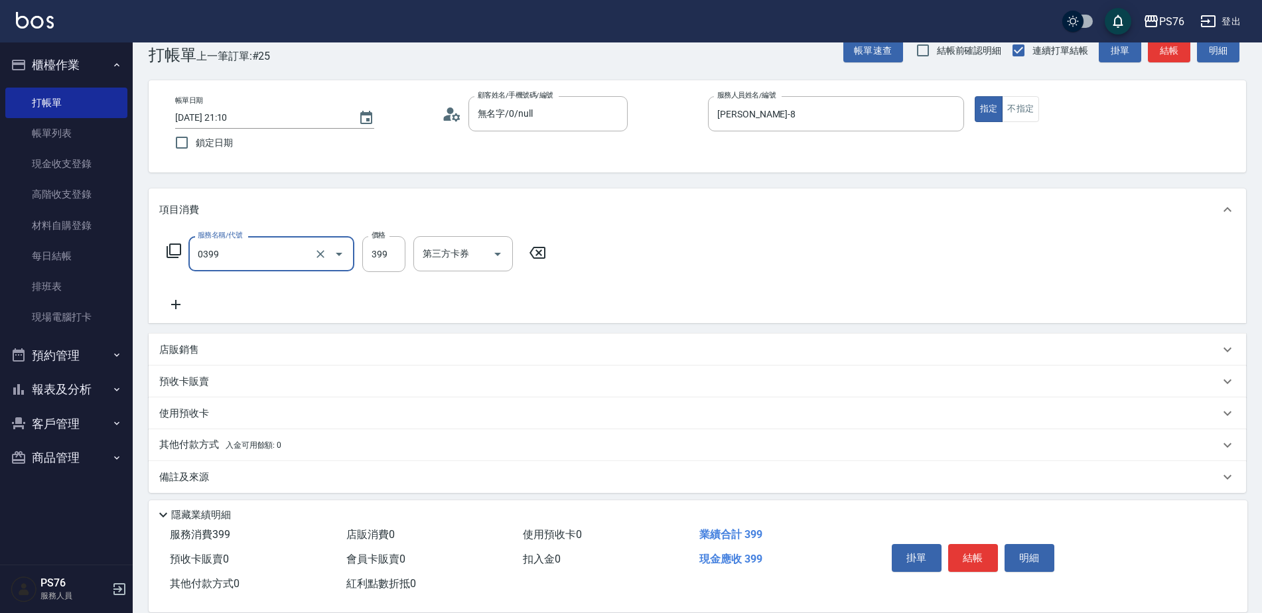
type input "海鹽399(0399)"
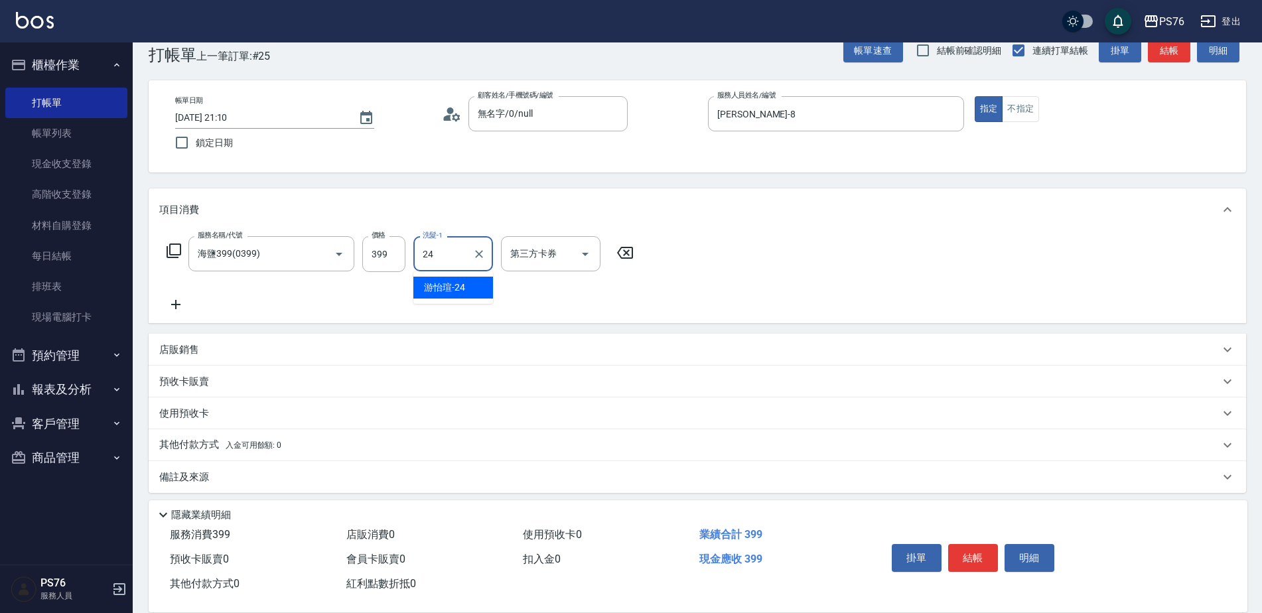
type input "游怡瑄-24"
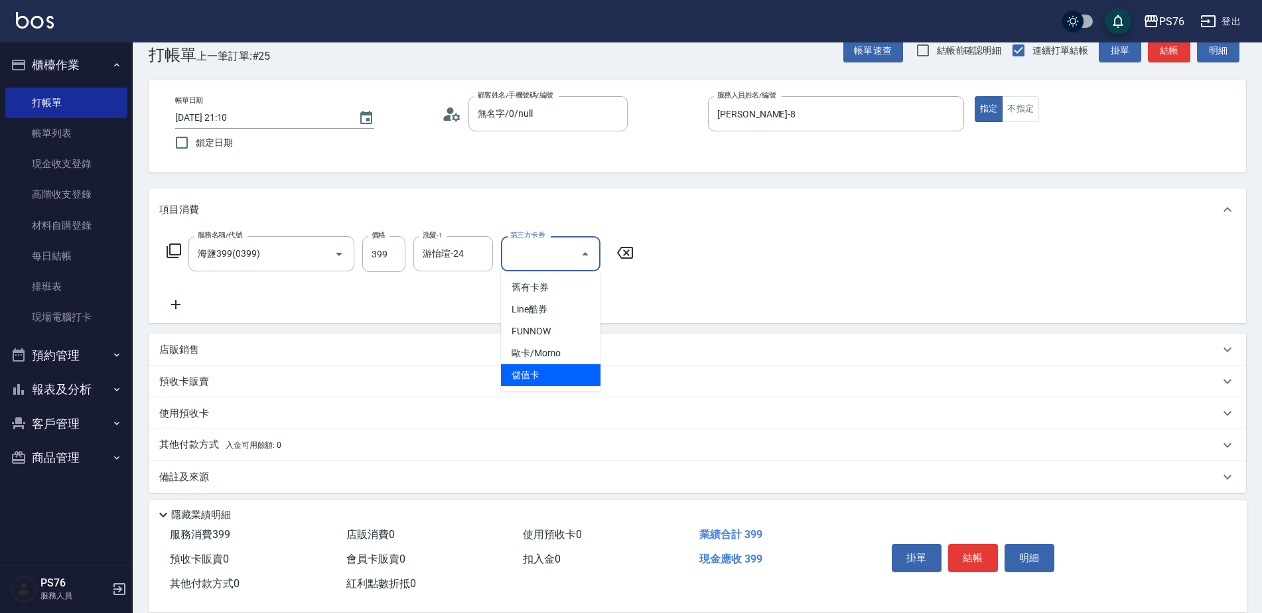
type input "儲值卡"
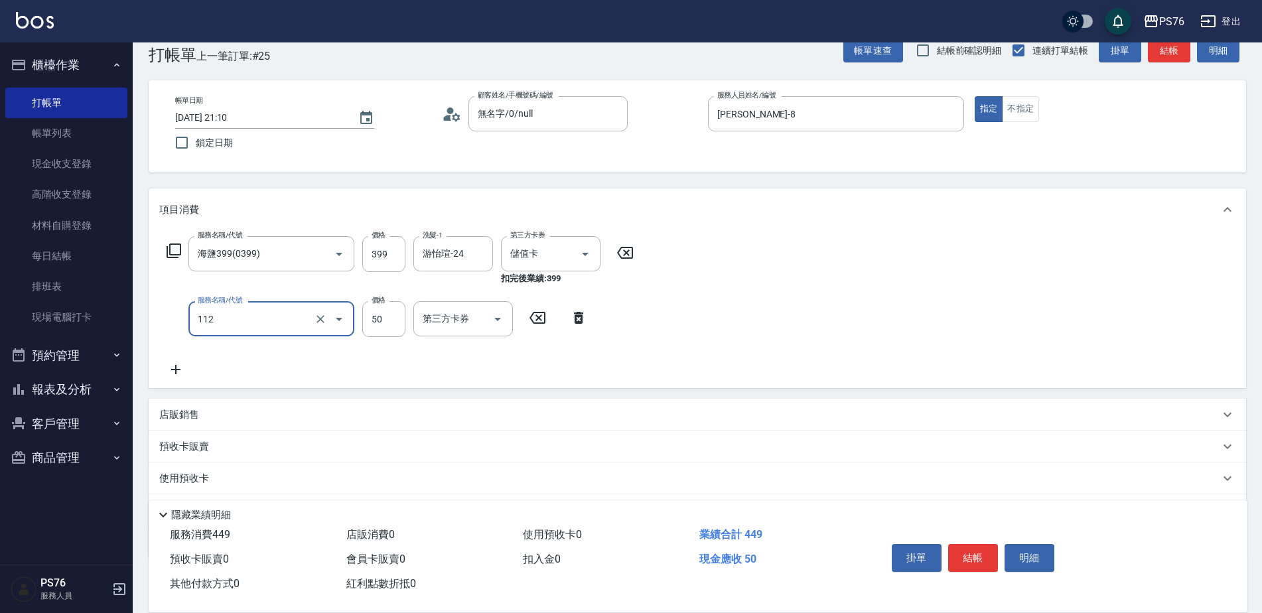
type input "精油50(112)"
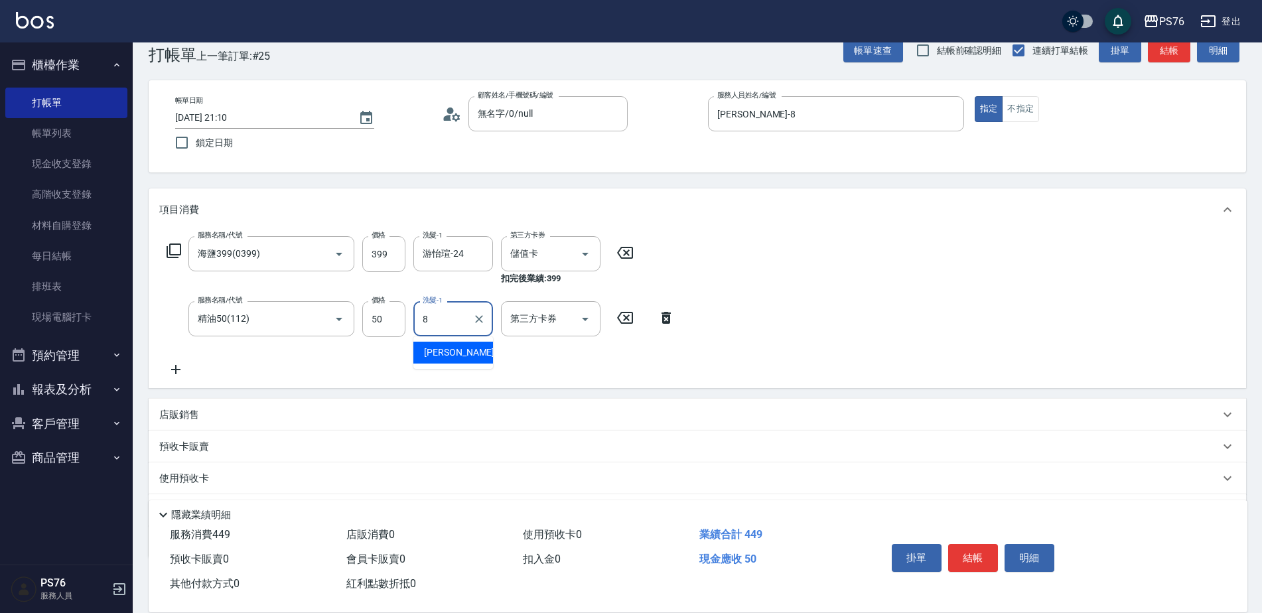
type input "韓韓森-8"
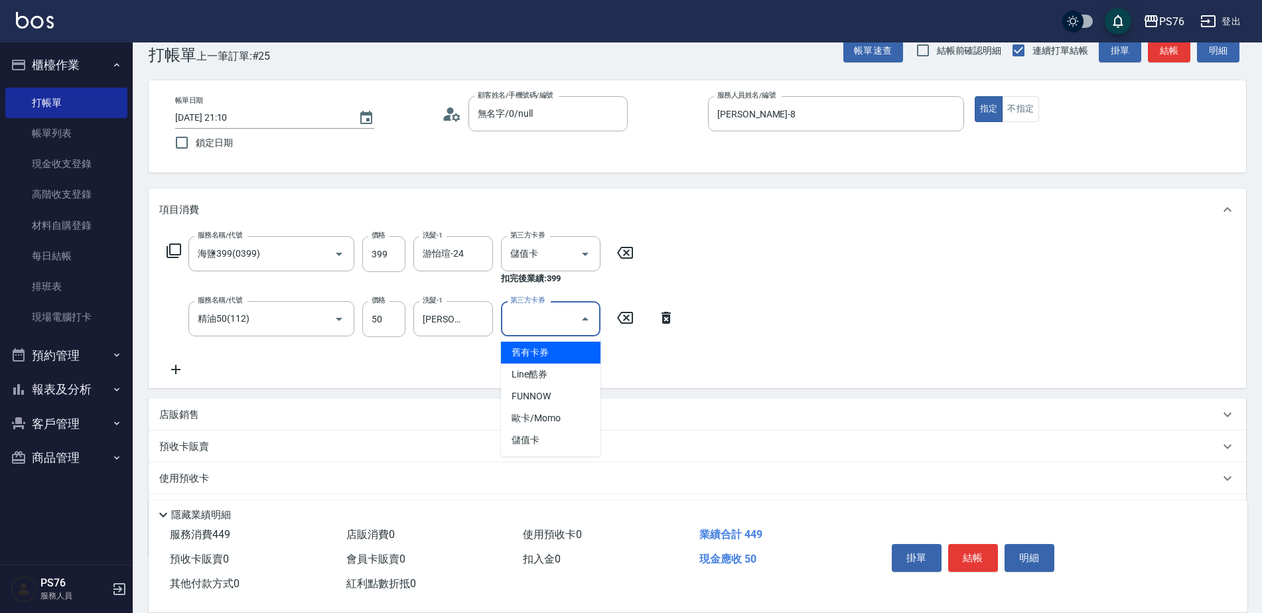
type input "儲值卡"
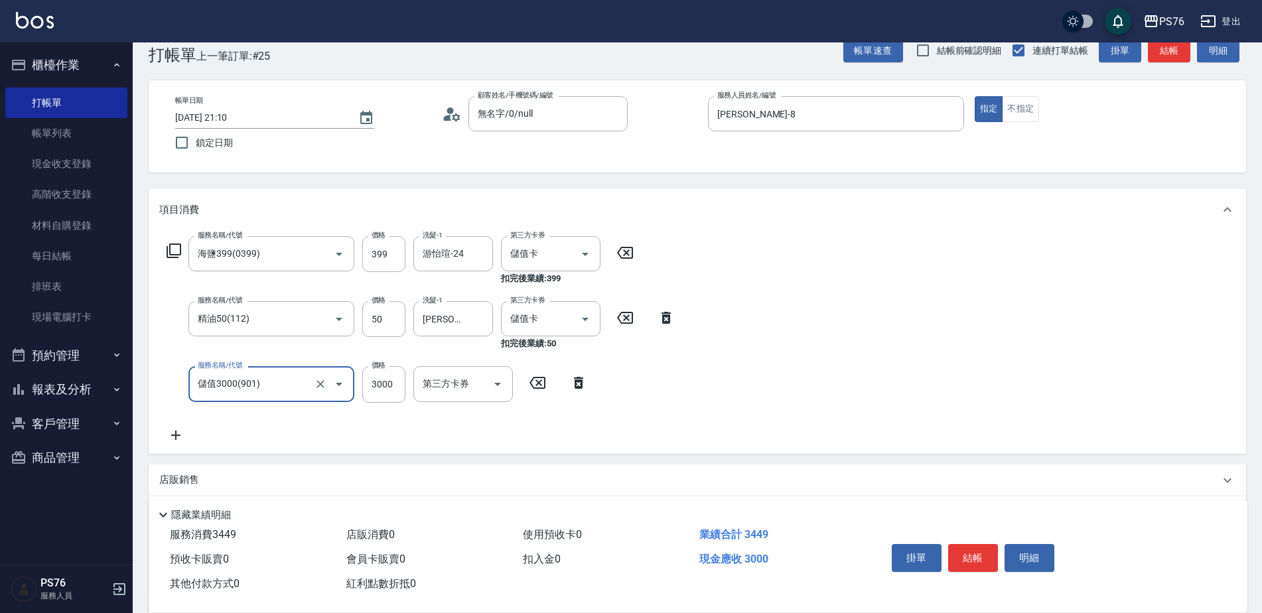
type input "儲值3000(901)"
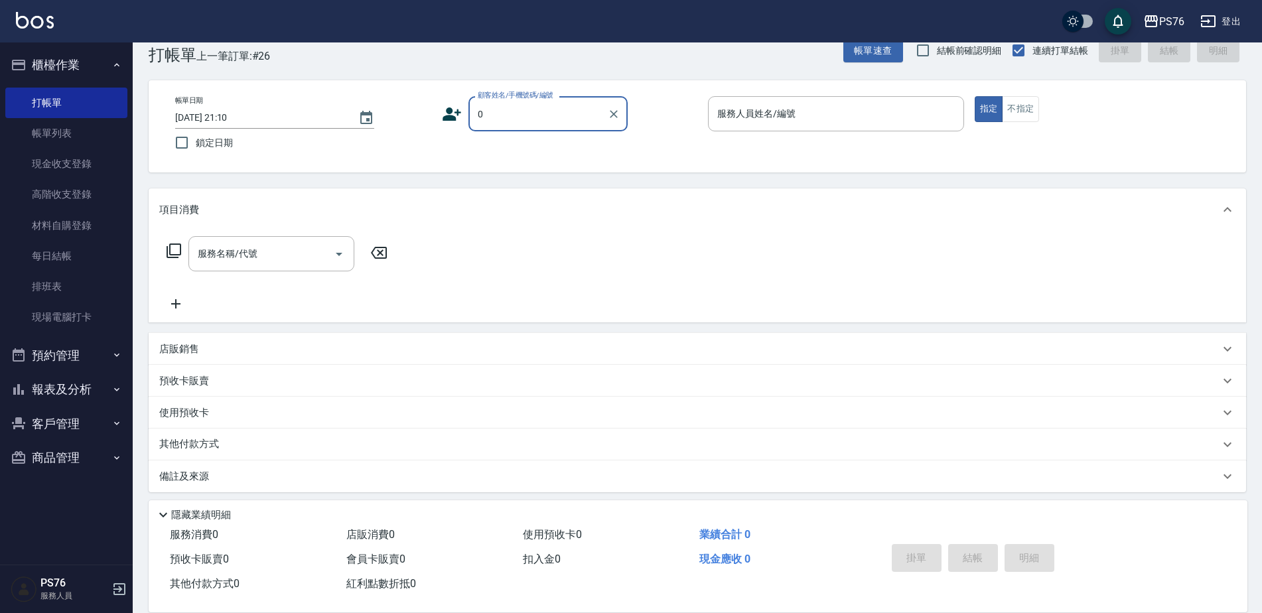
type input "無名字/0/null"
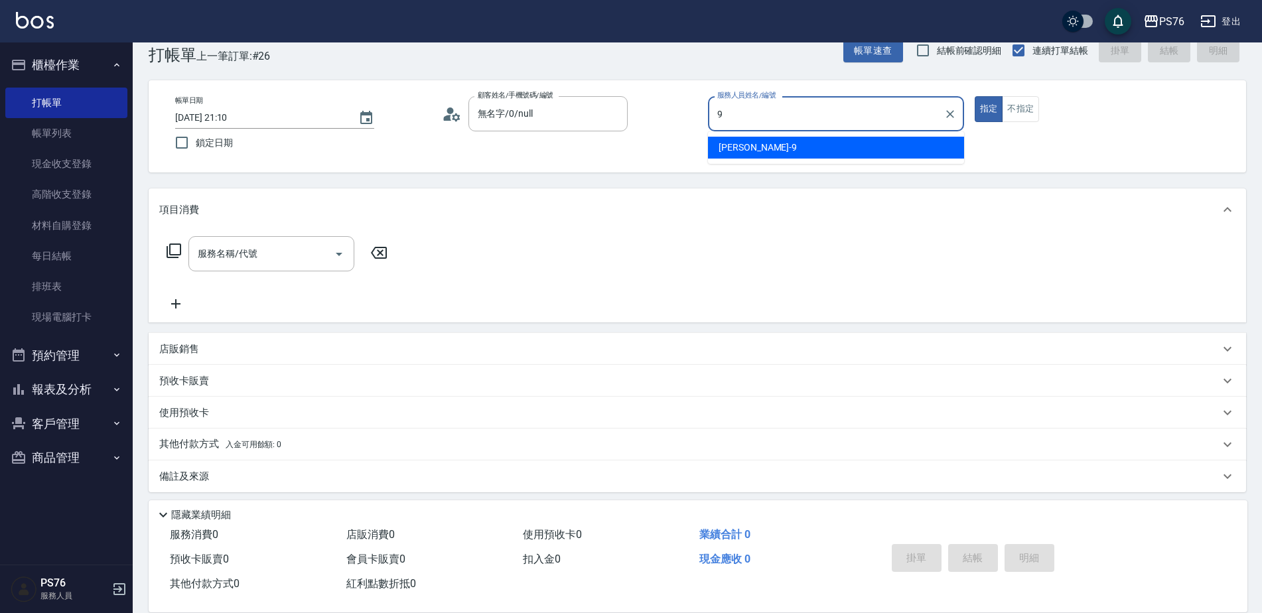
type input "劉憶彤-9"
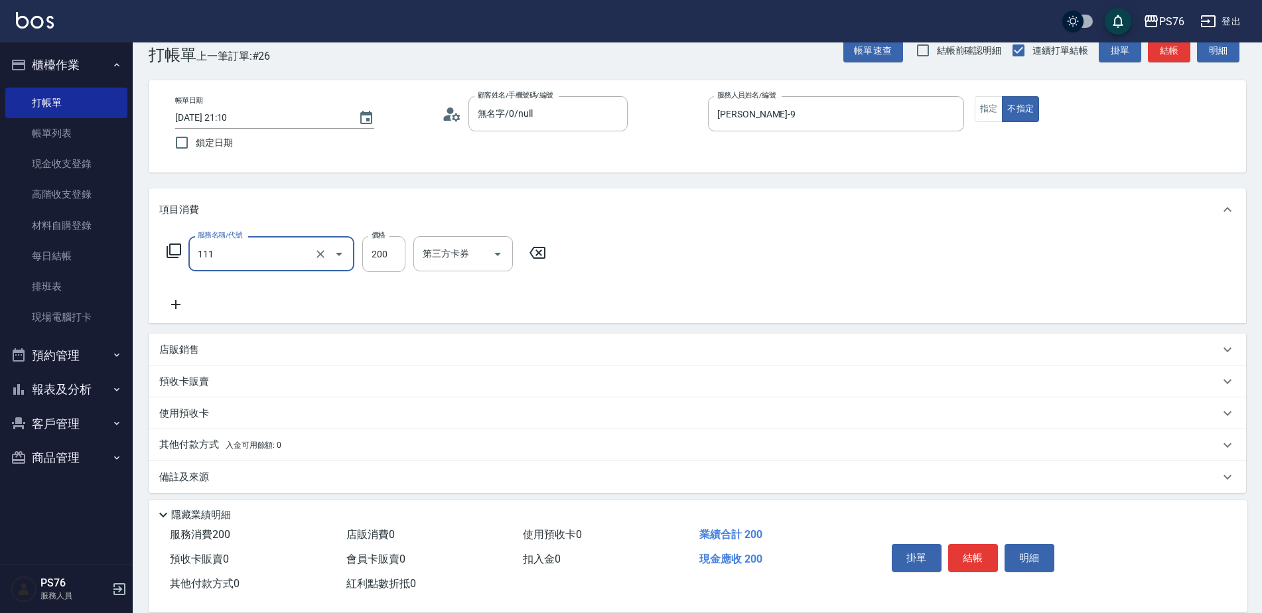
type input "200(111)"
type input "劉憶彤-9"
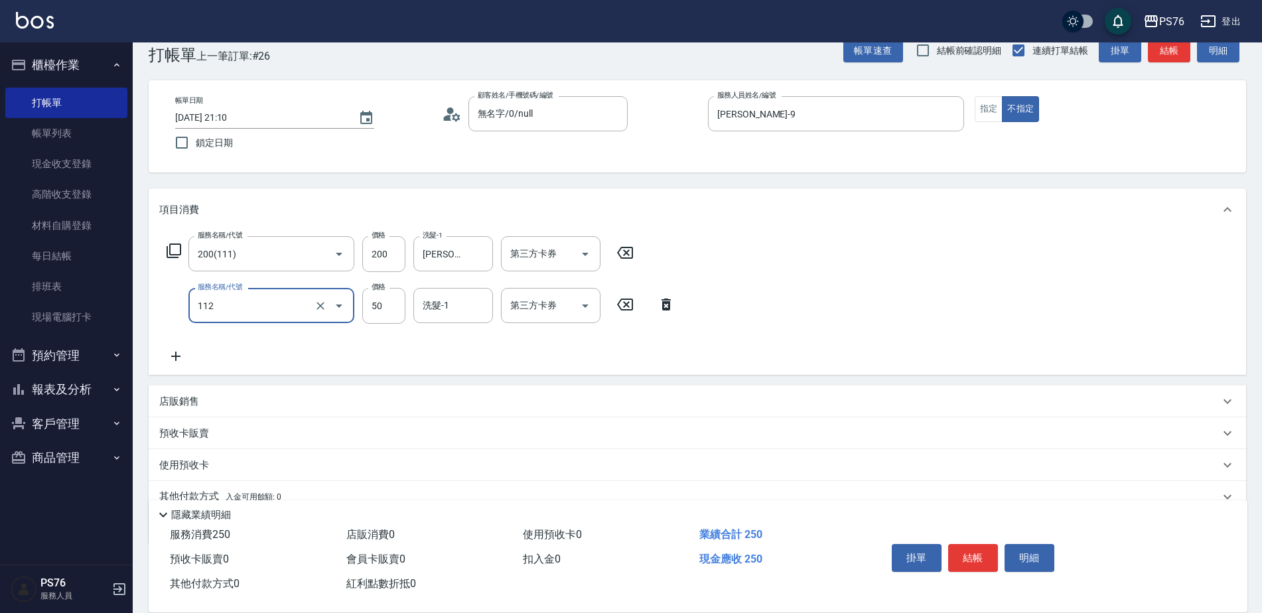
type input "精油50(112)"
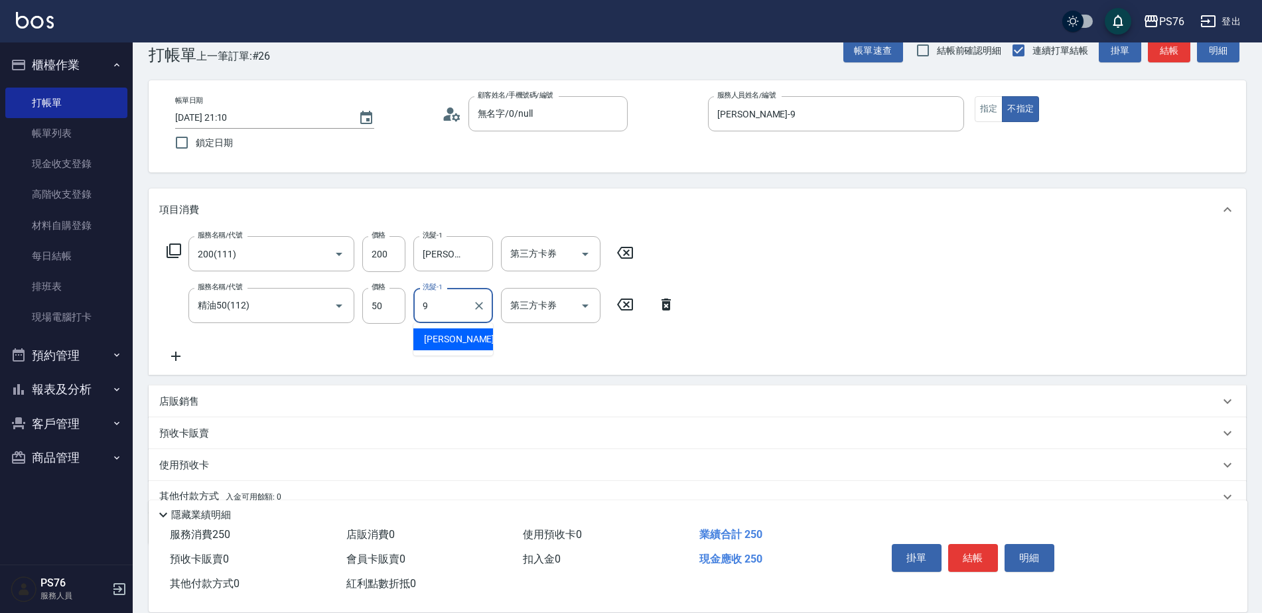
type input "劉憶彤-9"
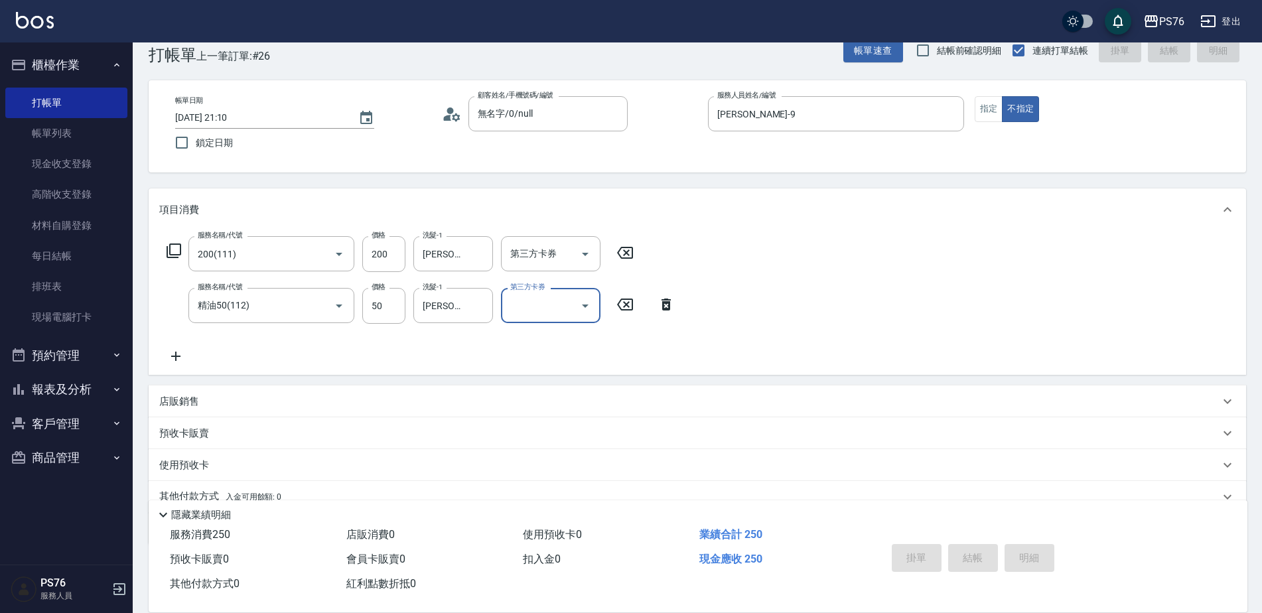
type input "2025/08/21 21:20"
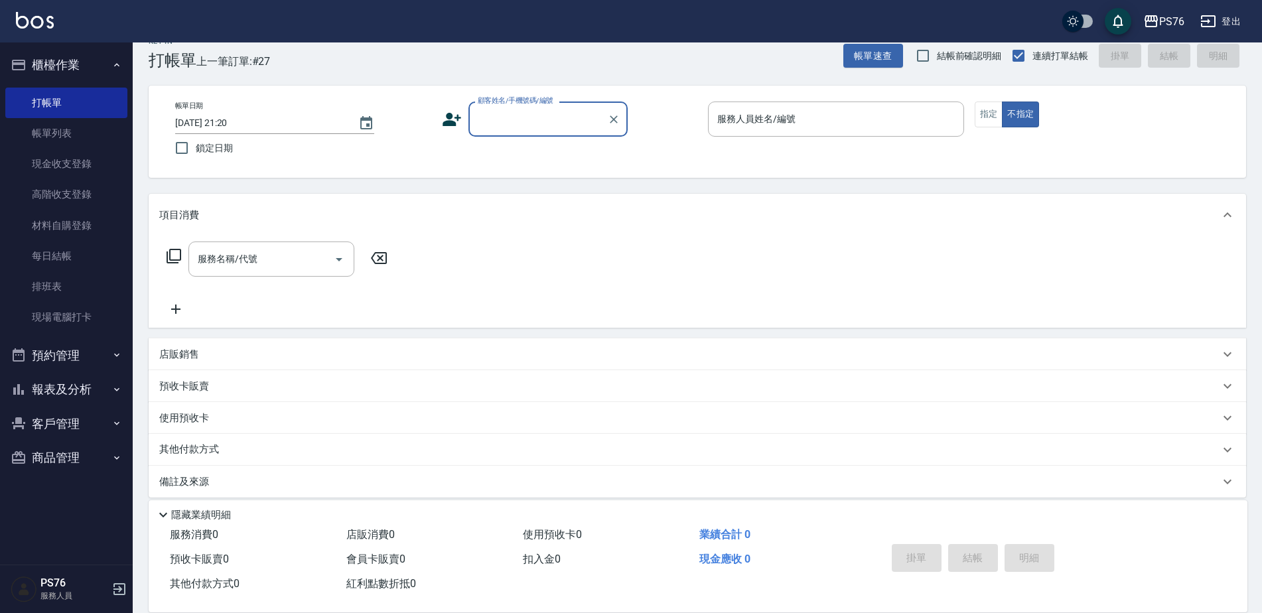
scroll to position [33, 0]
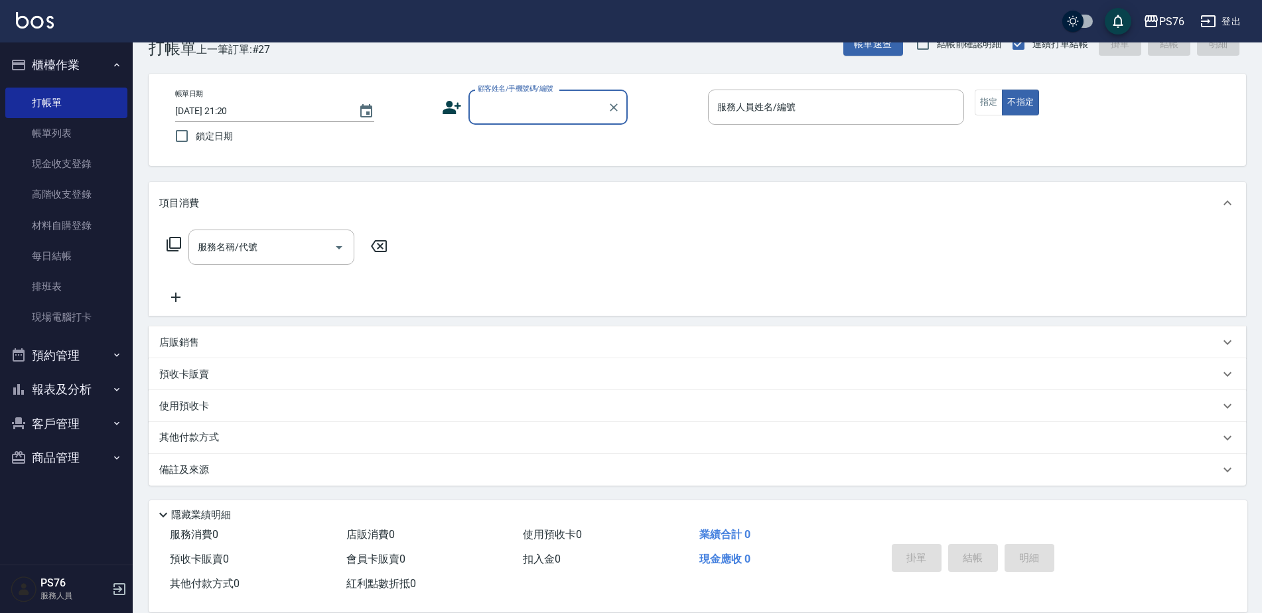
click at [548, 130] on div "帳單日期 2025/08/21 21:20 鎖定日期 顧客姓名/手機號碼/編號 顧客姓名/手機號碼/編號 服務人員姓名/編號 服務人員姓名/編號 指定 不指定" at bounding box center [697, 120] width 1065 height 60
click at [549, 110] on input "顧客姓名/手機號碼/編號" at bounding box center [537, 107] width 127 height 23
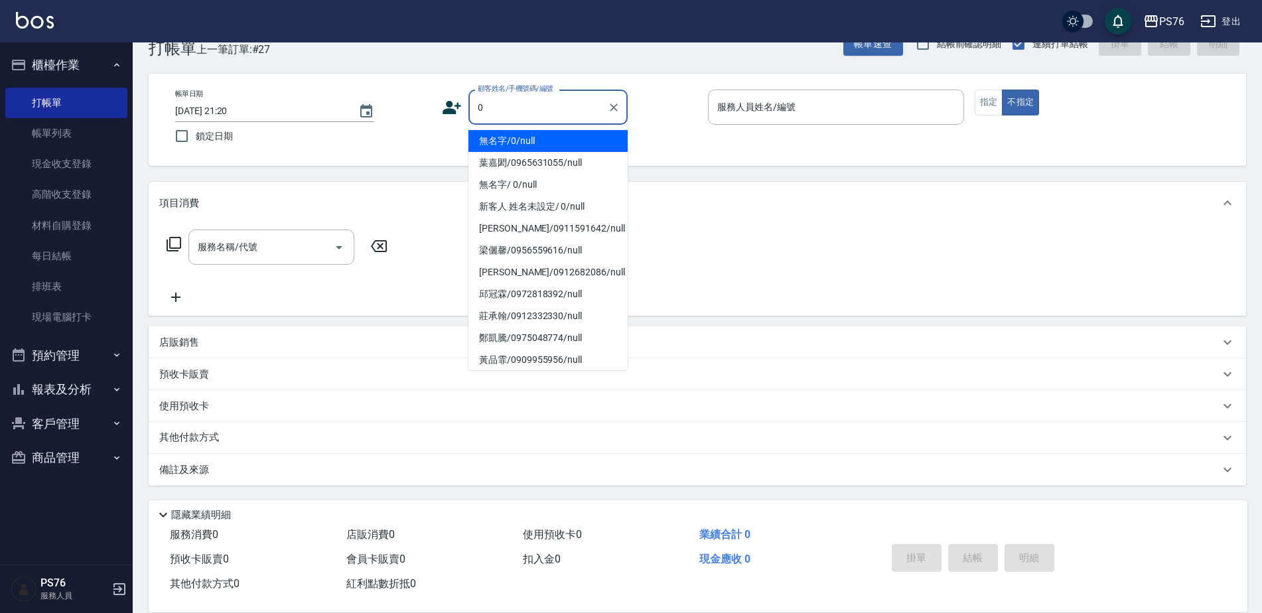
type input "無名字/0/null"
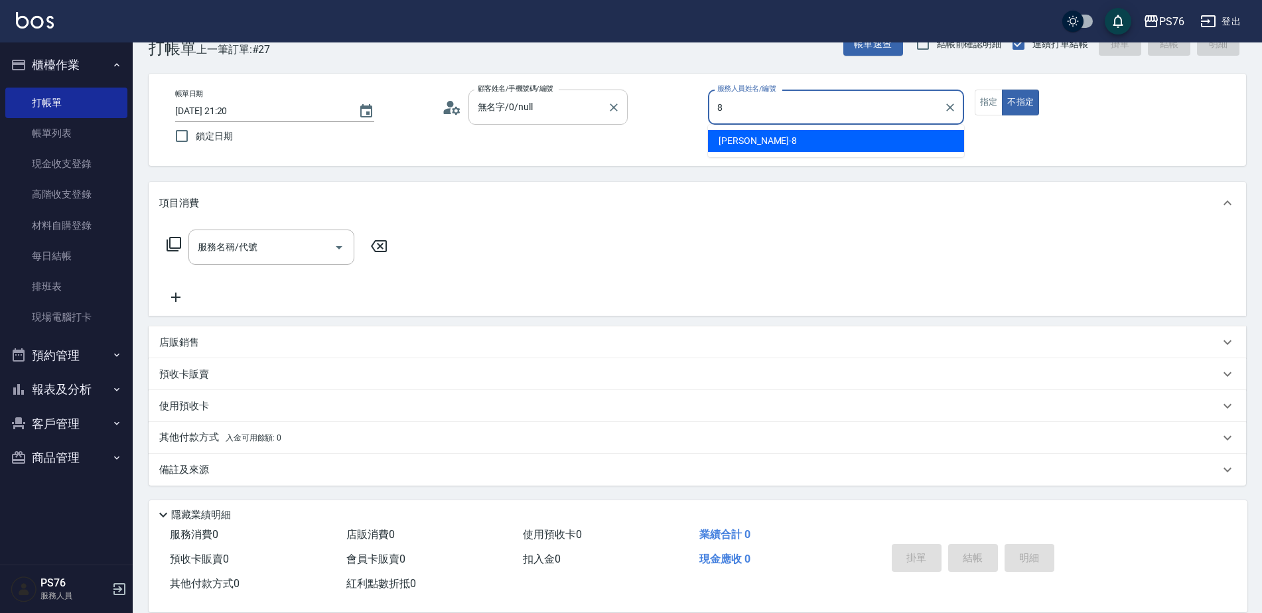
type input "韓韓森-8"
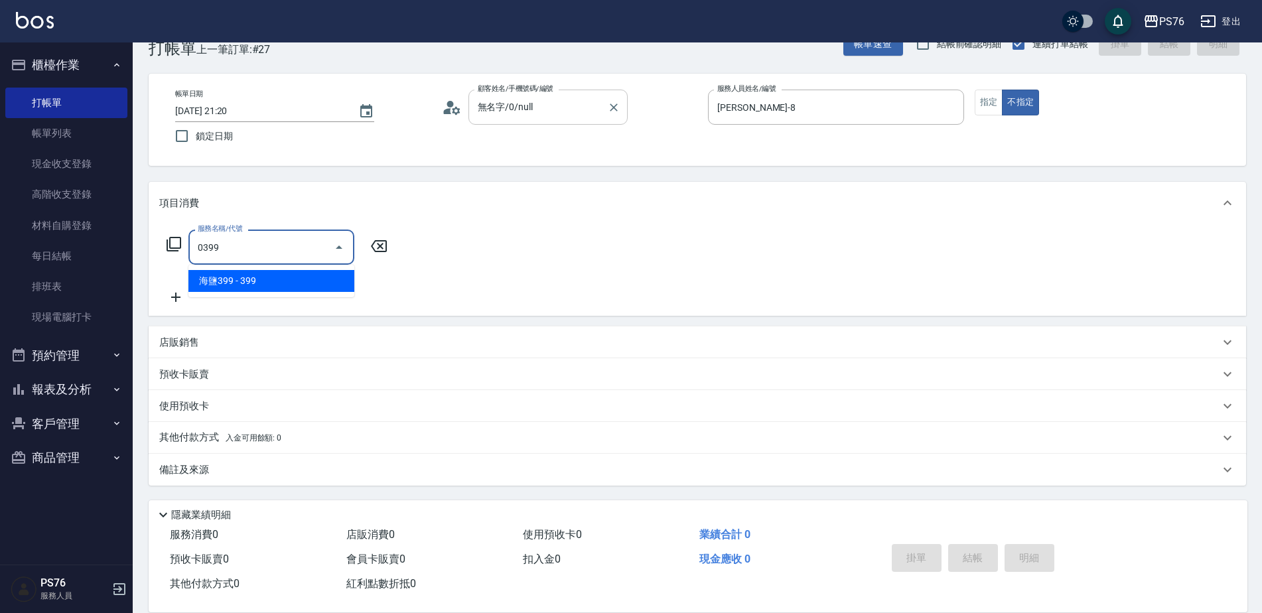
type input "海鹽399(0399)"
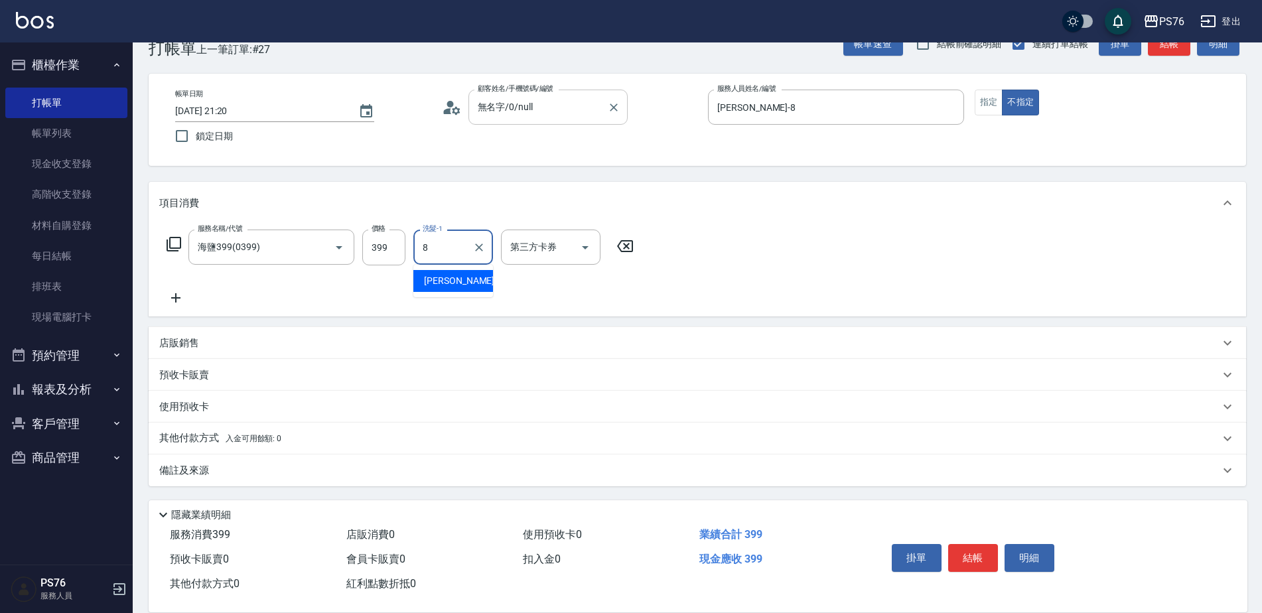
type input "韓韓森-8"
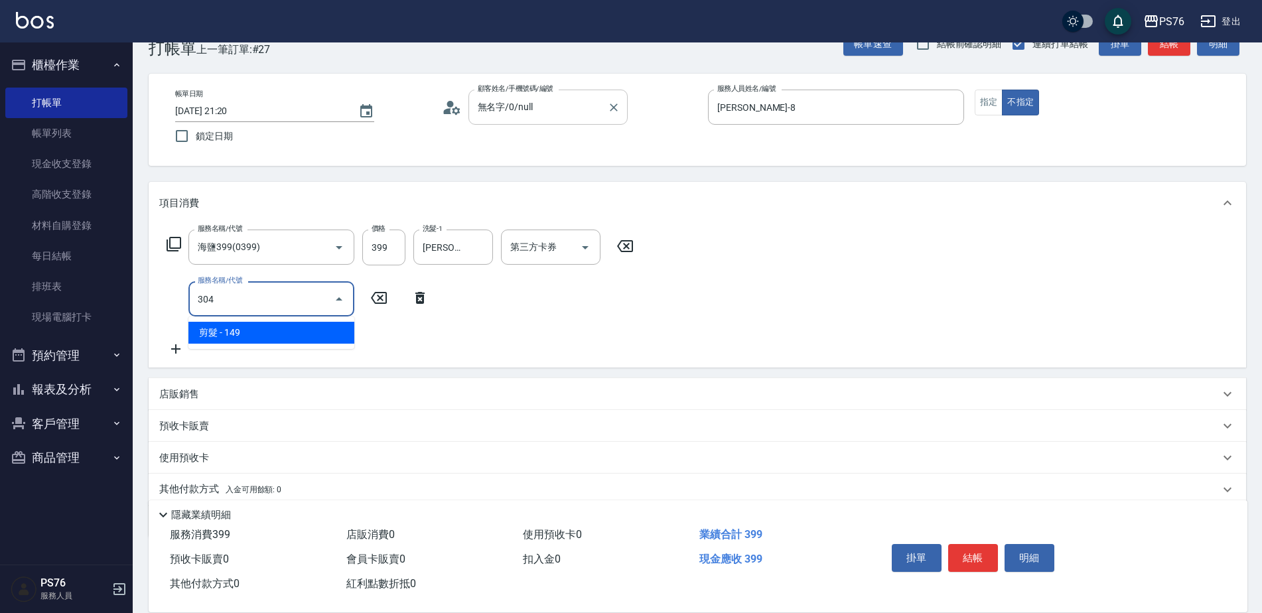
type input "剪髮(304)"
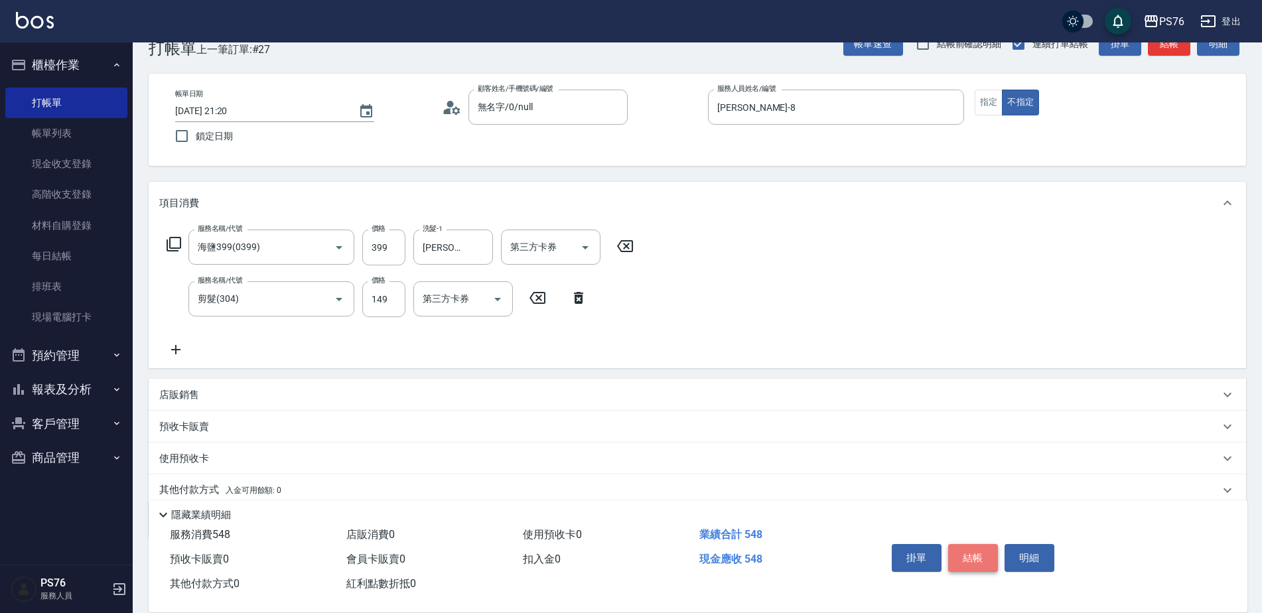
click at [984, 544] on button "結帳" at bounding box center [973, 558] width 50 height 28
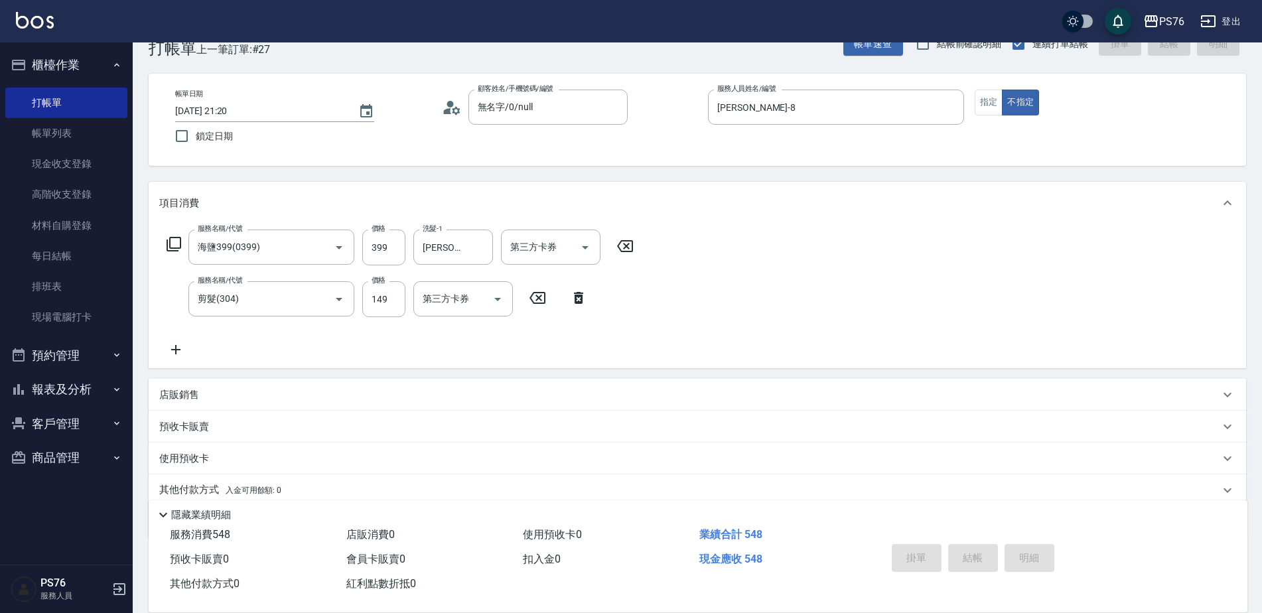
type input "2025/08/21 21:27"
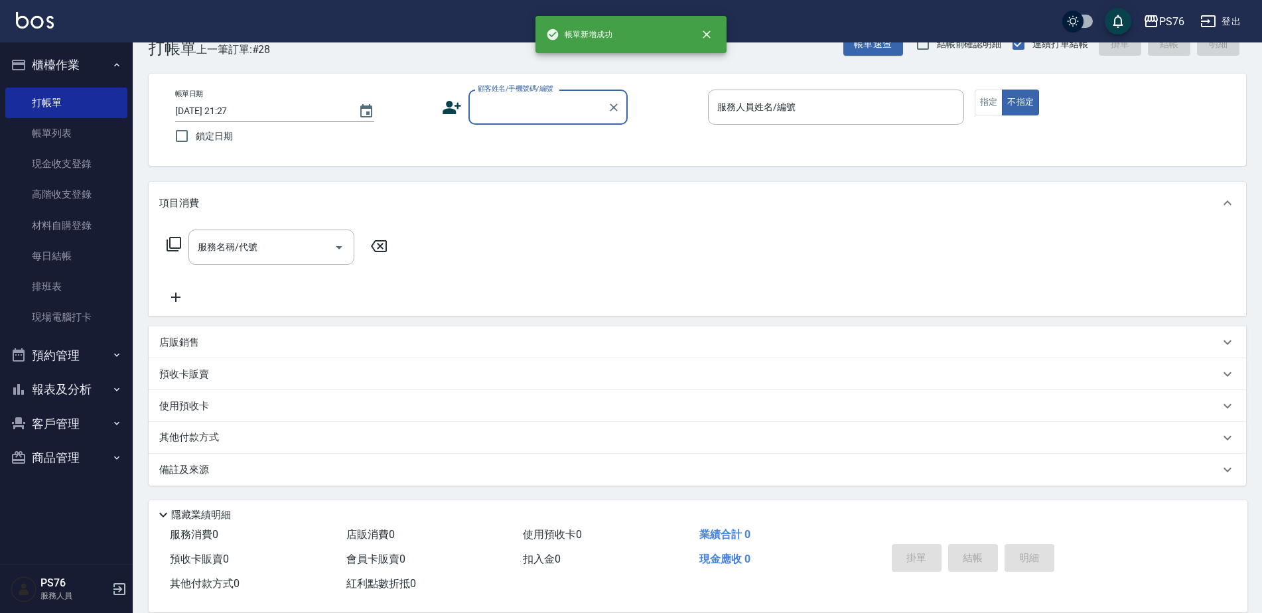
click at [546, 115] on input "顧客姓名/手機號碼/編號" at bounding box center [537, 107] width 127 height 23
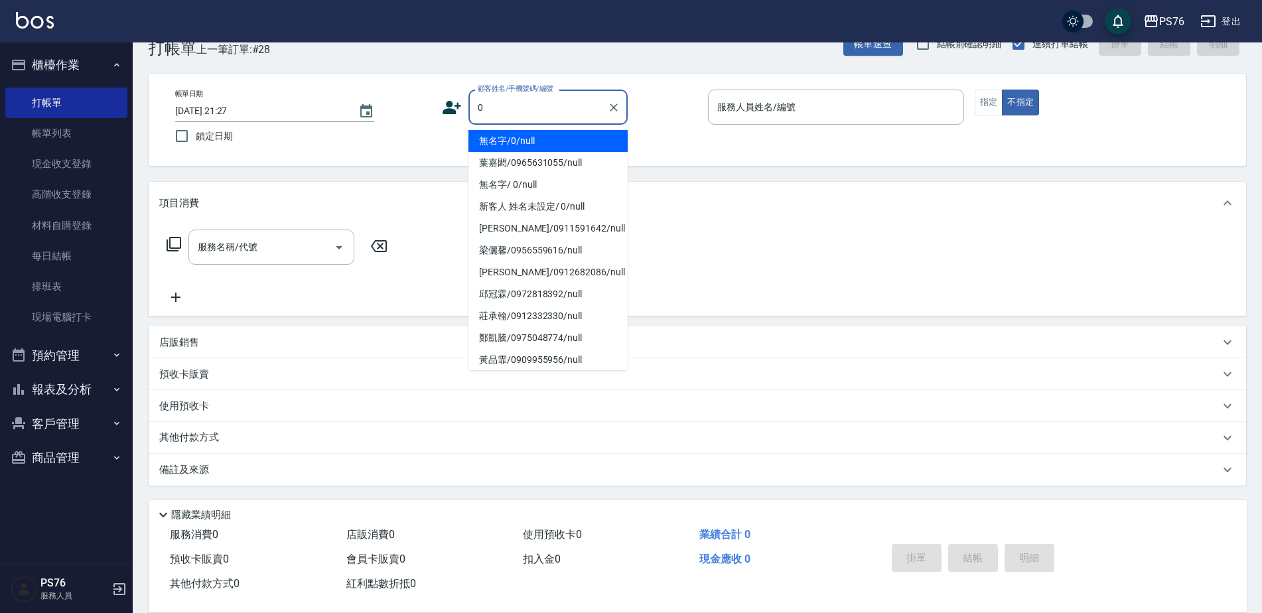
type input "無名字/0/null"
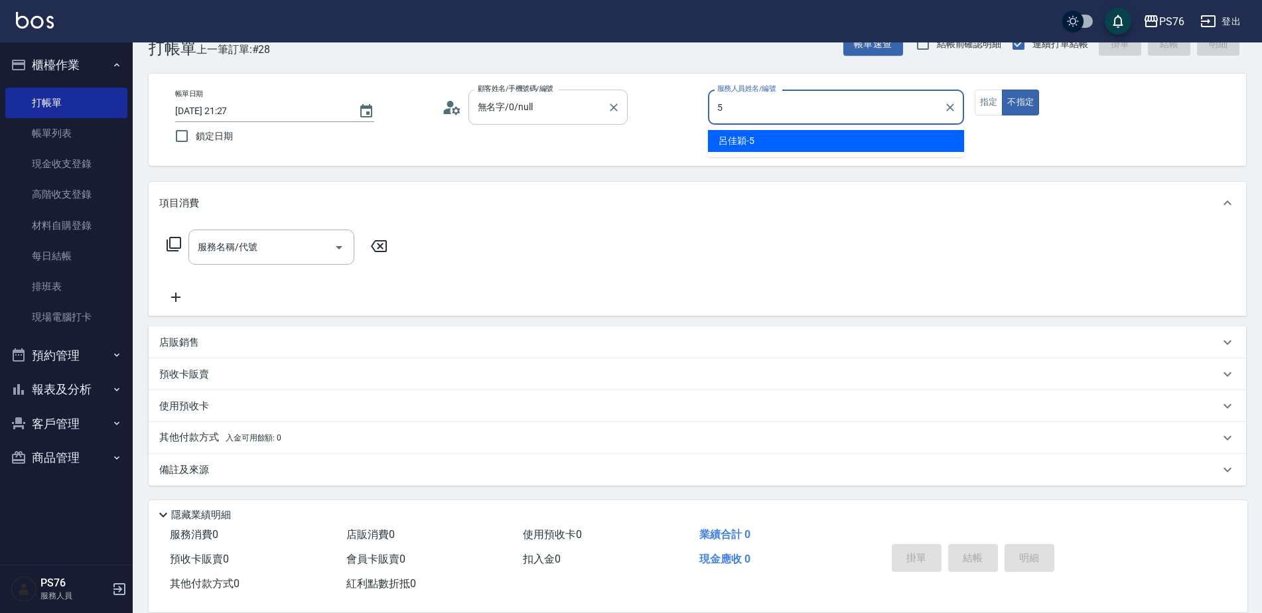
type input "呂佳穎-5"
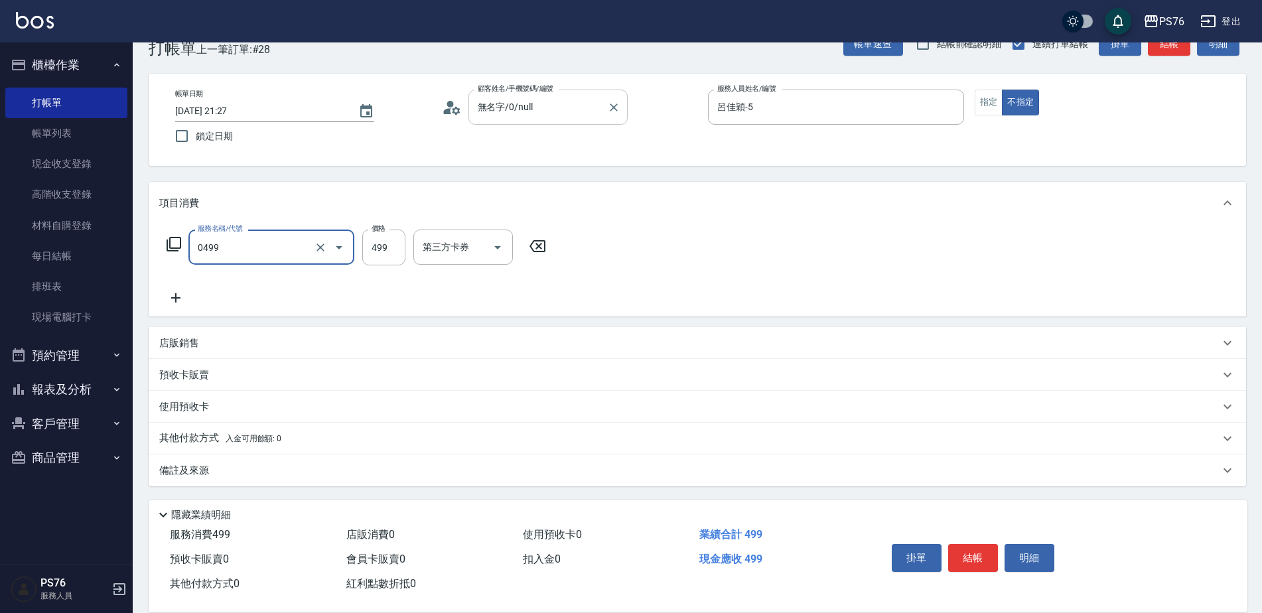
type input "伊黛莉499(0499)"
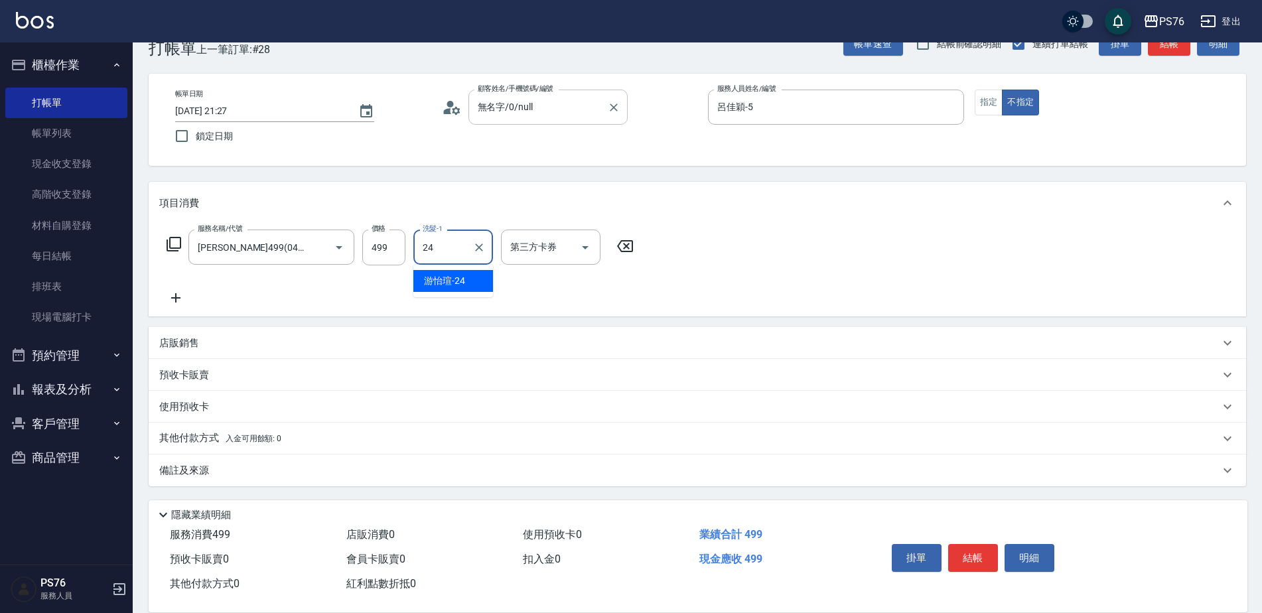
type input "游怡瑄-24"
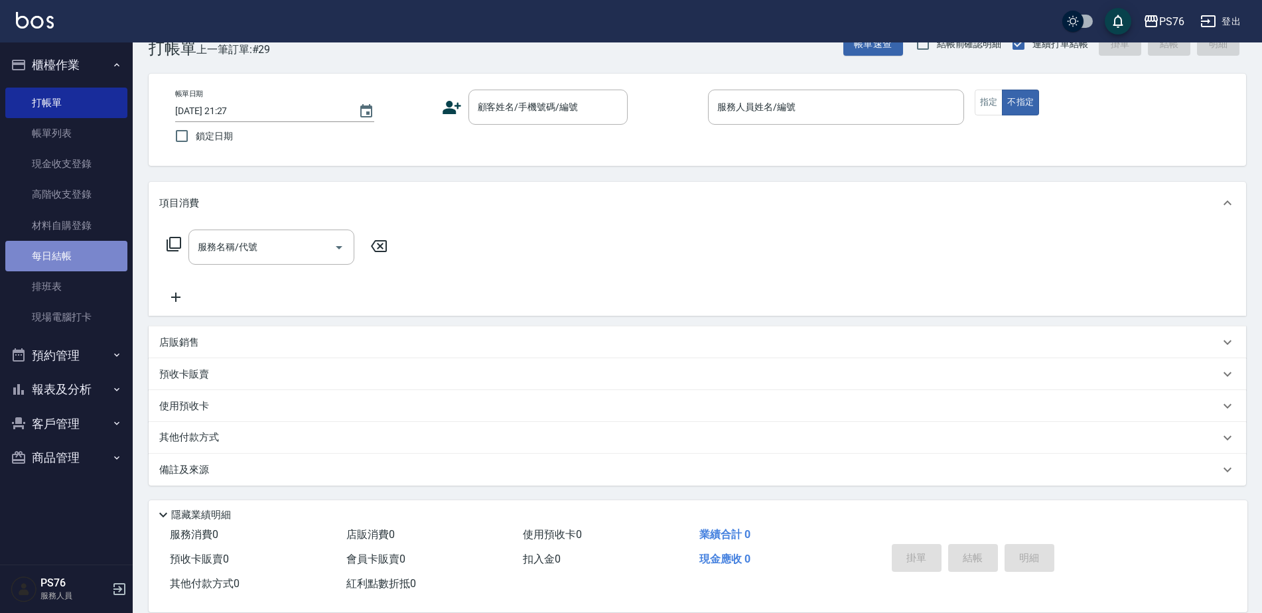
click at [59, 249] on link "每日結帳" at bounding box center [66, 256] width 122 height 31
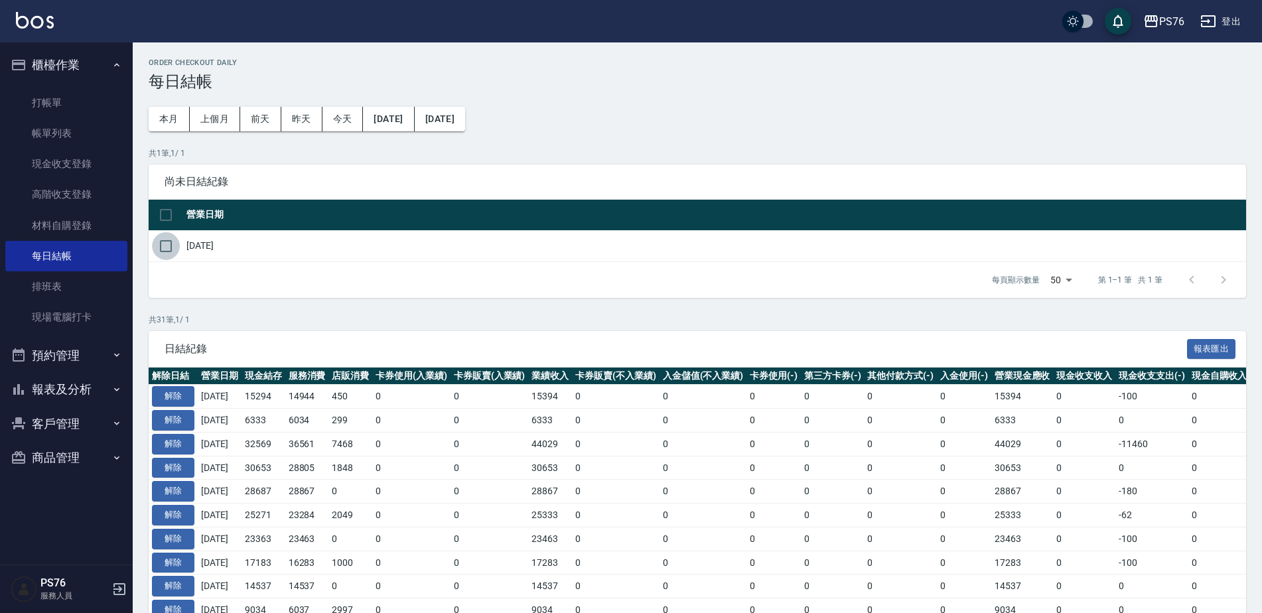
click at [173, 247] on input "checkbox" at bounding box center [166, 246] width 28 height 28
checkbox input "true"
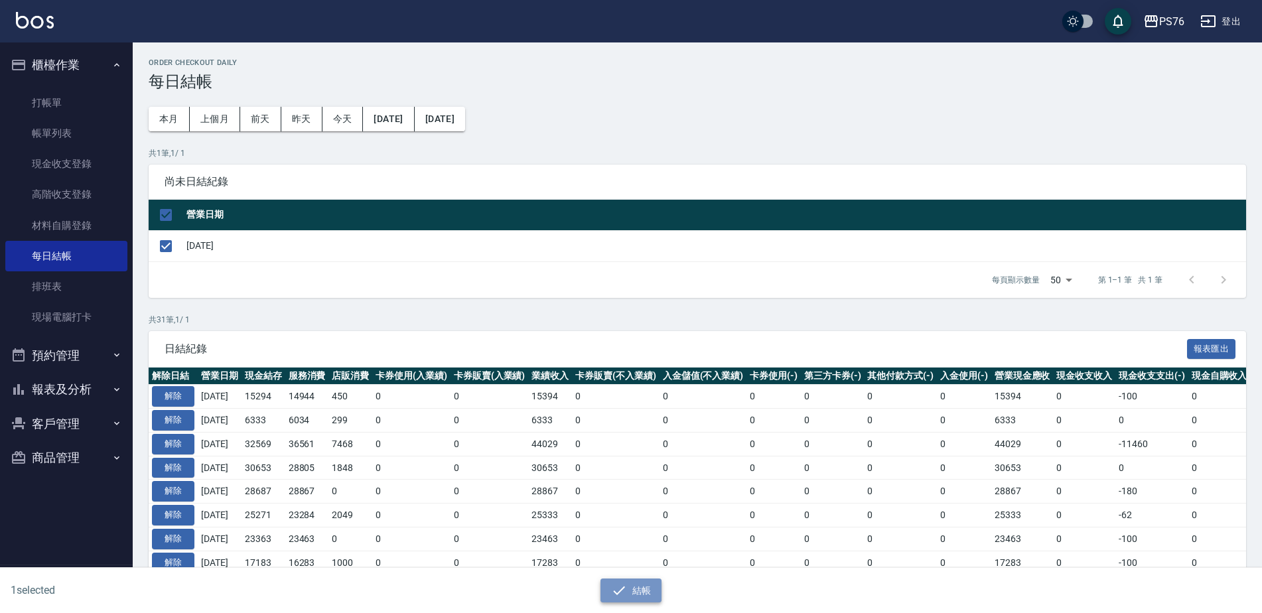
click at [647, 589] on button "結帳" at bounding box center [631, 590] width 62 height 25
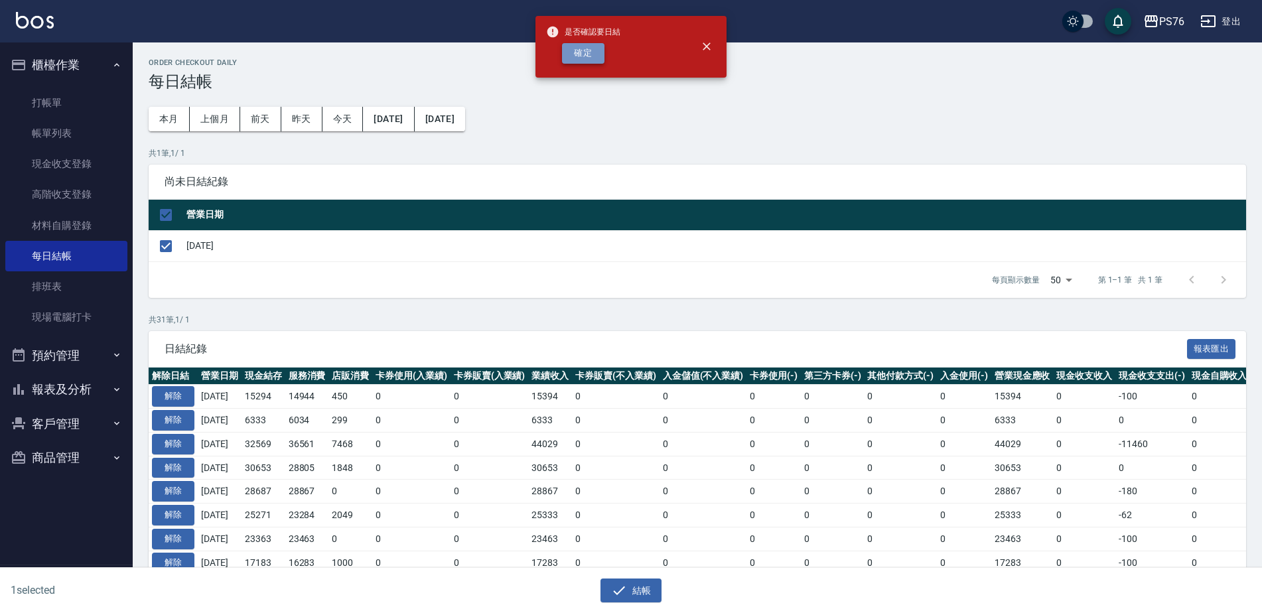
click at [603, 50] on button "確定" at bounding box center [583, 53] width 42 height 21
checkbox input "false"
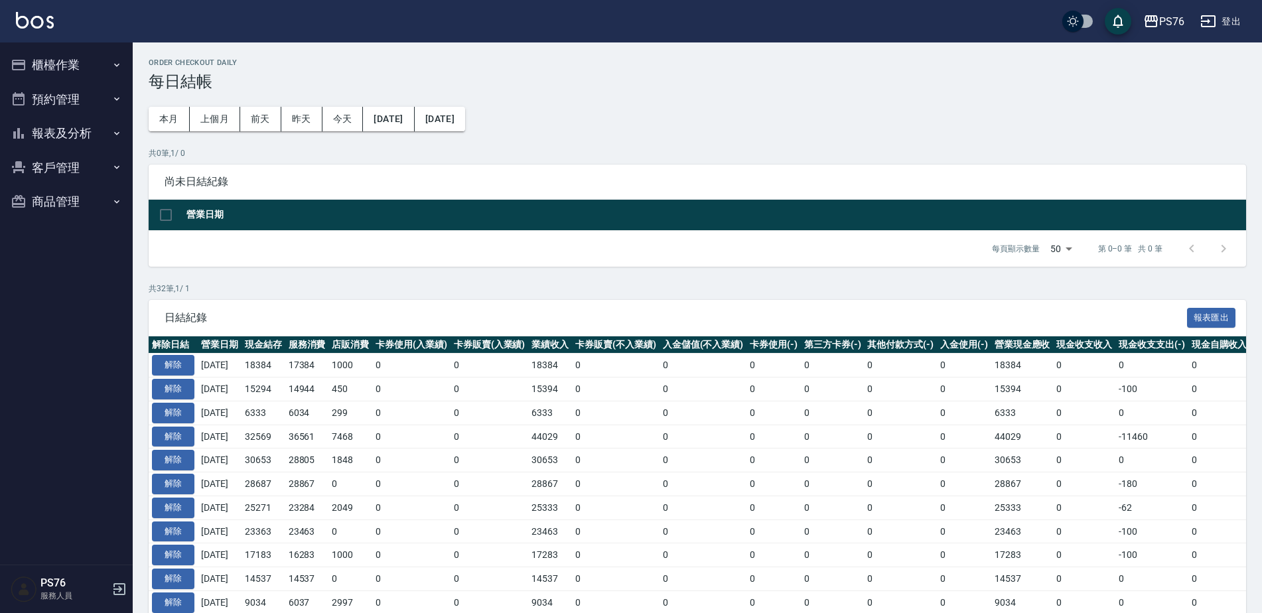
click at [63, 129] on button "報表及分析" at bounding box center [66, 133] width 122 height 34
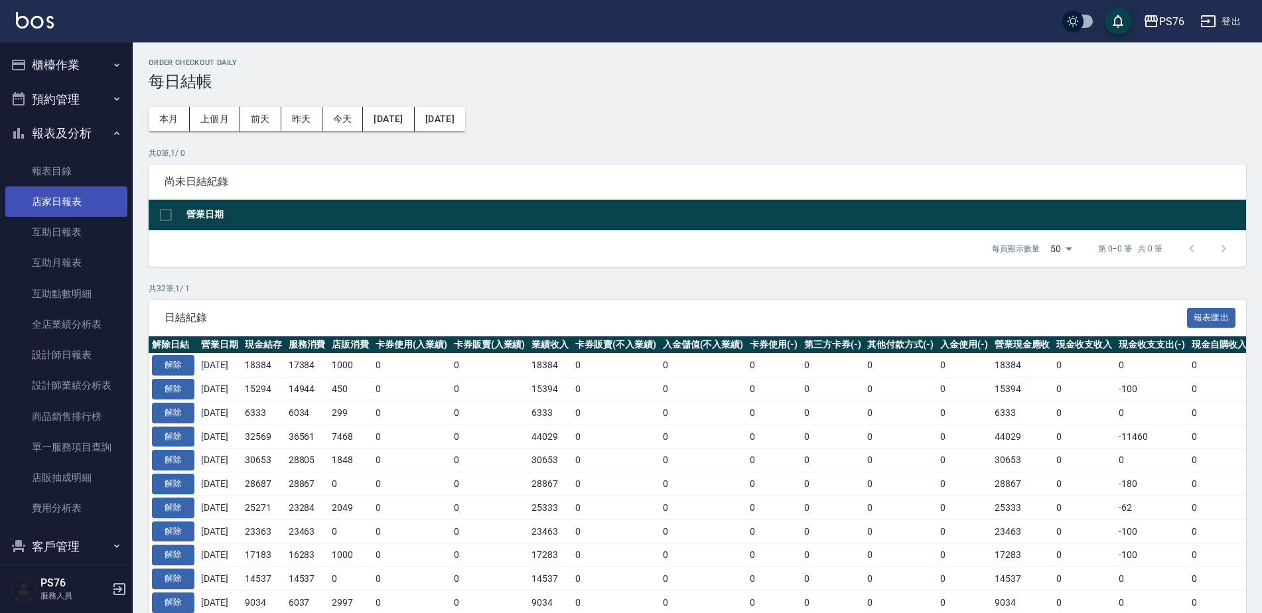
click at [67, 204] on link "店家日報表" at bounding box center [66, 201] width 122 height 31
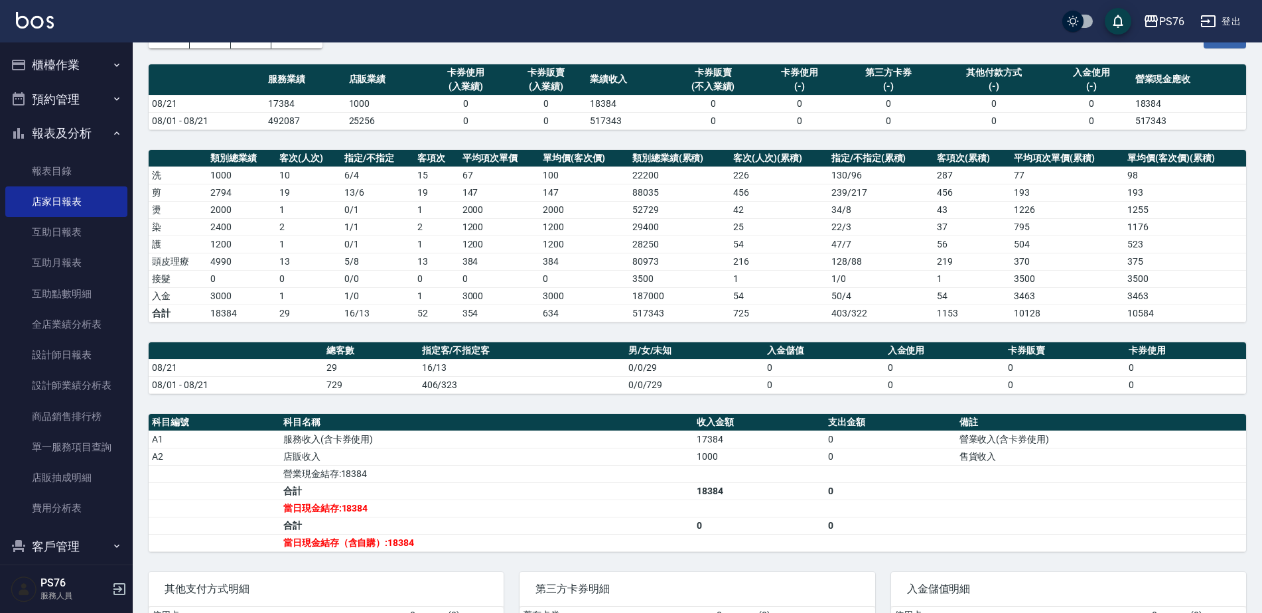
scroll to position [1, 0]
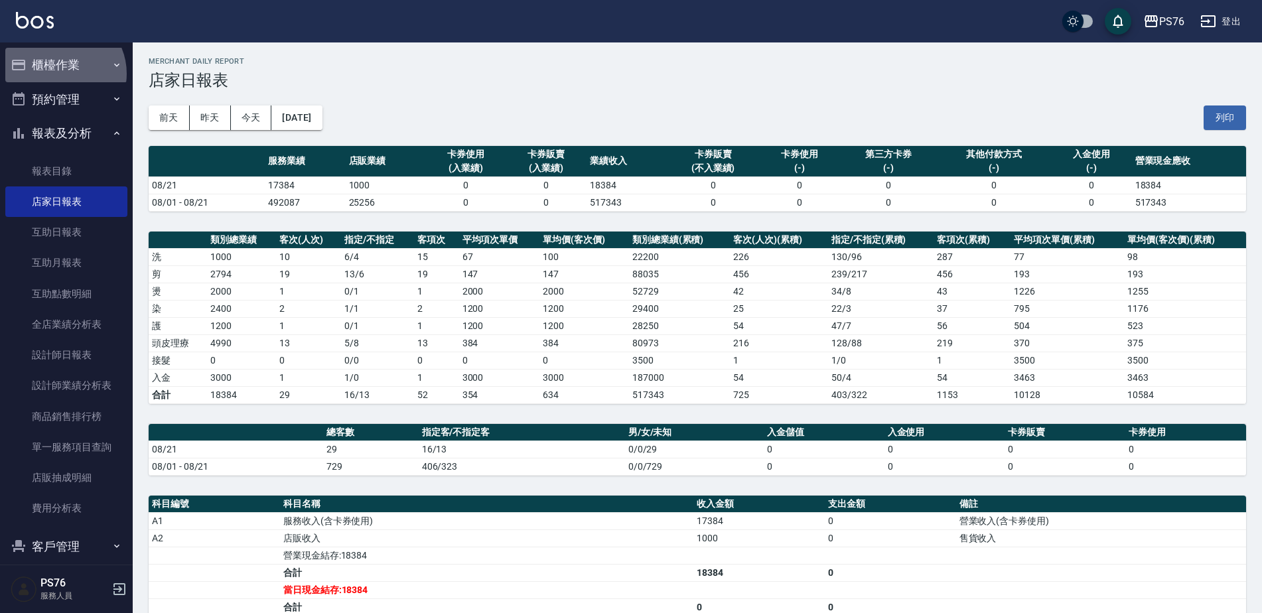
click at [60, 74] on button "櫃檯作業" at bounding box center [66, 65] width 122 height 34
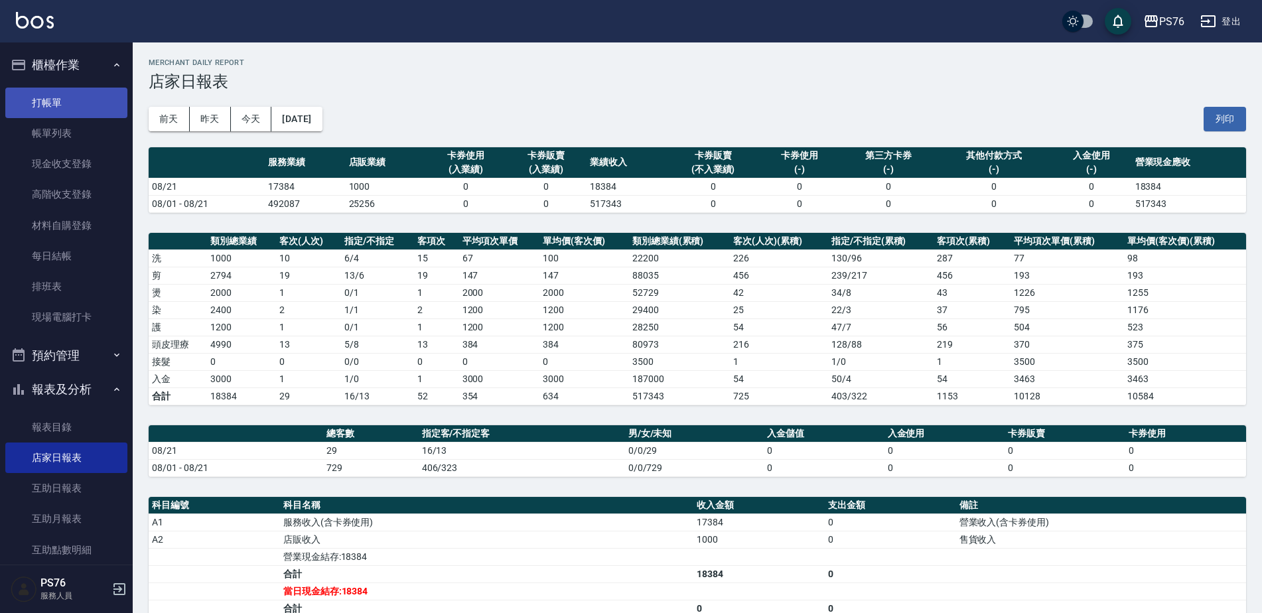
click at [61, 107] on link "打帳單" at bounding box center [66, 103] width 122 height 31
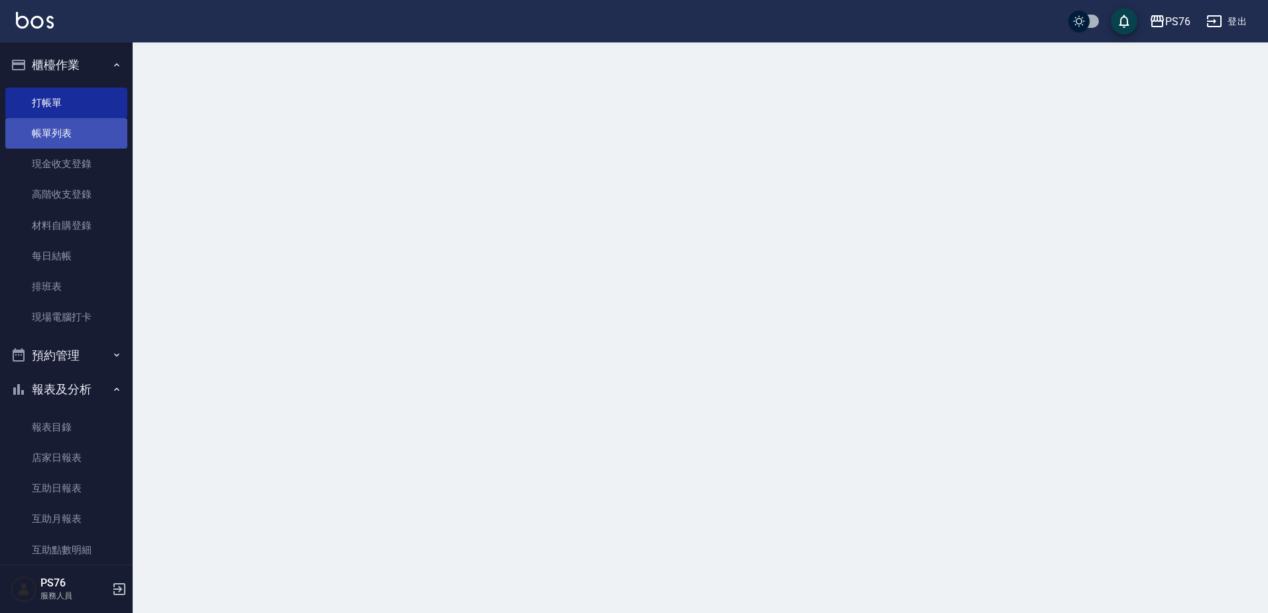
click at [82, 137] on link "帳單列表" at bounding box center [66, 133] width 122 height 31
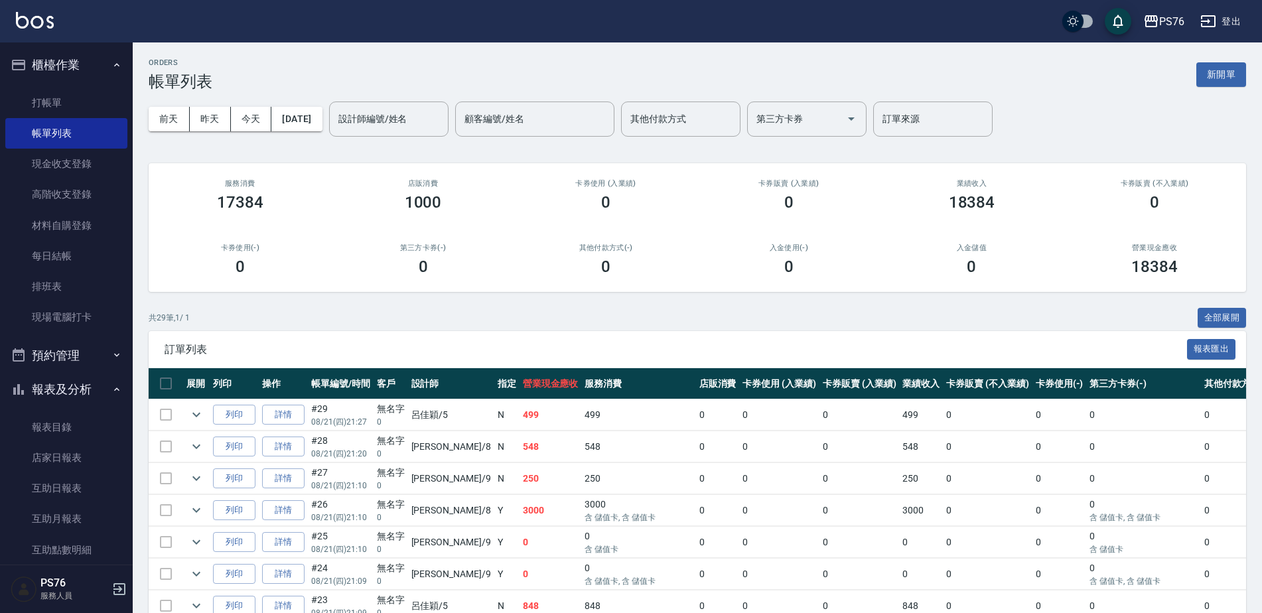
click at [80, 70] on button "櫃檯作業" at bounding box center [66, 65] width 122 height 34
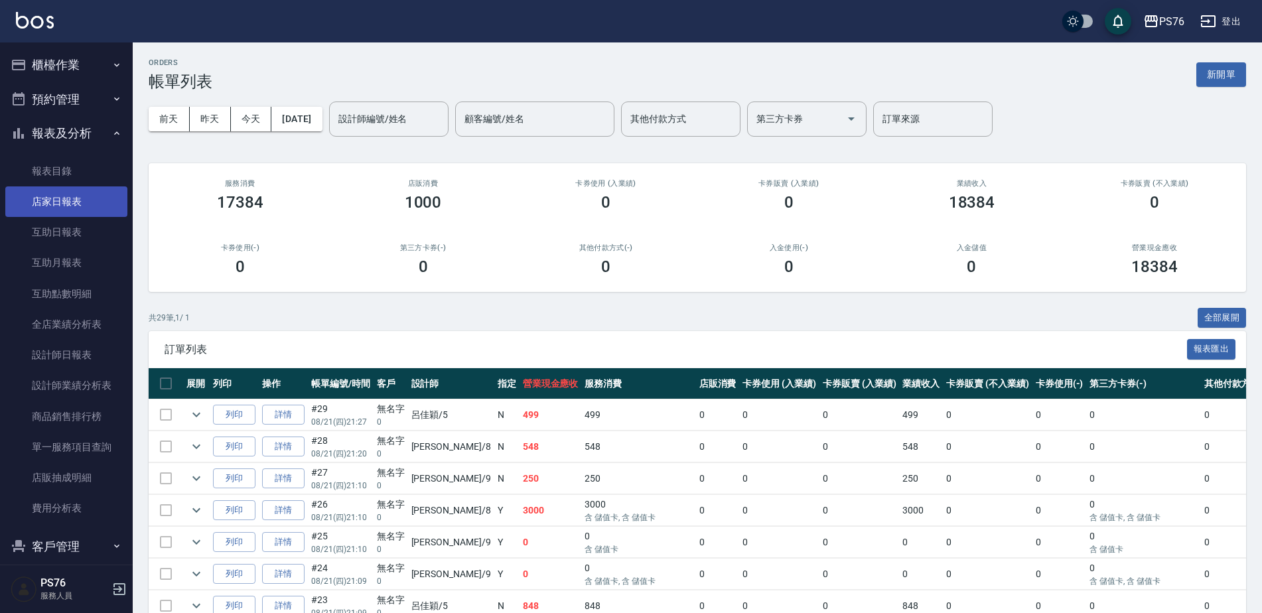
click at [75, 206] on link "店家日報表" at bounding box center [66, 201] width 122 height 31
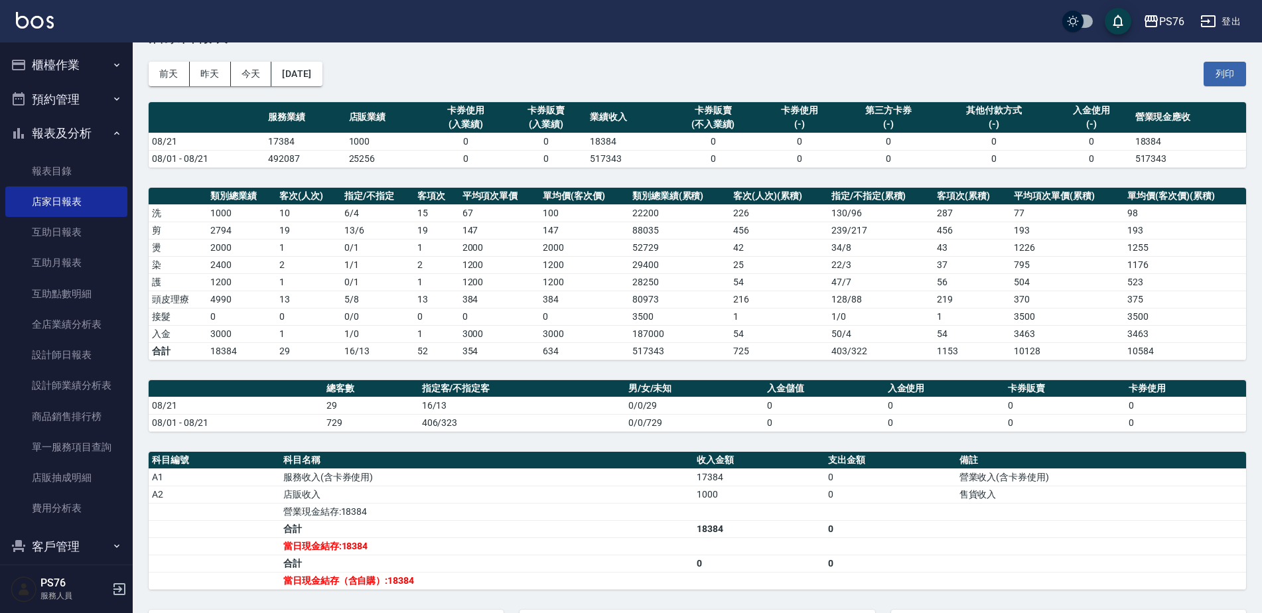
scroll to position [66, 0]
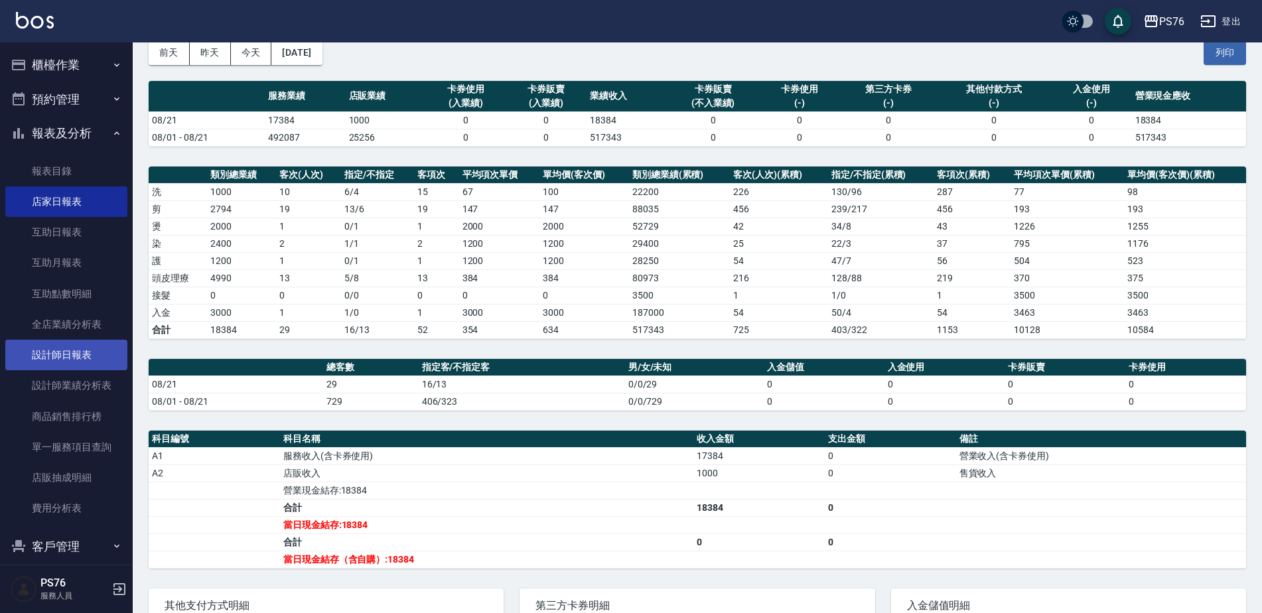
click at [92, 346] on link "設計師日報表" at bounding box center [66, 355] width 122 height 31
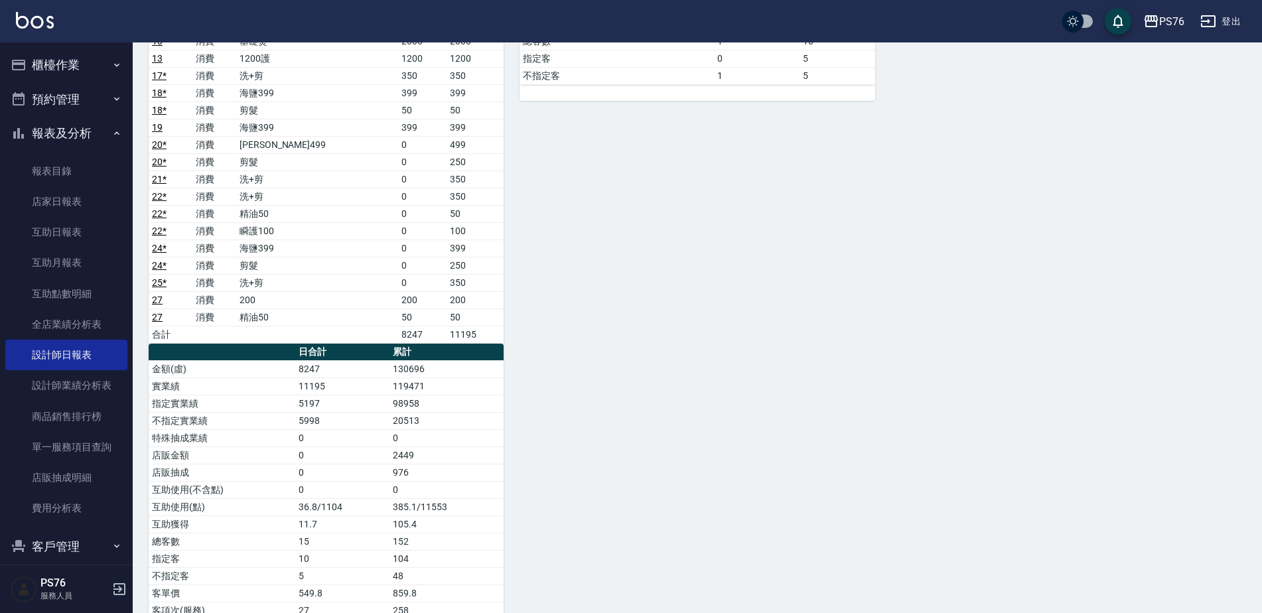
scroll to position [996, 0]
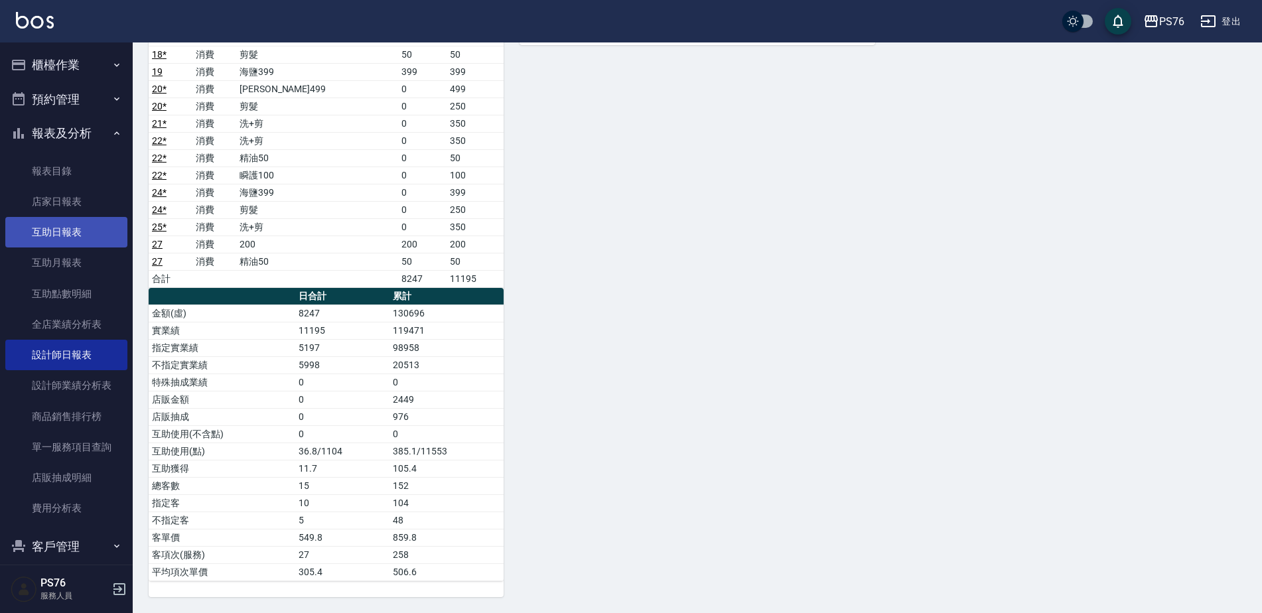
click at [80, 232] on link "互助日報表" at bounding box center [66, 232] width 122 height 31
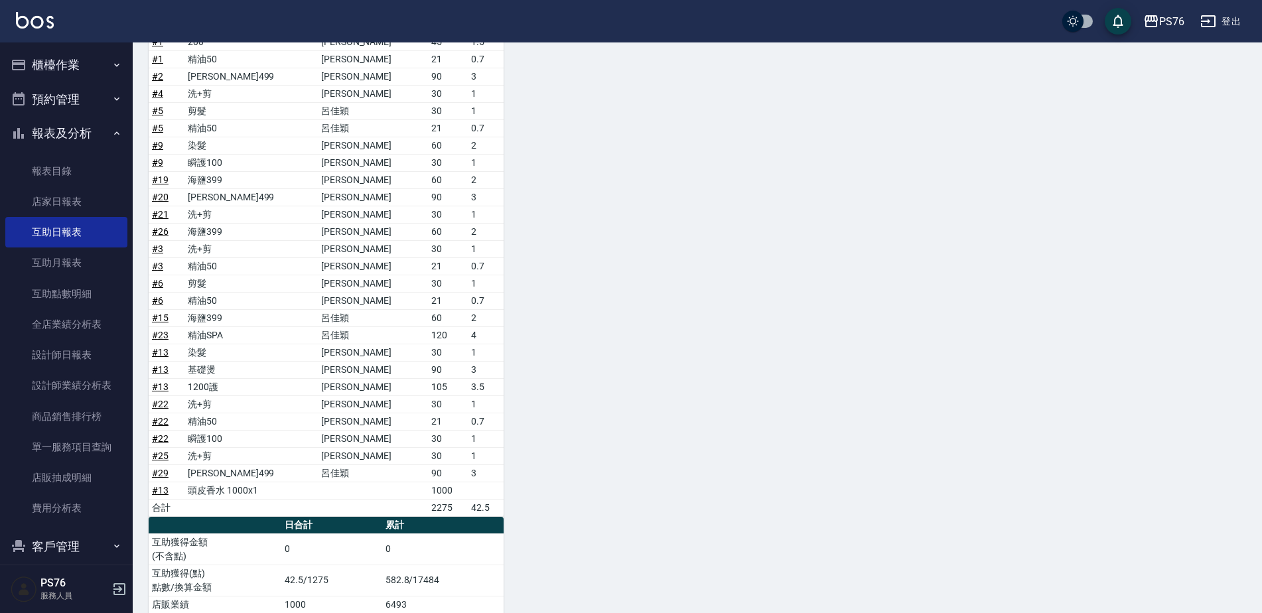
scroll to position [618, 0]
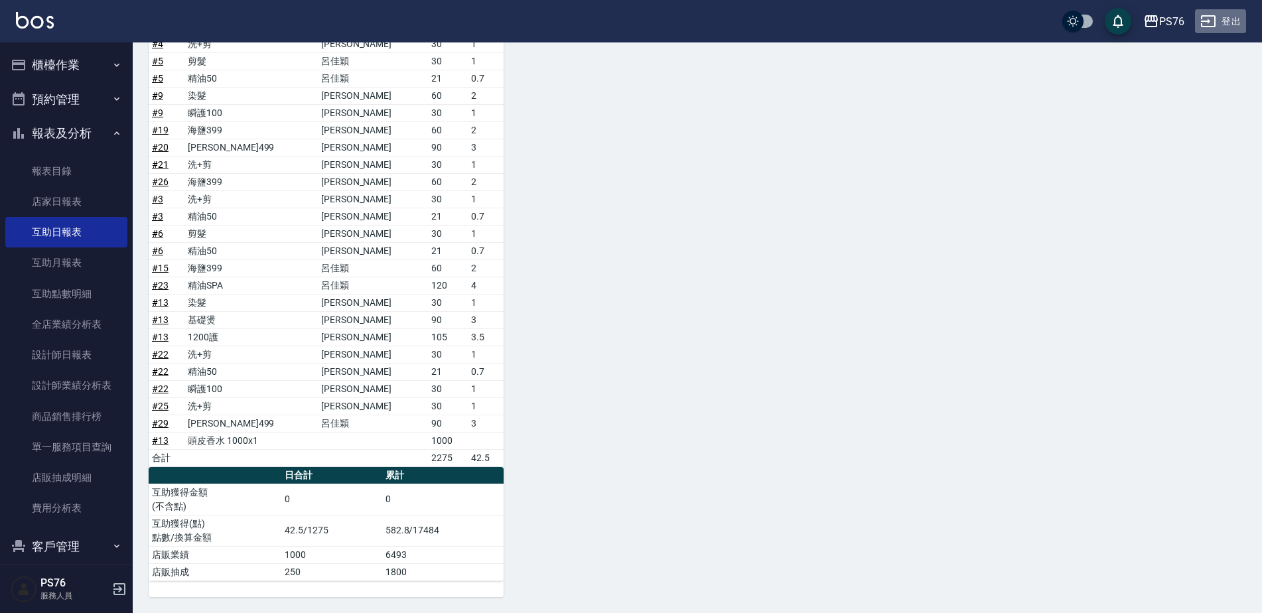
click at [1229, 16] on button "登出" at bounding box center [1220, 21] width 51 height 25
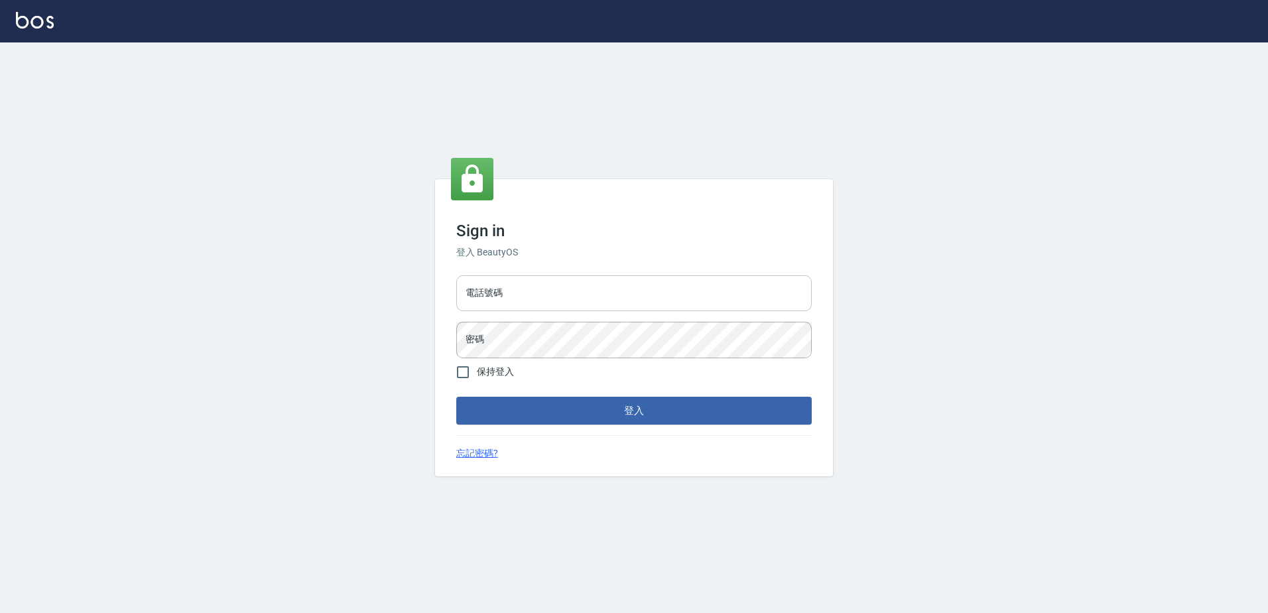
click at [498, 303] on input "電話號碼" at bounding box center [634, 293] width 356 height 36
type input "0426865599"
click at [456, 397] on button "登入" at bounding box center [634, 411] width 356 height 28
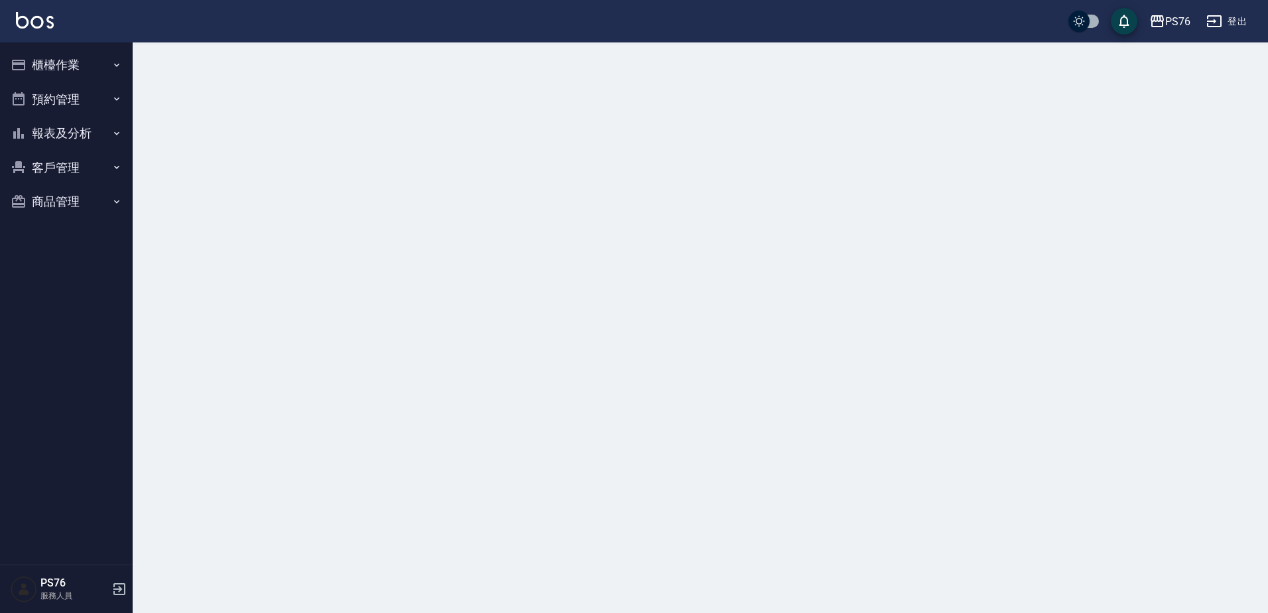
click at [66, 135] on button "報表及分析" at bounding box center [66, 133] width 122 height 34
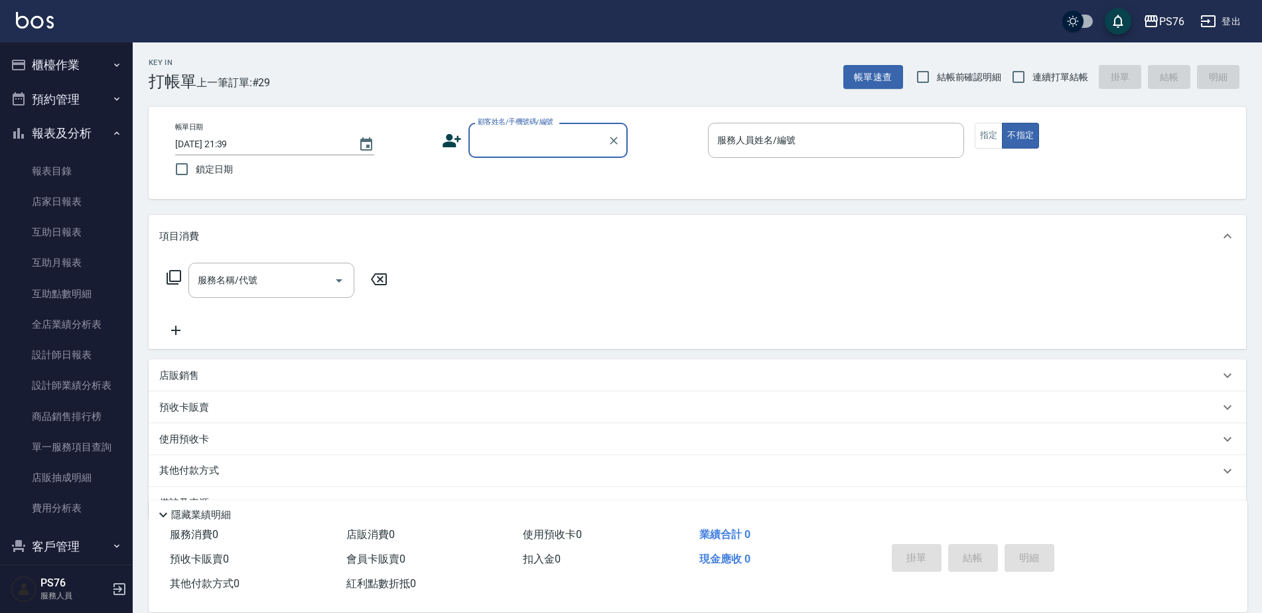
click at [75, 129] on button "報表及分析" at bounding box center [66, 133] width 122 height 34
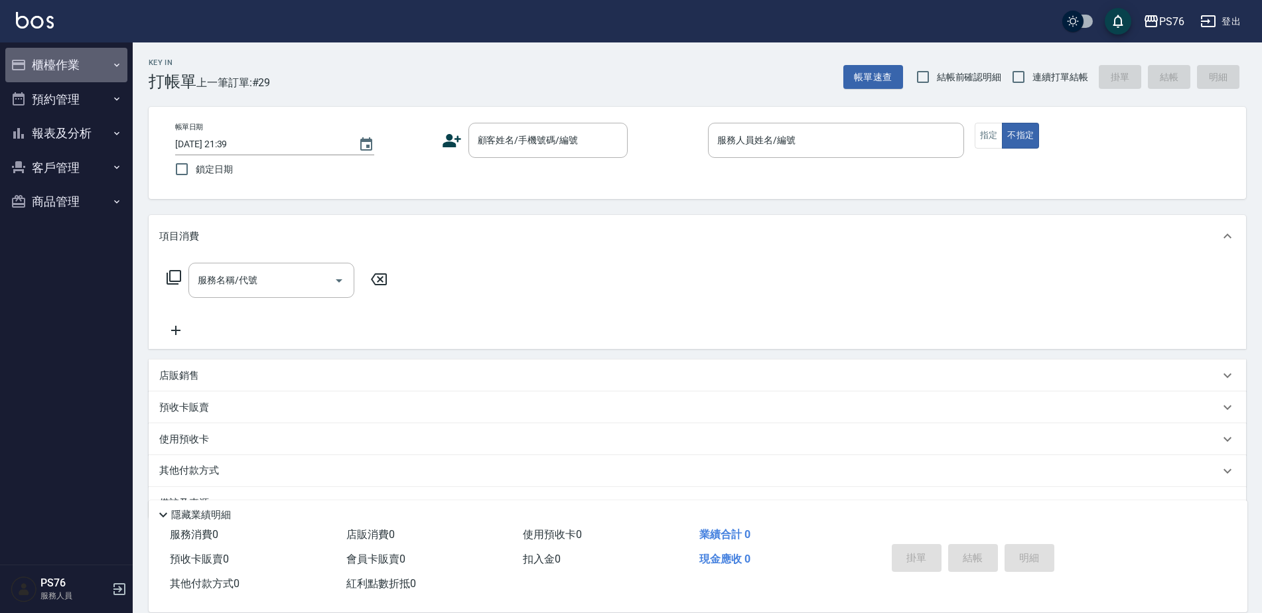
click at [82, 69] on button "櫃檯作業" at bounding box center [66, 65] width 122 height 34
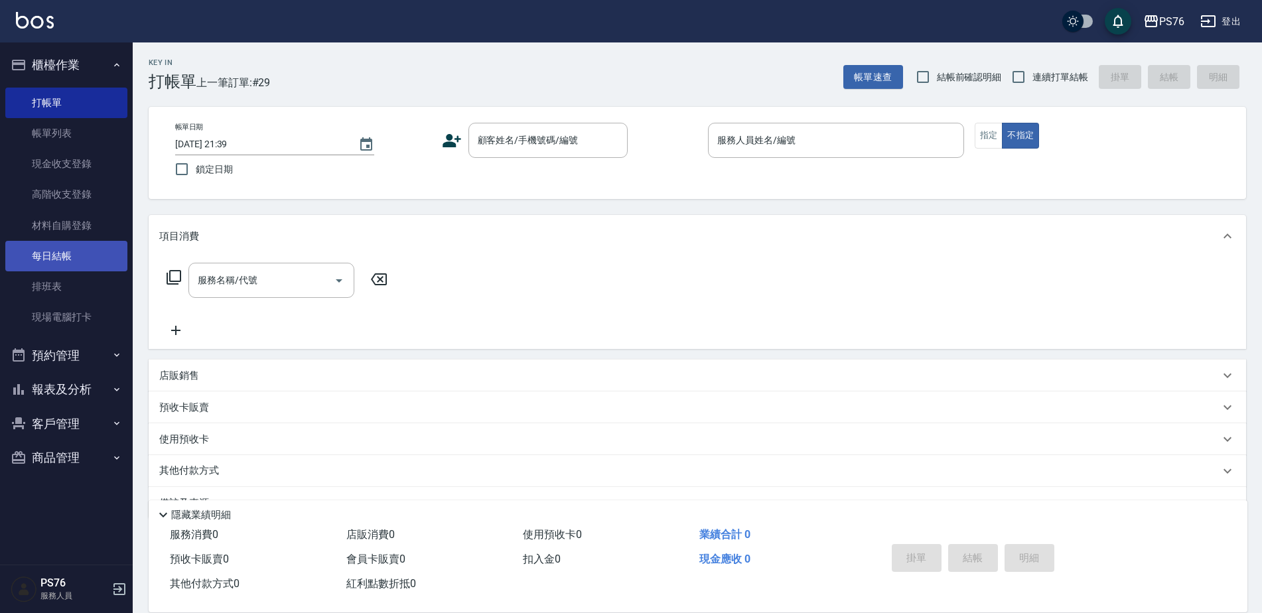
click at [86, 263] on link "每日結帳" at bounding box center [66, 256] width 122 height 31
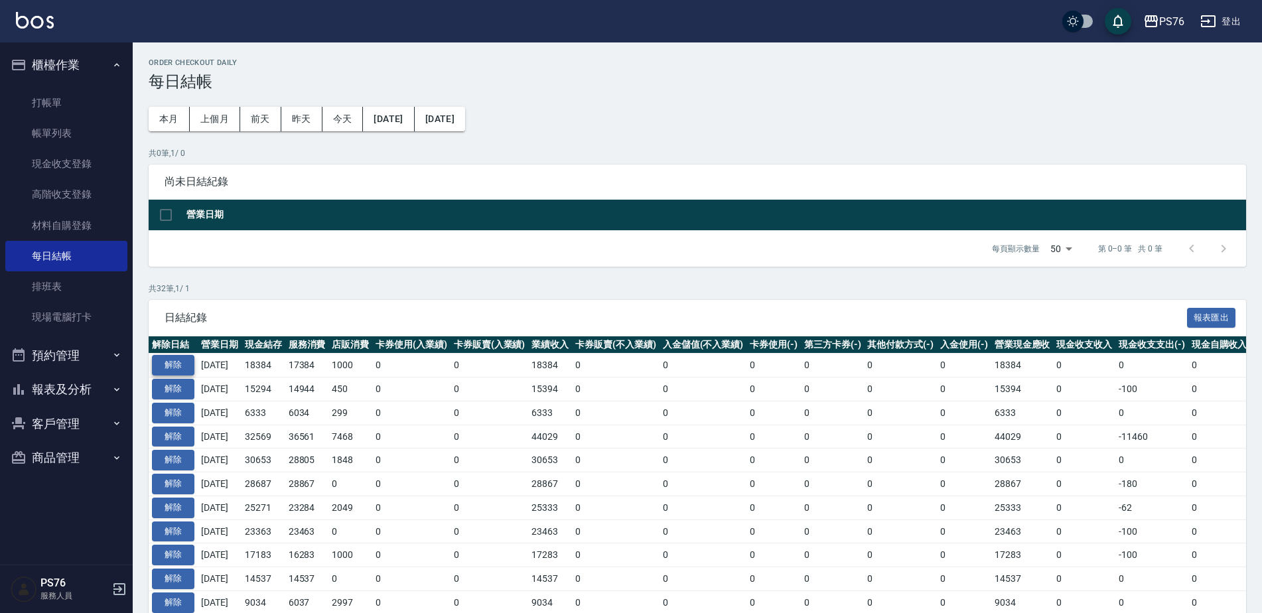
click at [163, 368] on button "解除" at bounding box center [173, 365] width 42 height 21
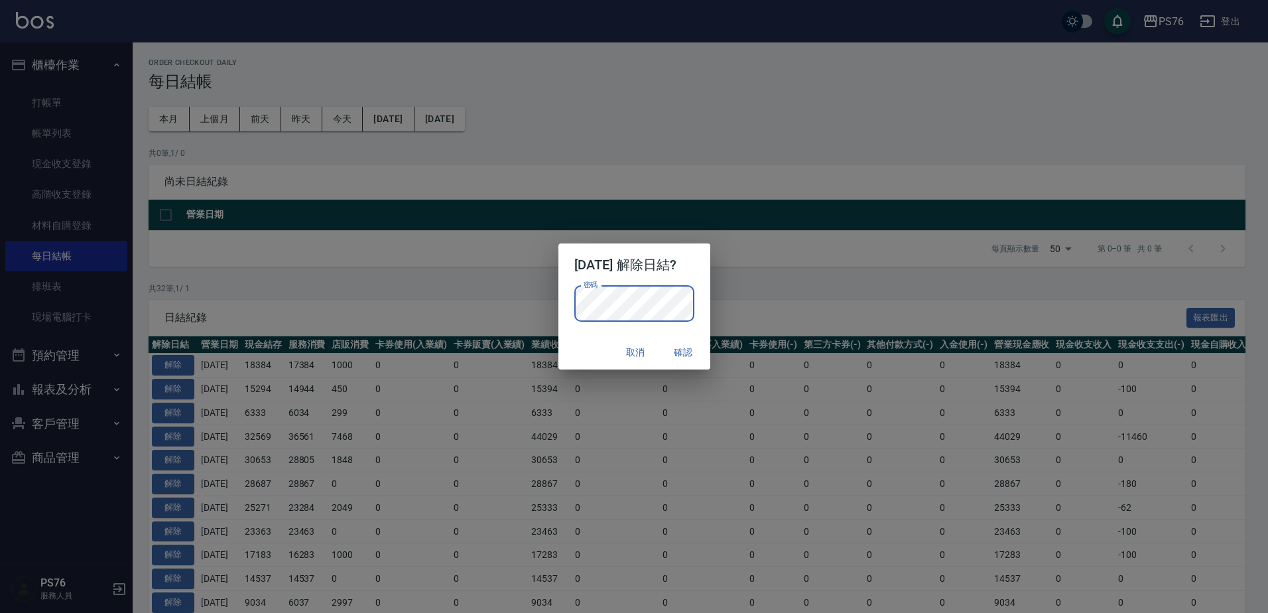
click at [681, 344] on button "確認" at bounding box center [684, 352] width 42 height 25
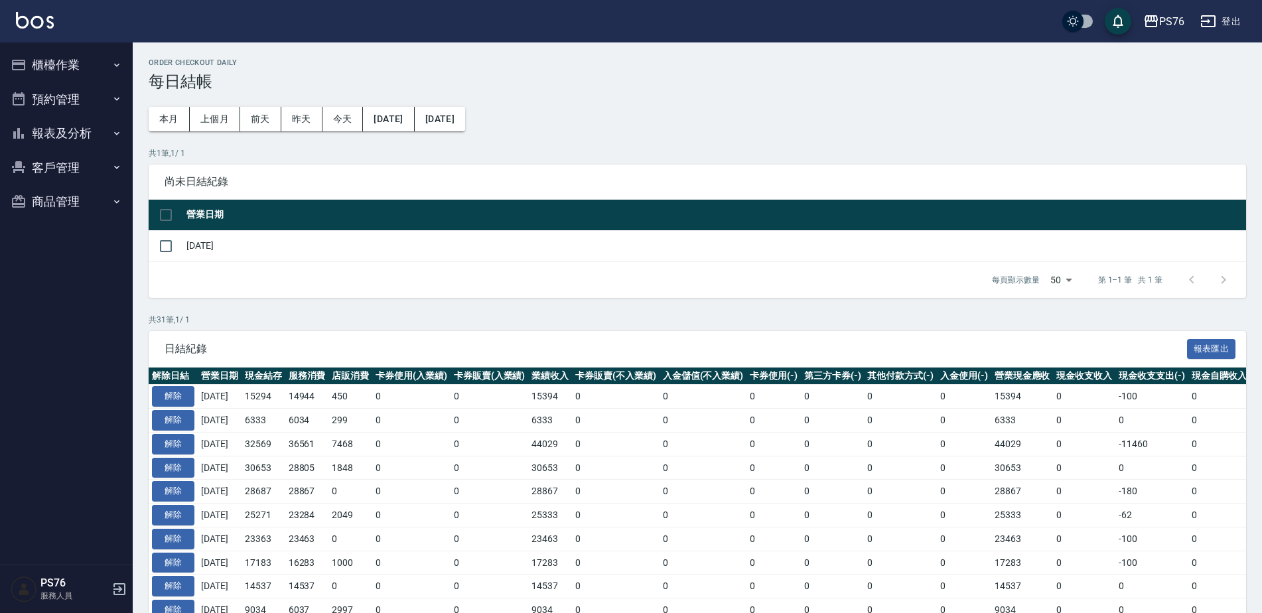
click at [84, 50] on button "櫃檯作業" at bounding box center [66, 65] width 122 height 34
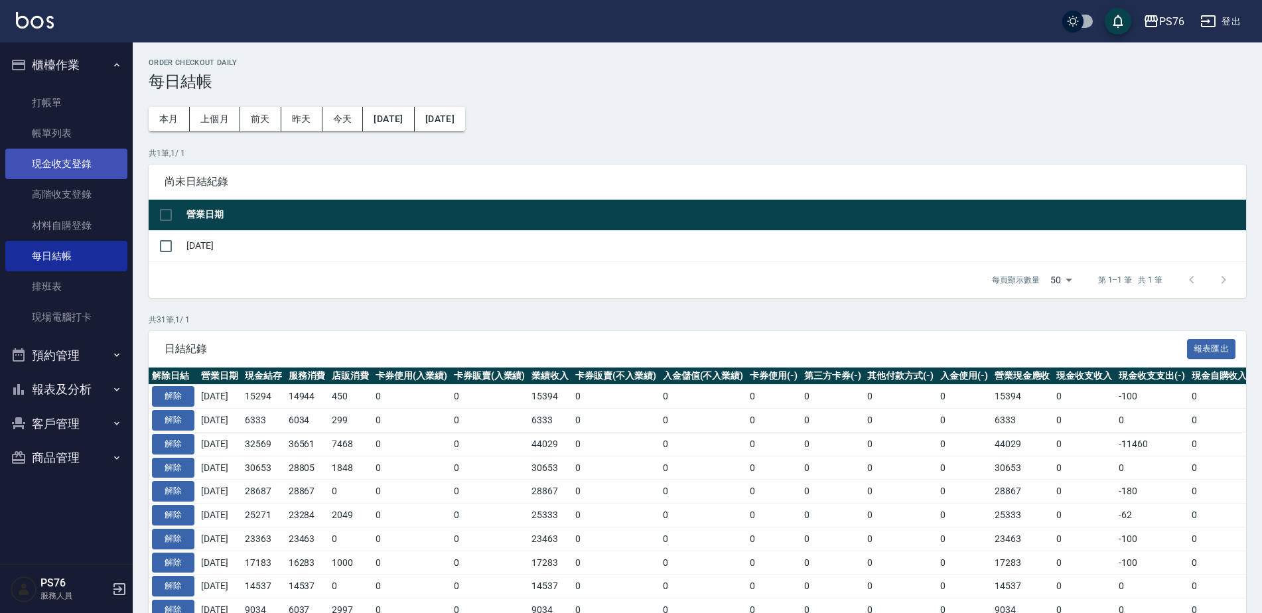
click at [64, 163] on link "現金收支登錄" at bounding box center [66, 164] width 122 height 31
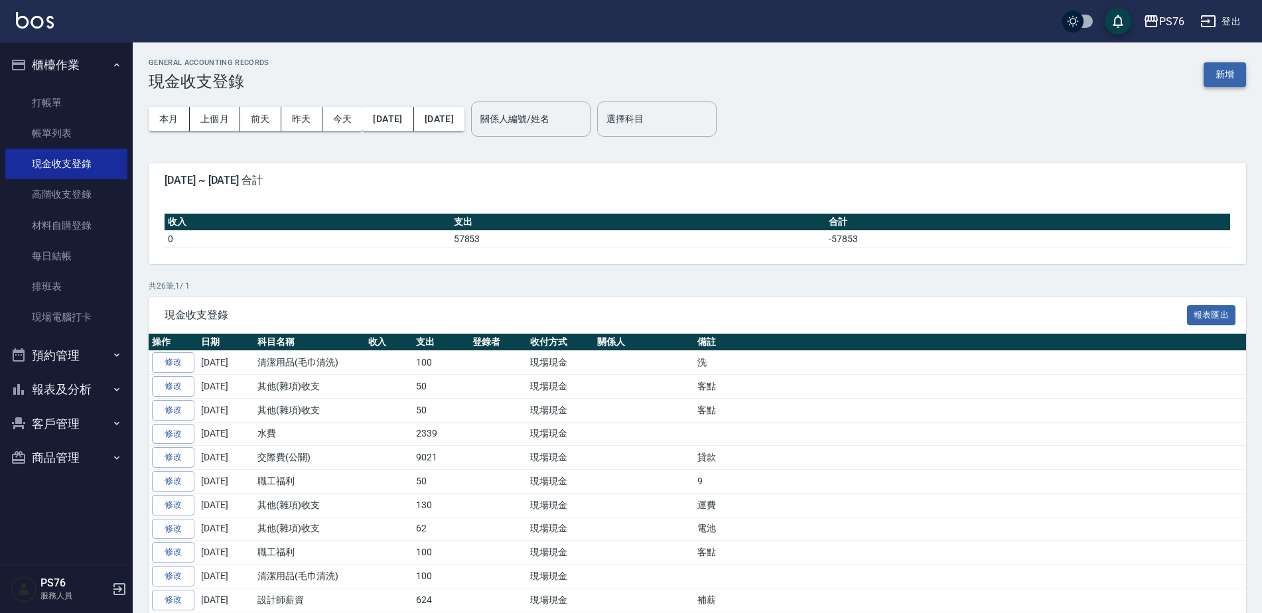
click at [1224, 72] on button "新增" at bounding box center [1224, 74] width 42 height 25
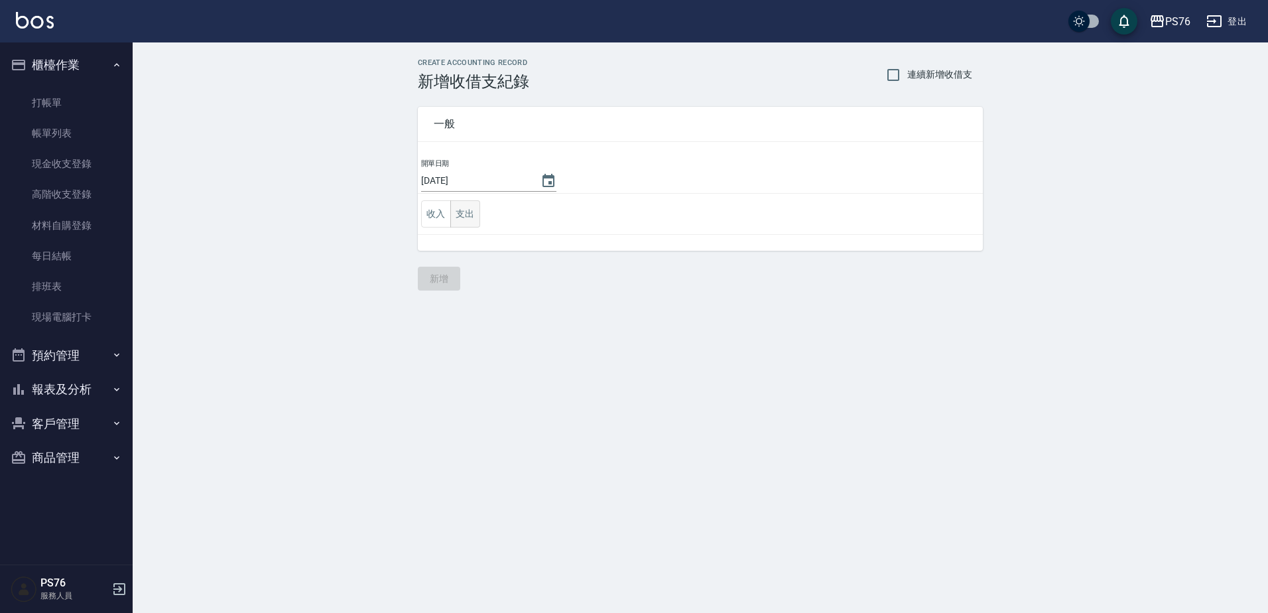
click at [471, 212] on button "支出" at bounding box center [465, 213] width 30 height 27
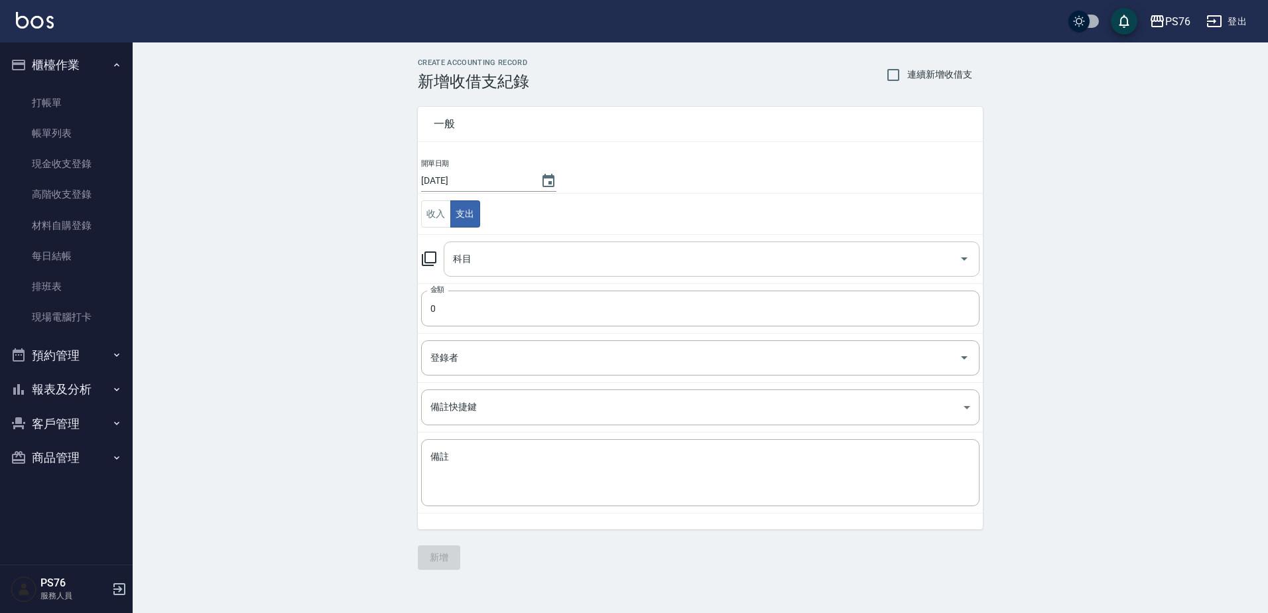
click at [552, 274] on div "科目" at bounding box center [712, 258] width 536 height 35
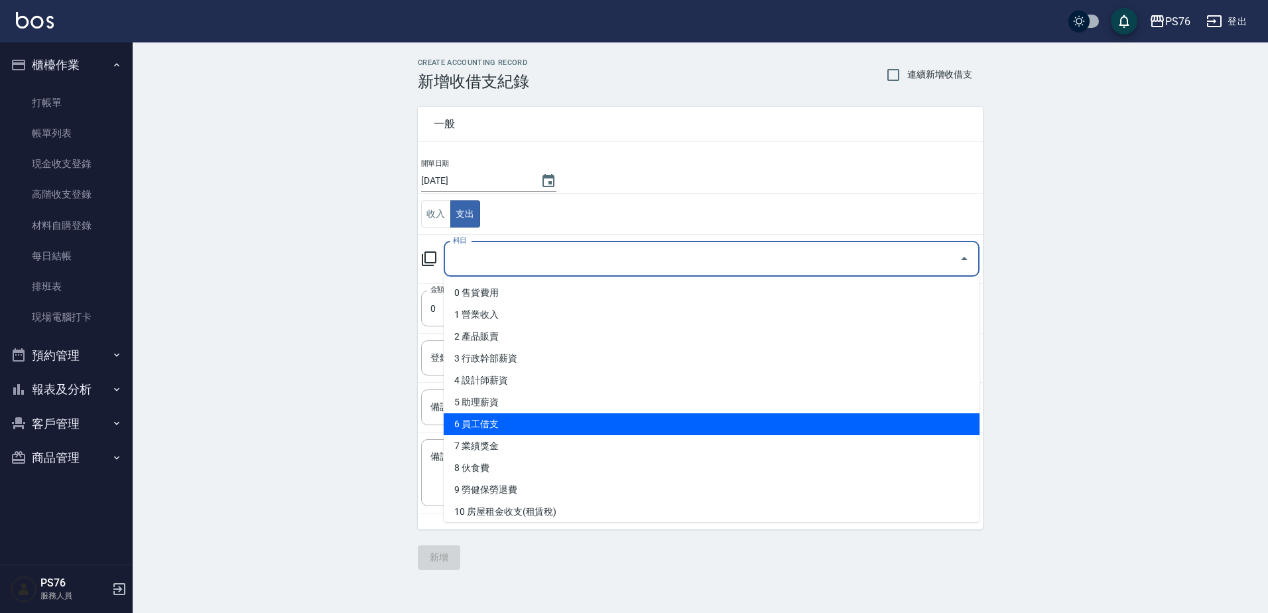
click at [566, 418] on li "6 員工借支" at bounding box center [712, 424] width 536 height 22
type input "6 員工借支"
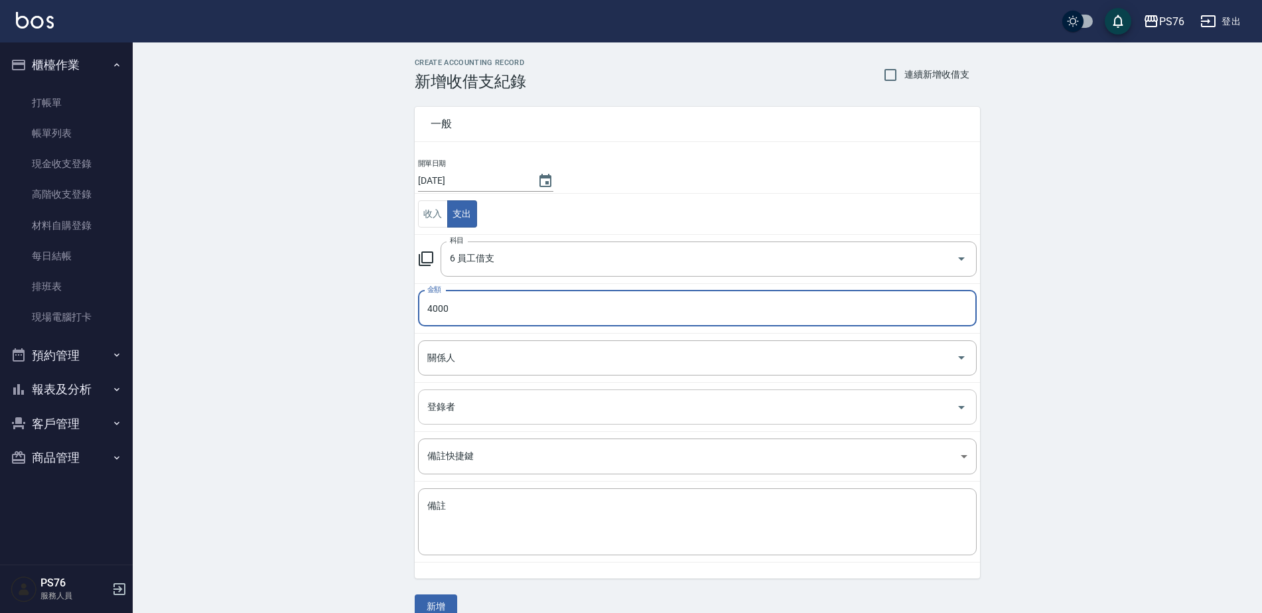
type input "4000"
click at [519, 412] on input "登錄者" at bounding box center [687, 406] width 527 height 23
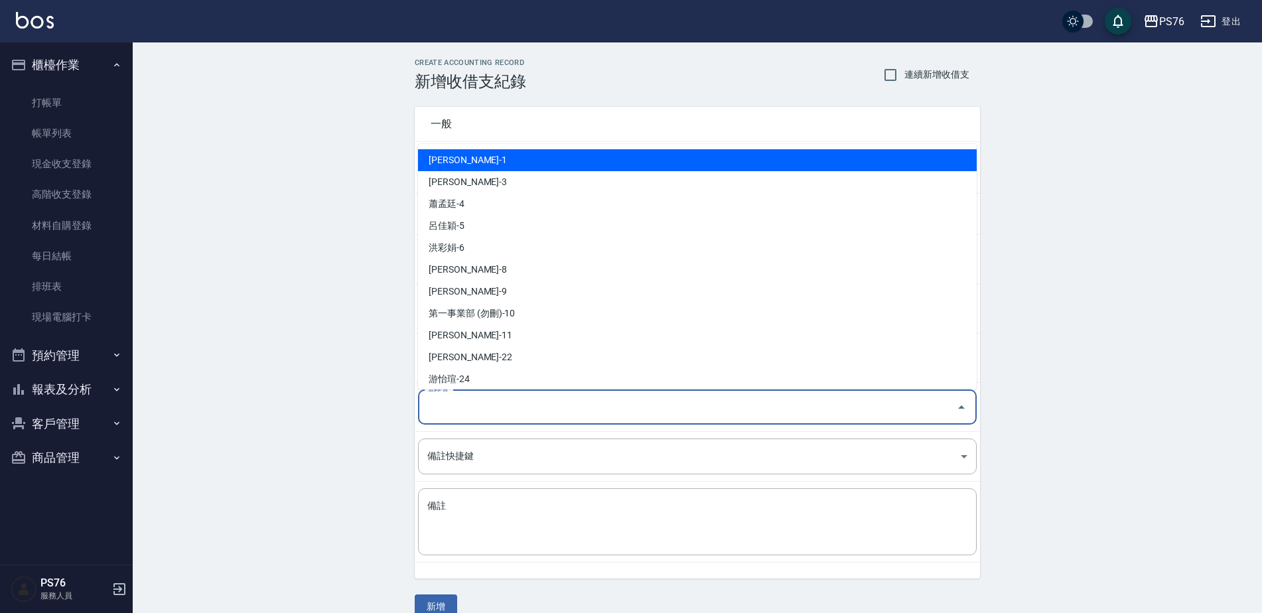
click at [325, 396] on div "CREATE ACCOUNTING RECORD 新增收借支紀錄 連續新增收借支 一般 開單日期 2025/08/21 收入 支出 科目 6 員工借支 科目 …" at bounding box center [697, 338] width 1129 height 592
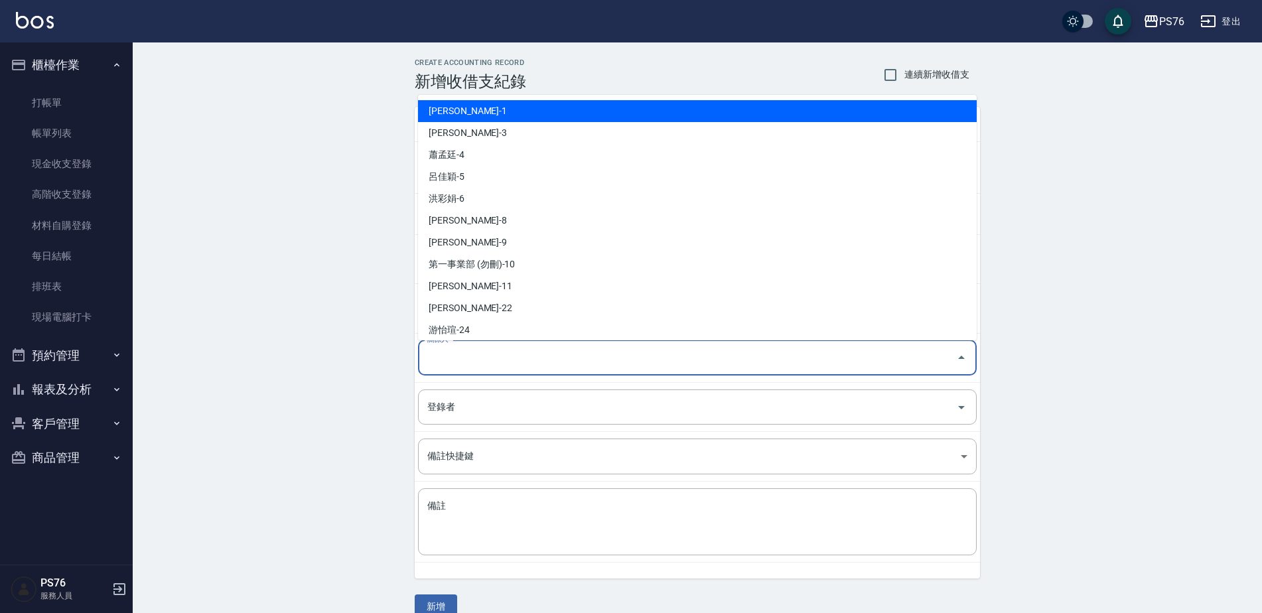
click at [456, 369] on input "關係人" at bounding box center [687, 357] width 527 height 23
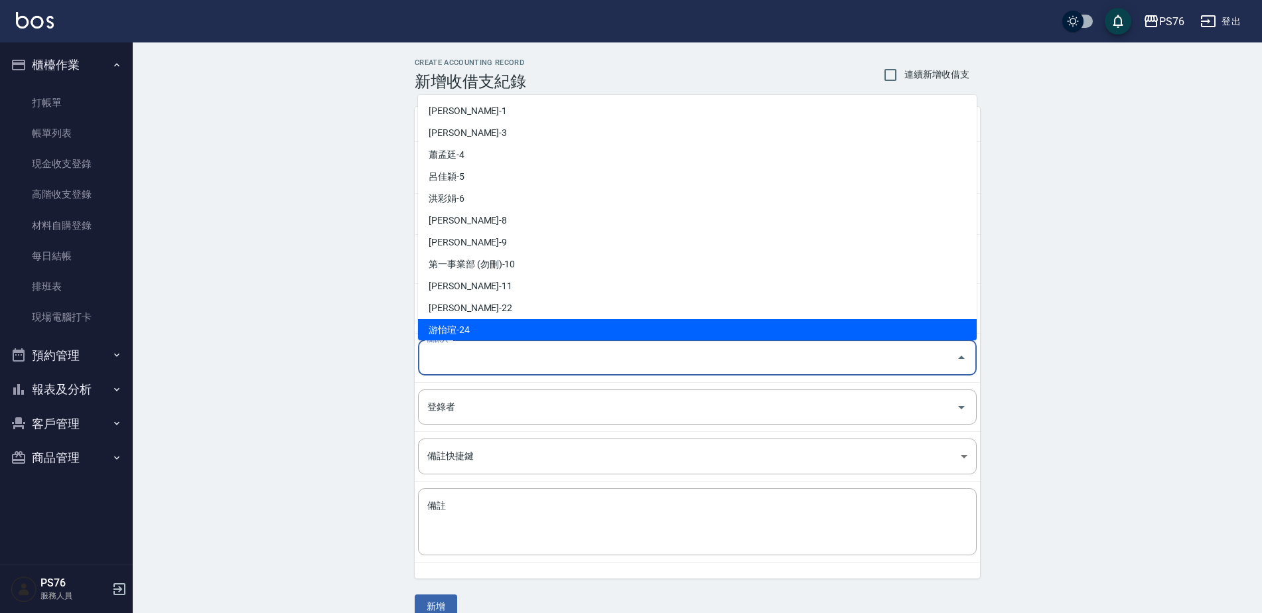
click at [468, 326] on li "游怡瑄-24" at bounding box center [697, 330] width 559 height 22
type input "游怡瑄-24"
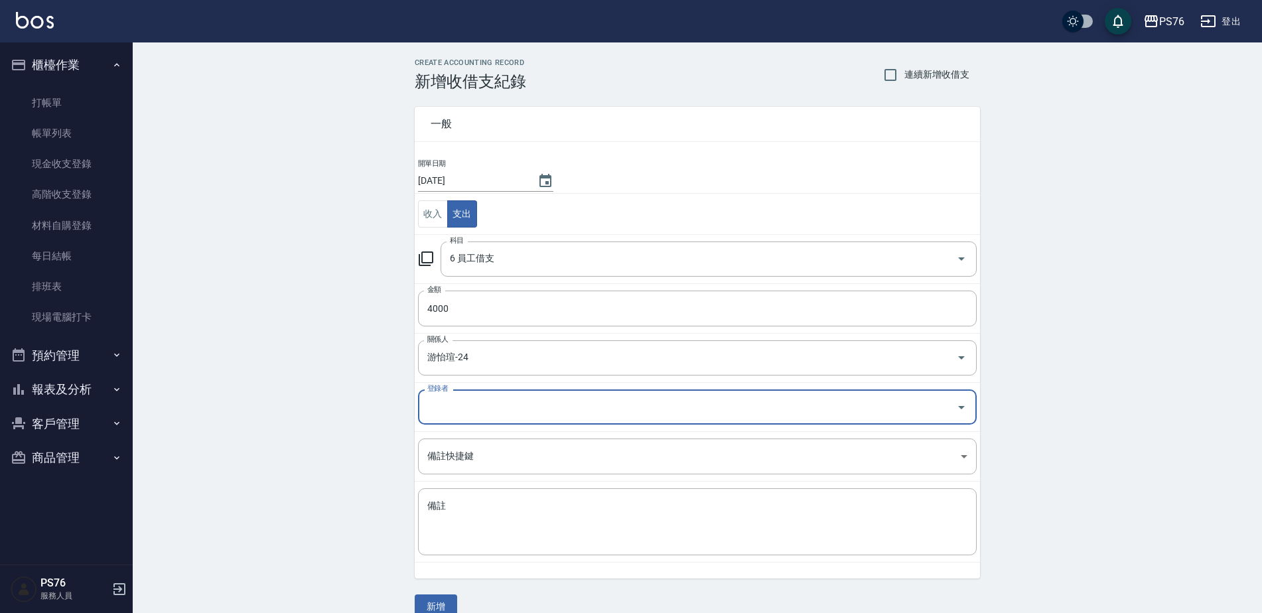
click at [440, 594] on div "一般 開單日期 2025/08/21 收入 支出 科目 6 員工借支 科目 金額 4000 金額 關係人 游怡瑄-24 關係人 登錄者 登錄者 備註快捷鍵 ​…" at bounding box center [697, 355] width 565 height 528
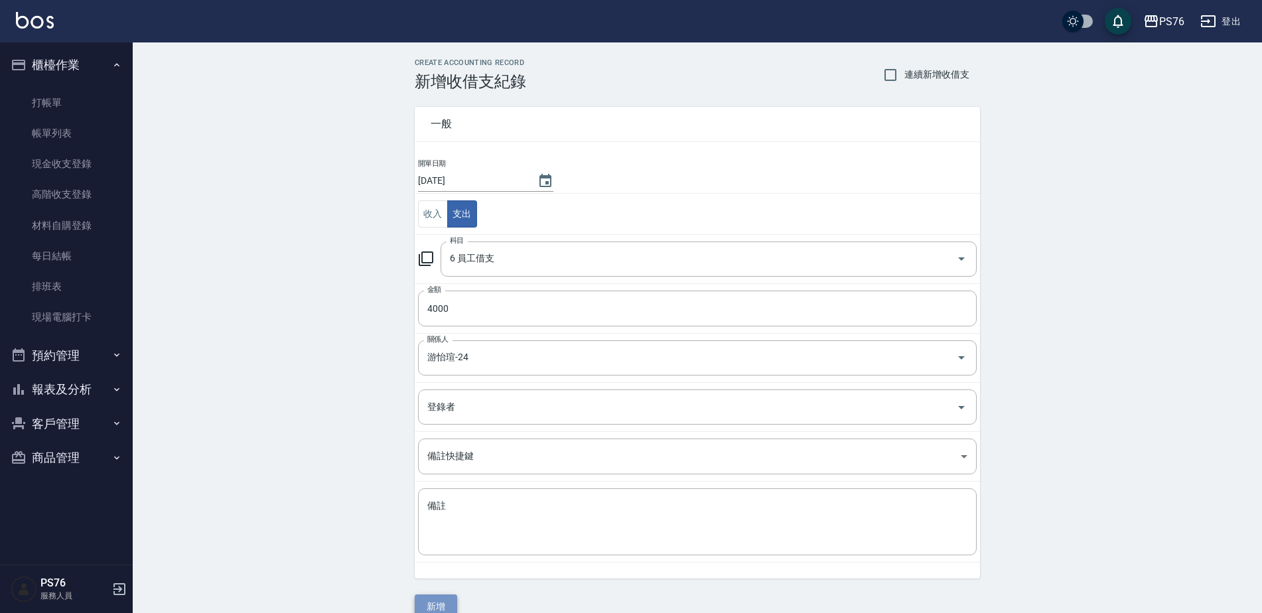
click at [438, 600] on button "新增" at bounding box center [436, 606] width 42 height 25
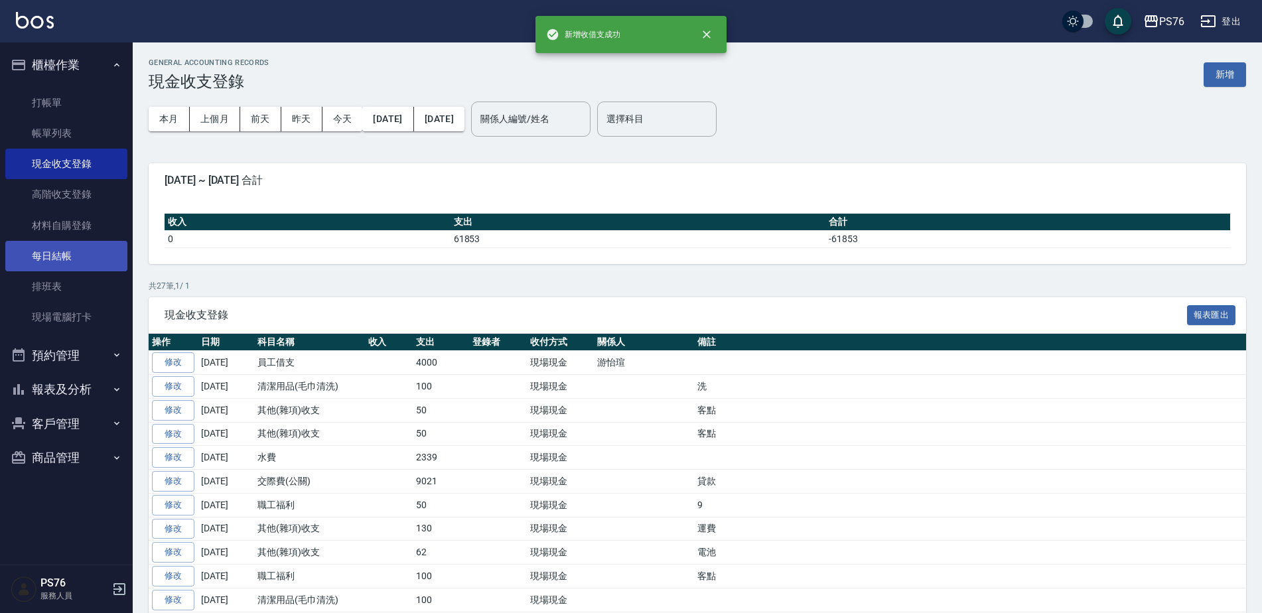
click at [64, 253] on link "每日結帳" at bounding box center [66, 256] width 122 height 31
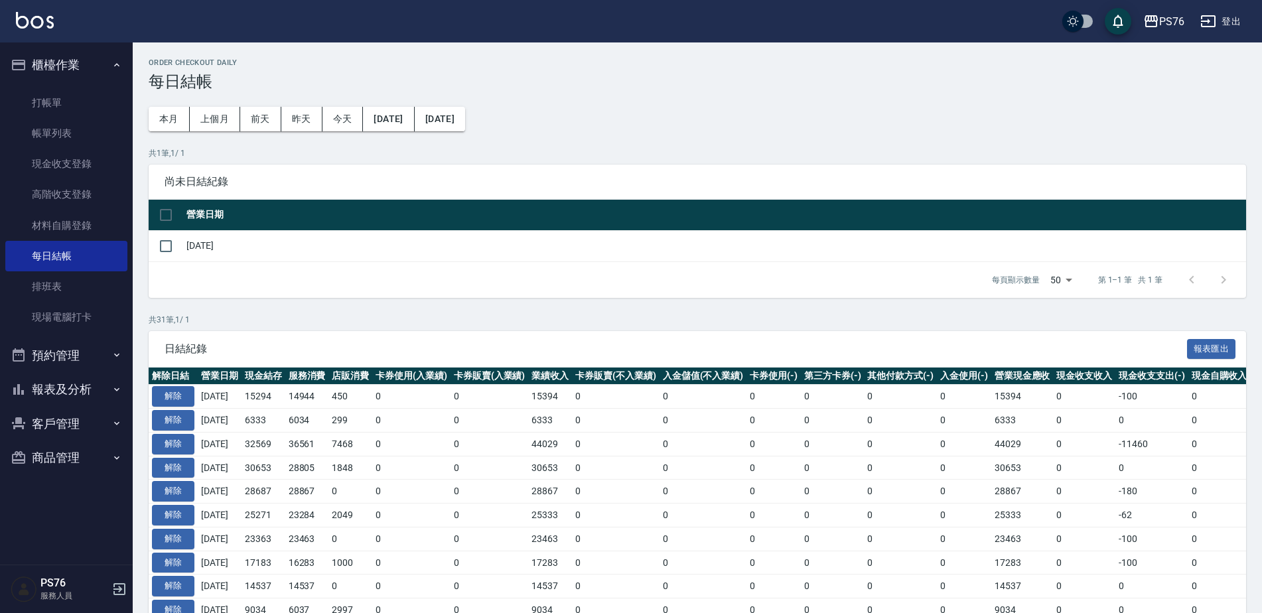
click at [142, 235] on div "Order checkout daily 每日結帳 本月 上個月 前天 昨天 今天 2025/07/21 2025/08/21 共 1 筆, 1 / 1 尚未…" at bounding box center [697, 615] width 1129 height 1147
click at [190, 252] on td "[DATE]" at bounding box center [714, 245] width 1063 height 31
click at [176, 244] on input "checkbox" at bounding box center [166, 246] width 28 height 28
checkbox input "true"
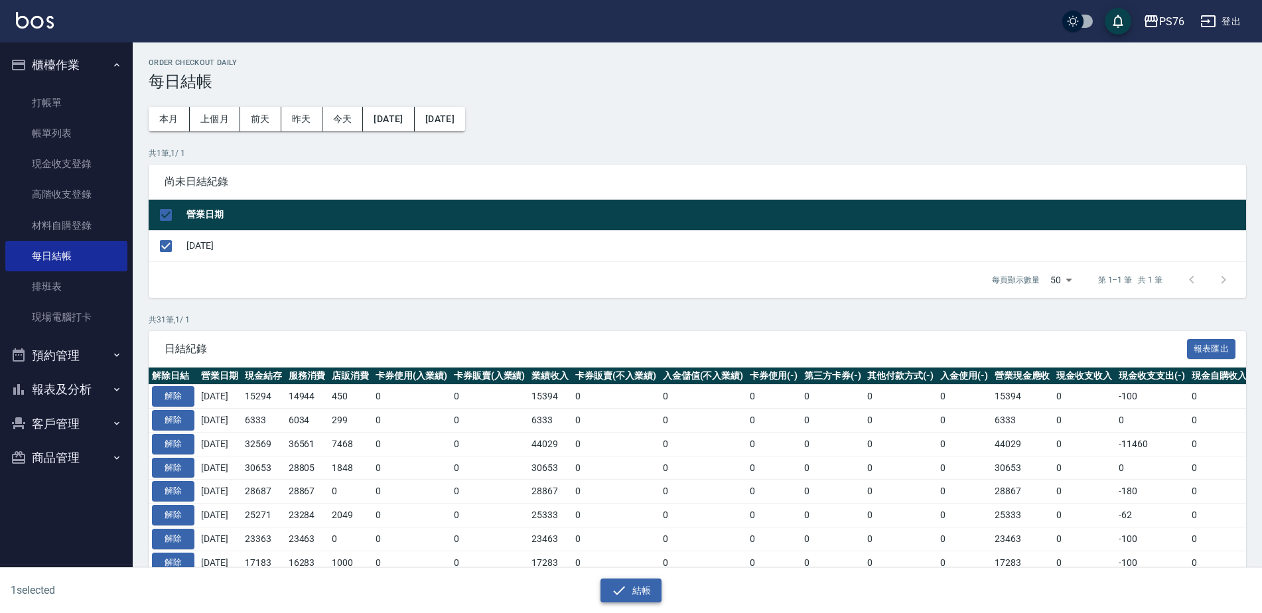
click at [641, 584] on button "結帳" at bounding box center [631, 590] width 62 height 25
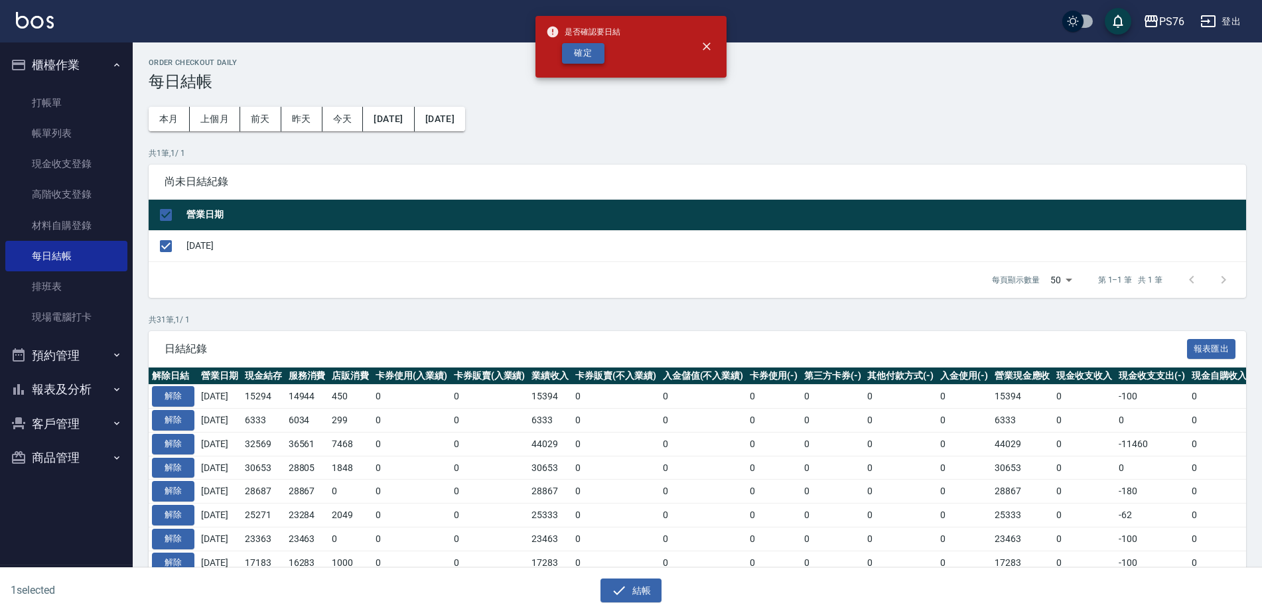
click at [582, 53] on button "確定" at bounding box center [583, 53] width 42 height 21
checkbox input "false"
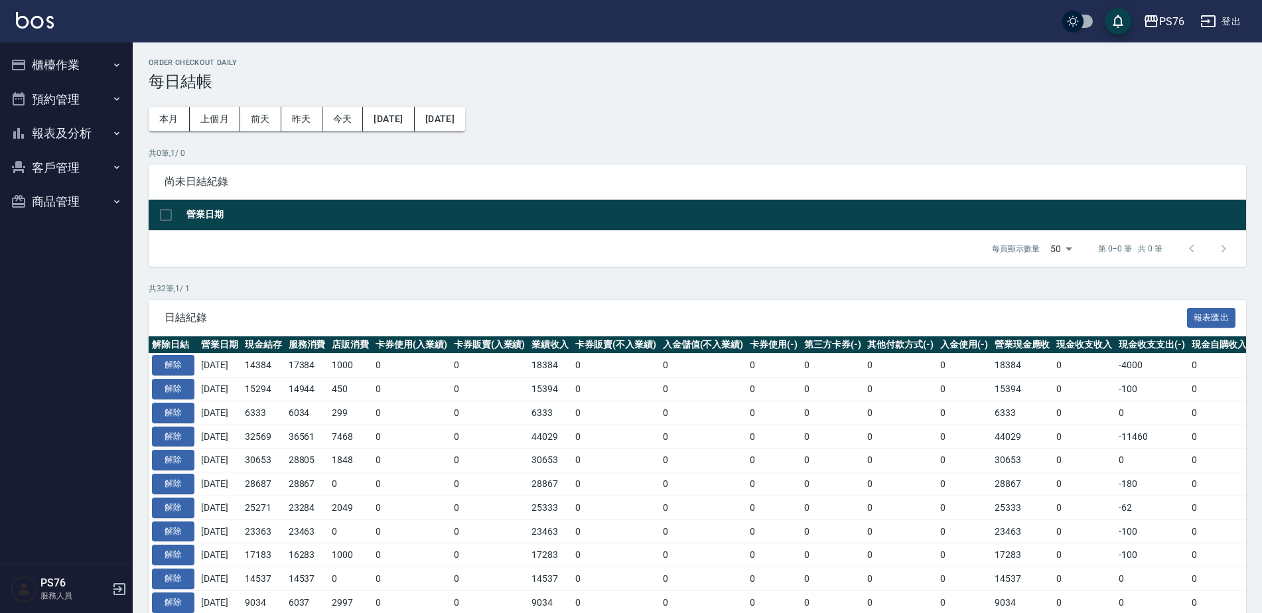
click at [84, 129] on button "報表及分析" at bounding box center [66, 133] width 122 height 34
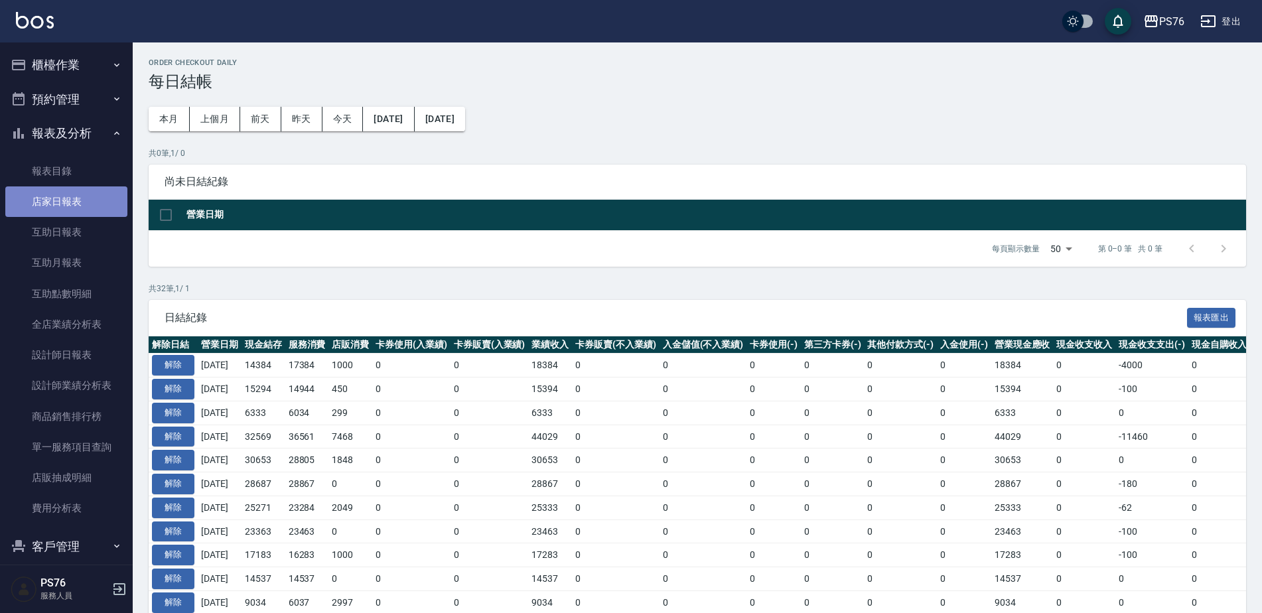
click at [78, 204] on link "店家日報表" at bounding box center [66, 201] width 122 height 31
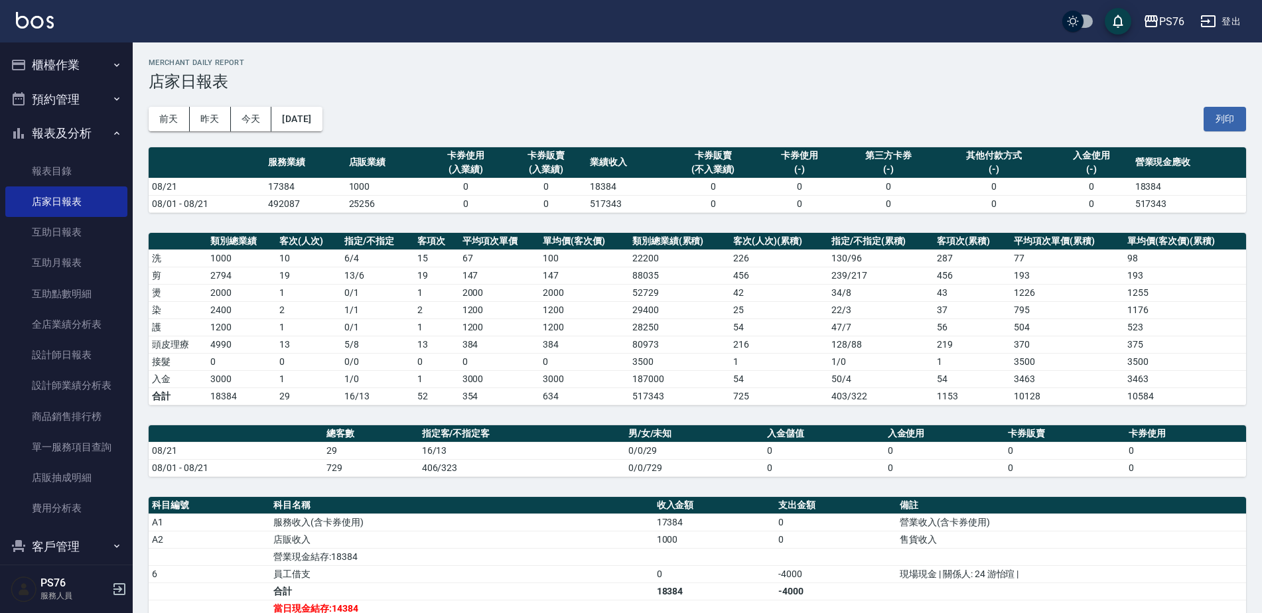
click at [1221, 9] on button "登出" at bounding box center [1220, 21] width 51 height 25
